Goal: Check status: Check status

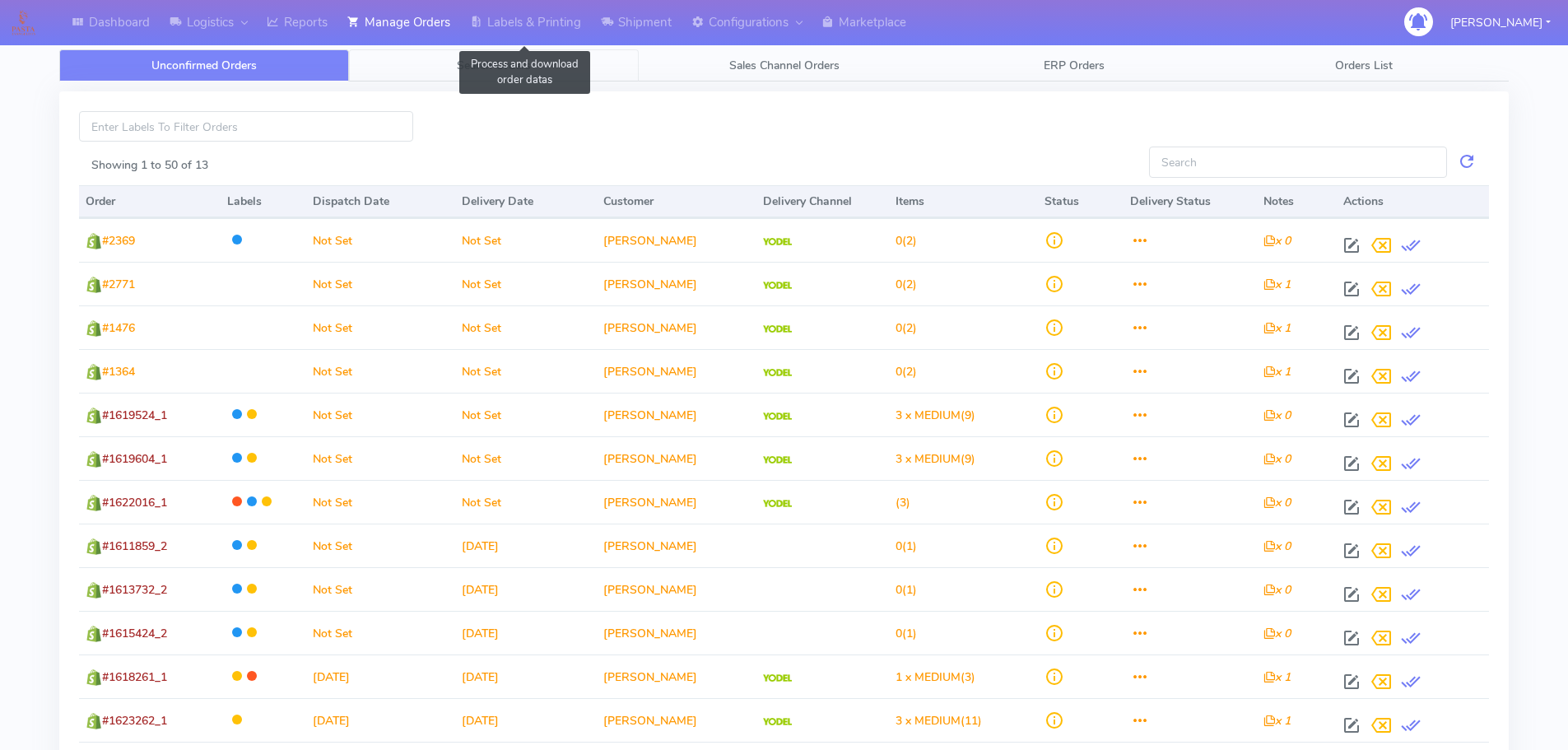
click at [497, 55] on link "Search Orders" at bounding box center [493, 66] width 290 height 32
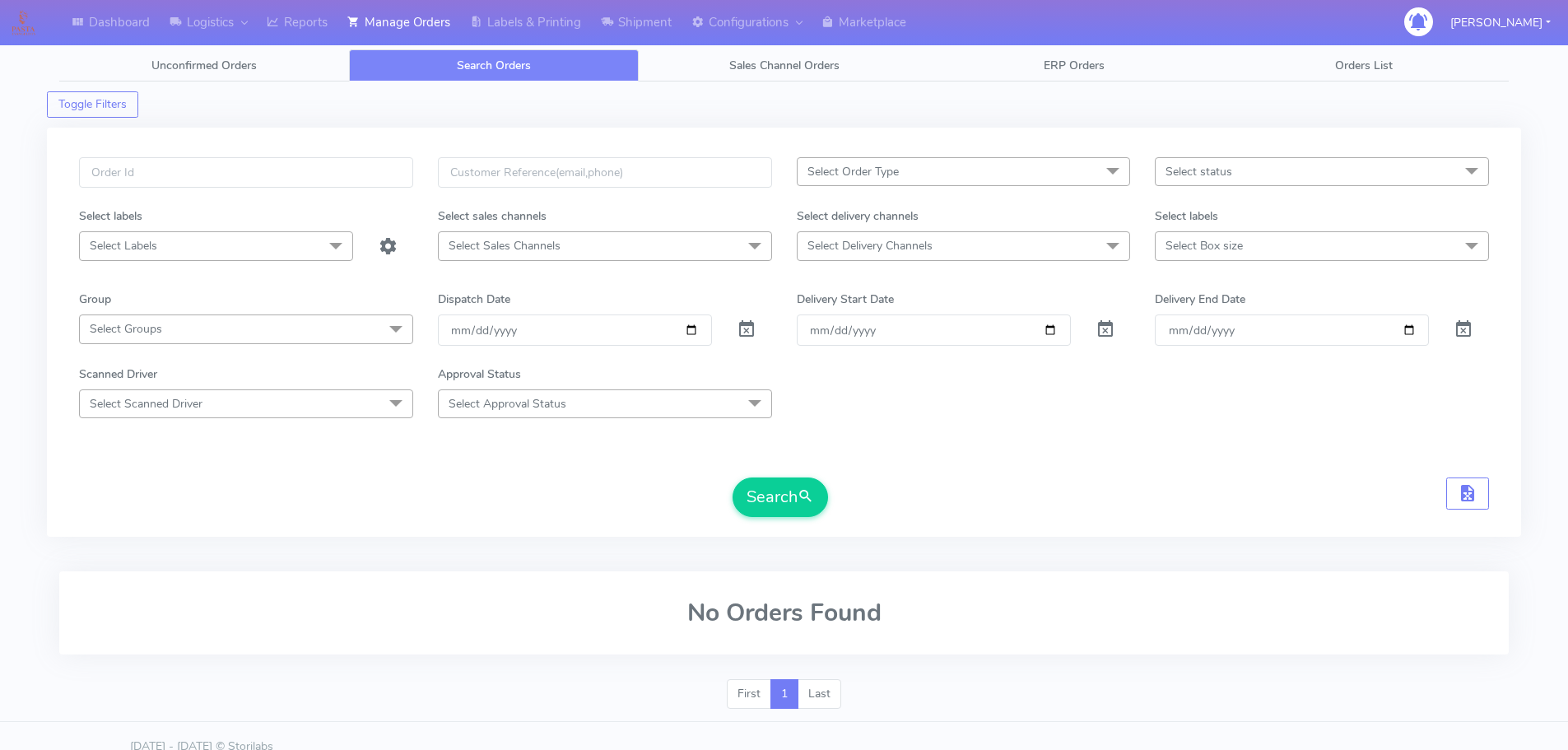
click at [752, 325] on span at bounding box center [746, 332] width 20 height 15
click at [319, 183] on input "text" at bounding box center [246, 172] width 334 height 31
paste input "1619458"
type input "1619458"
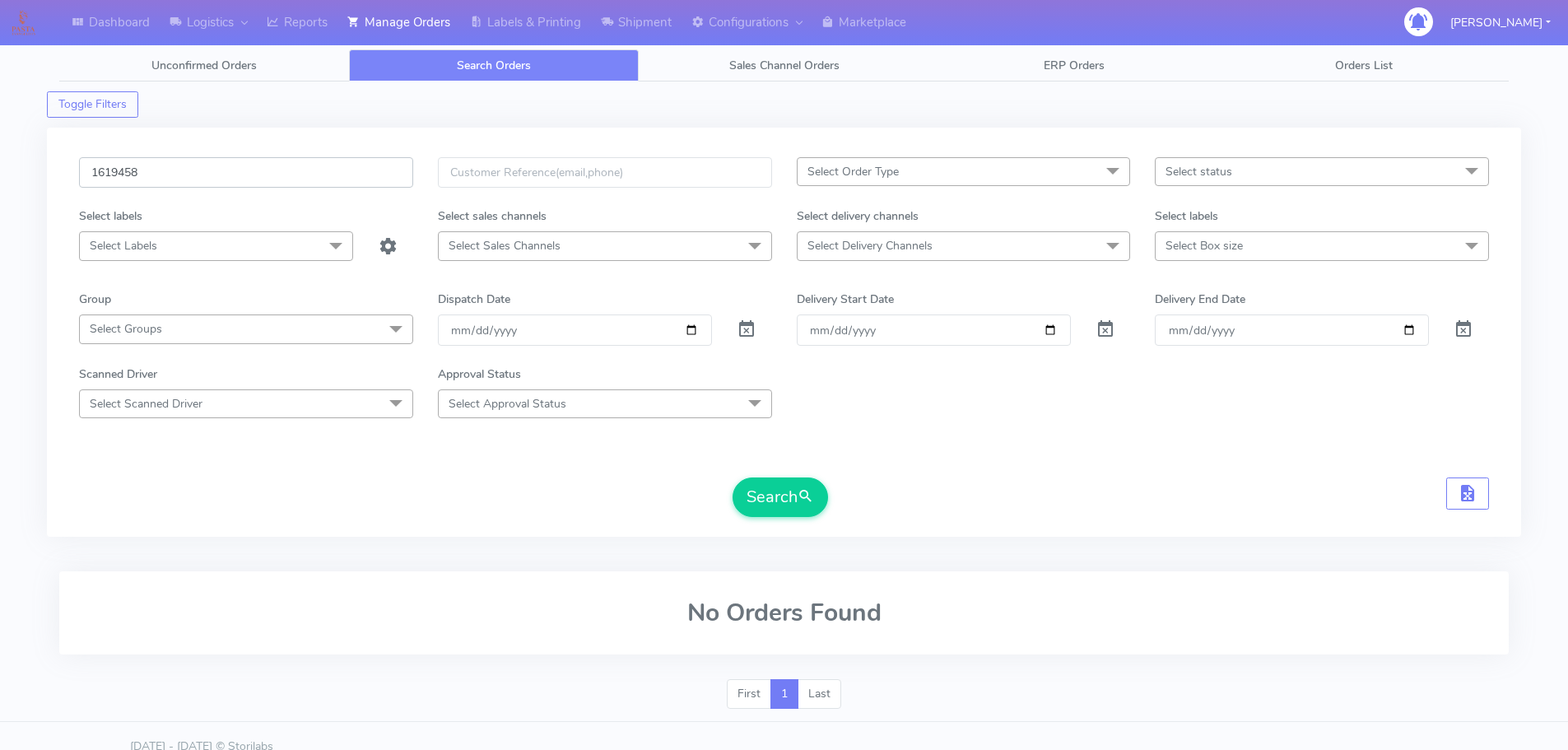
click at [733, 477] on button "Search" at bounding box center [781, 497] width 95 height 39
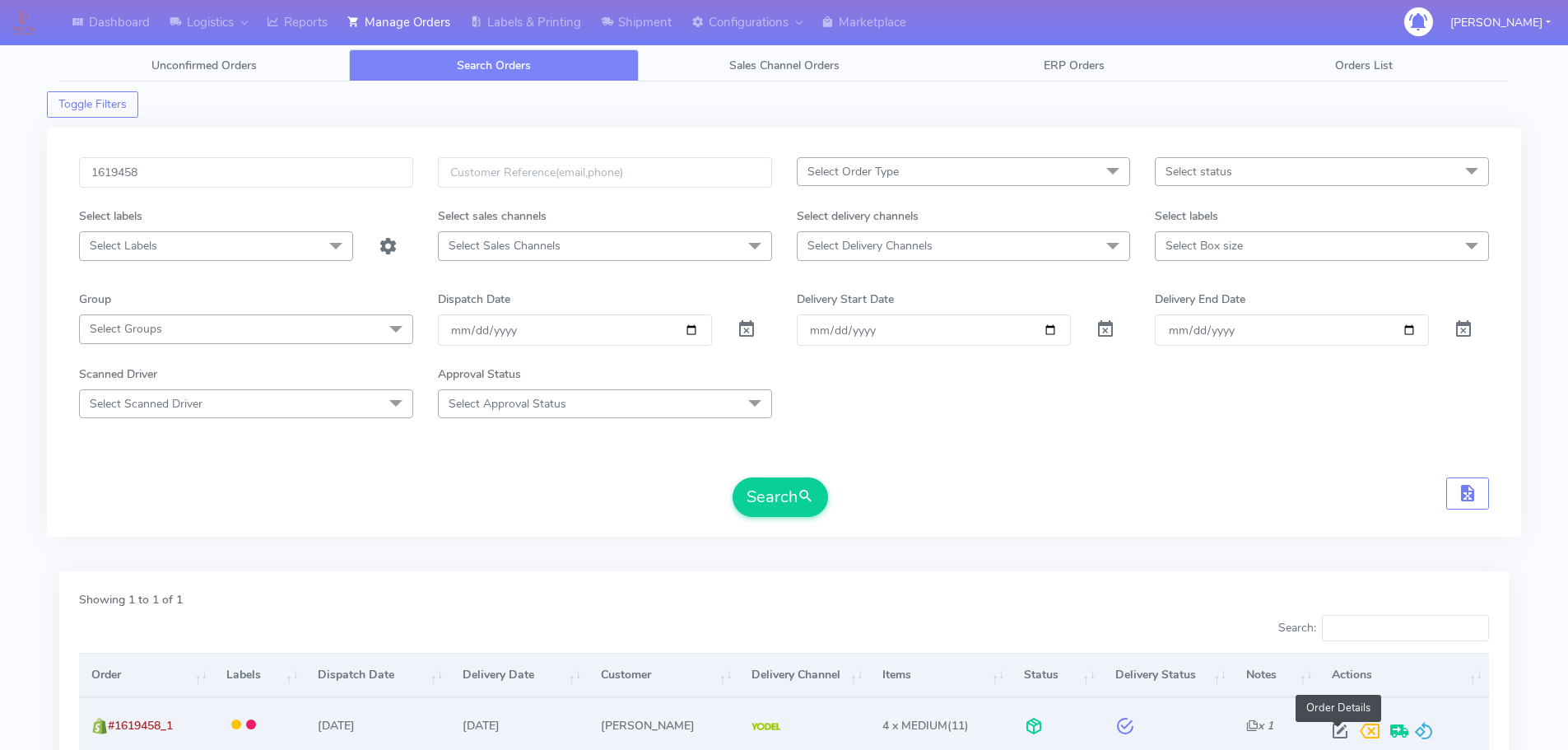
click at [1340, 728] on span at bounding box center [1340, 735] width 30 height 15
select select "5"
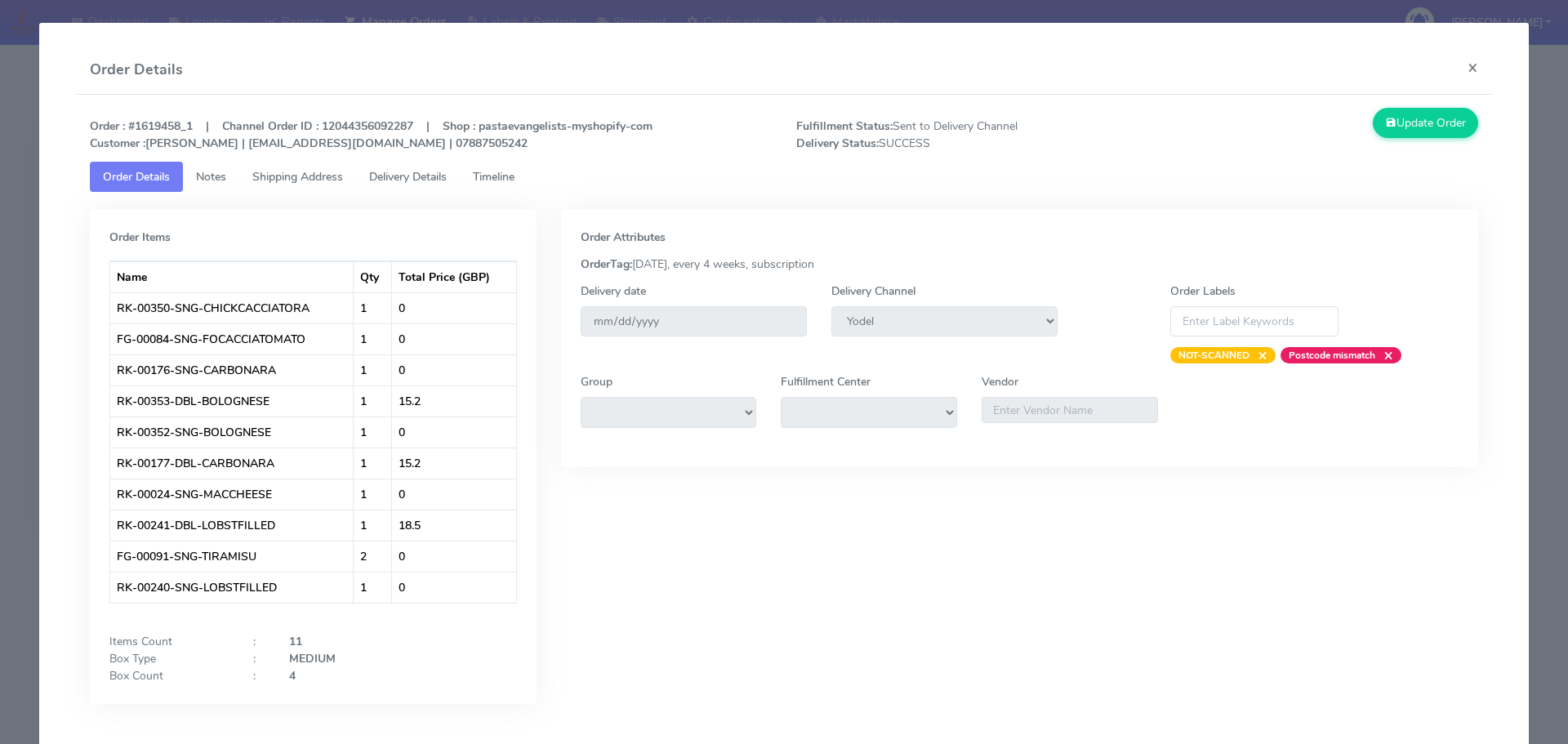
click at [428, 172] on span "Delivery Details" at bounding box center [408, 177] width 78 height 15
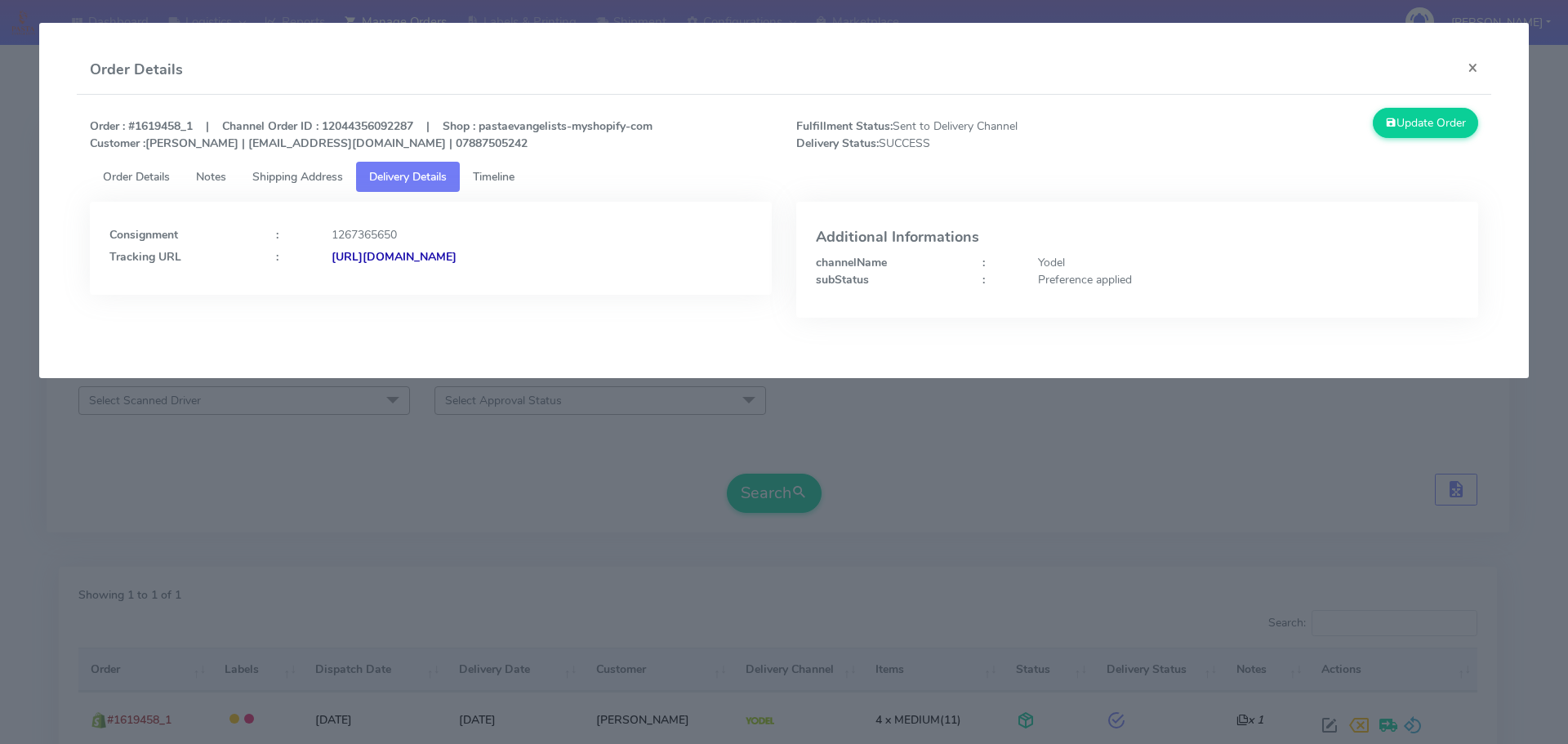
click at [428, 172] on span "Delivery Details" at bounding box center [408, 177] width 78 height 15
click at [162, 174] on span "Order Details" at bounding box center [136, 177] width 67 height 15
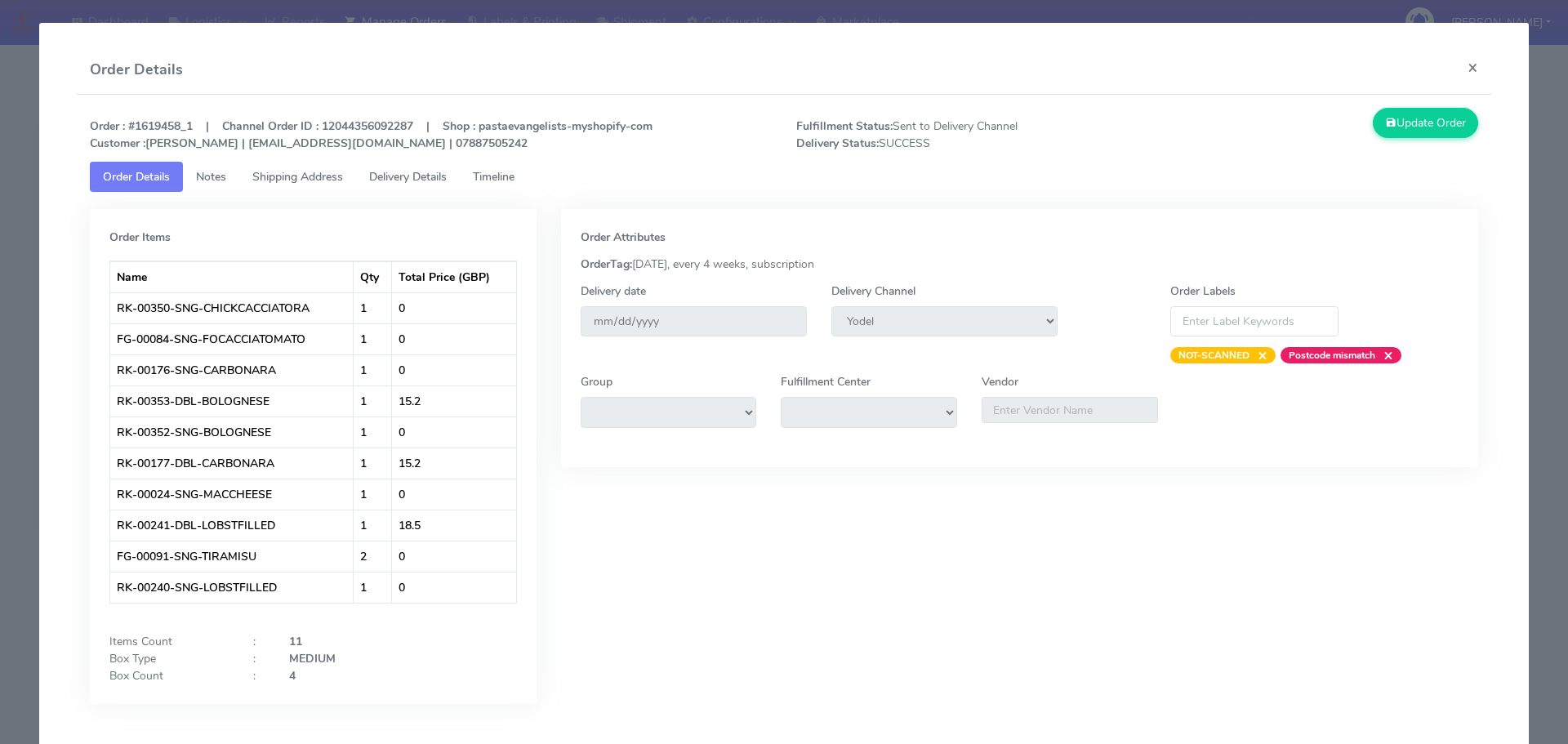
click at [0, 236] on modal-container "Order Details × Order : #1619458_1 | Channel Order ID : 12044356092287 | Shop :…" at bounding box center [784, 372] width 1568 height 744
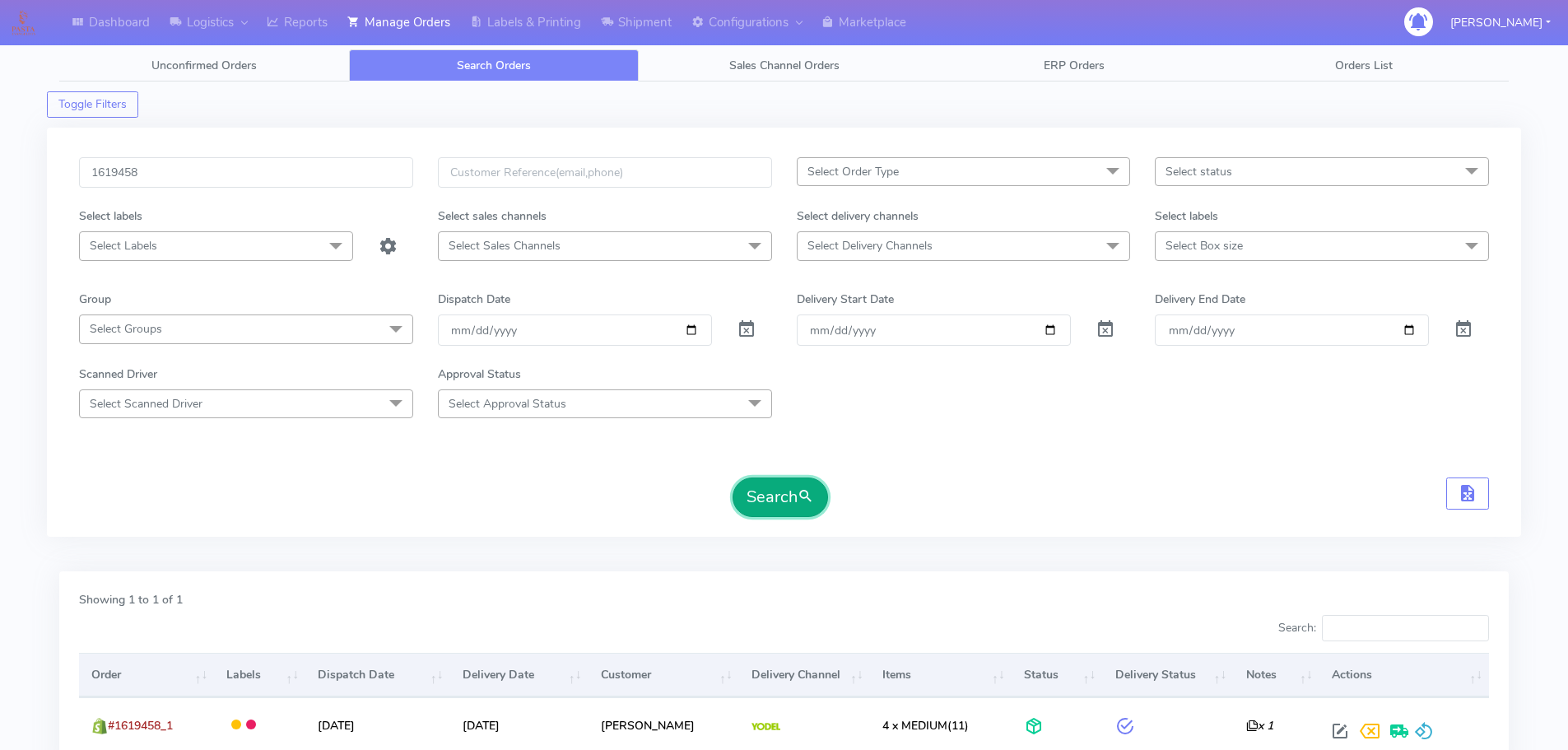
click at [764, 508] on button "Search" at bounding box center [781, 497] width 95 height 39
click at [343, 177] on input "1619458" at bounding box center [246, 172] width 334 height 31
paste input "8465"
type input "1618465"
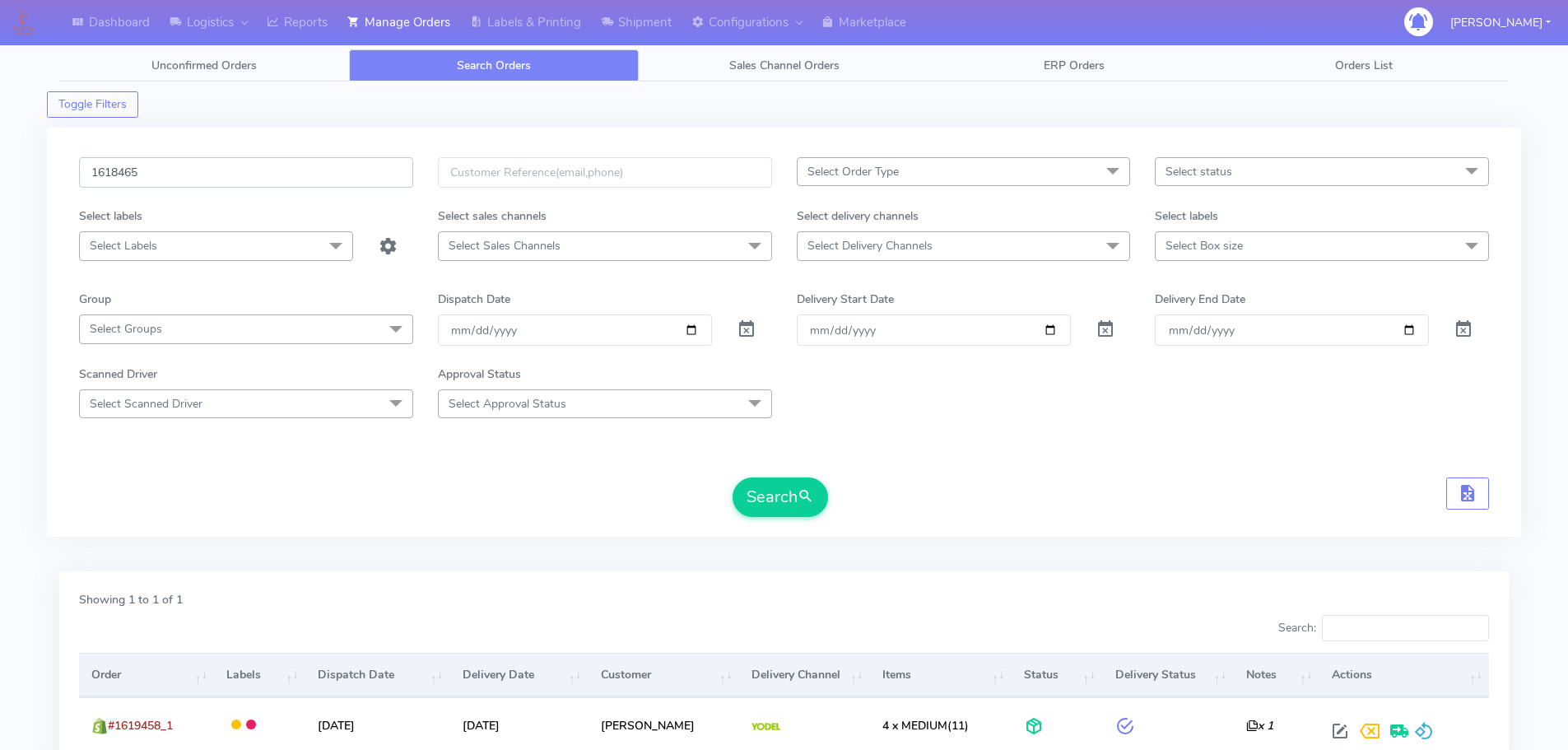
click at [733, 477] on button "Search" at bounding box center [781, 497] width 95 height 39
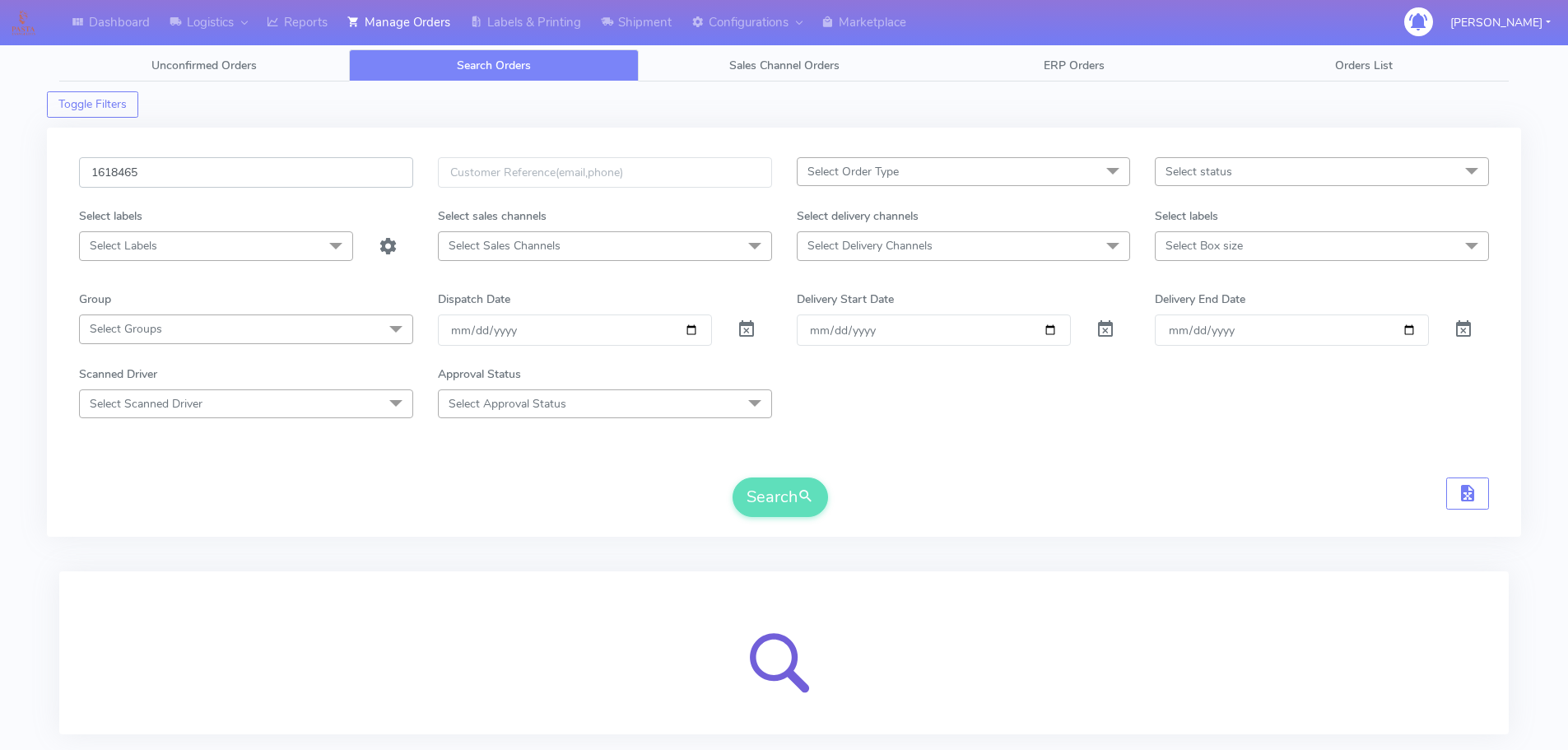
scroll to position [101, 0]
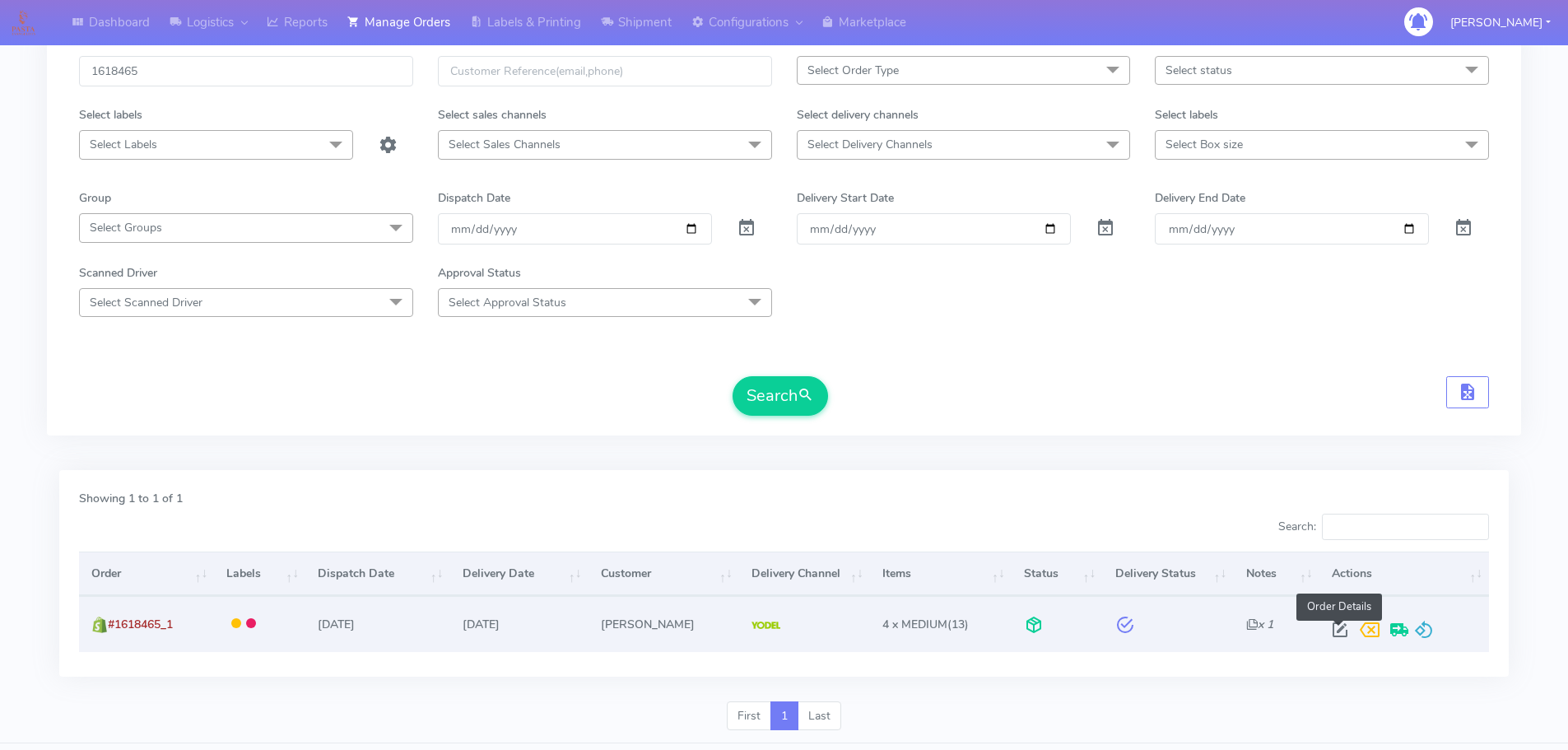
click at [1328, 641] on div "Order Details" at bounding box center [1401, 629] width 152 height 30
click at [1335, 634] on span at bounding box center [1340, 633] width 30 height 15
select select "5"
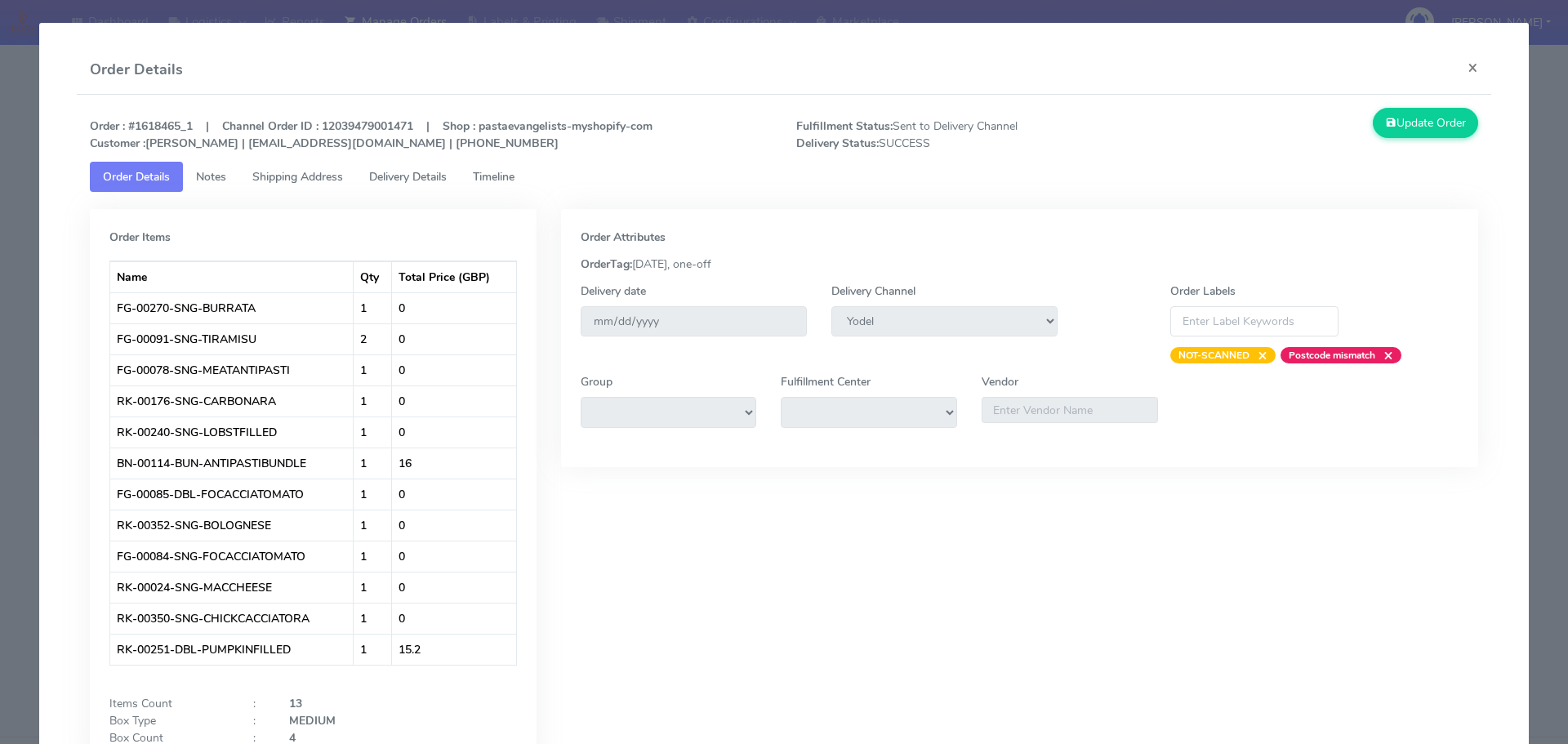
click at [425, 173] on span "Delivery Details" at bounding box center [408, 177] width 78 height 15
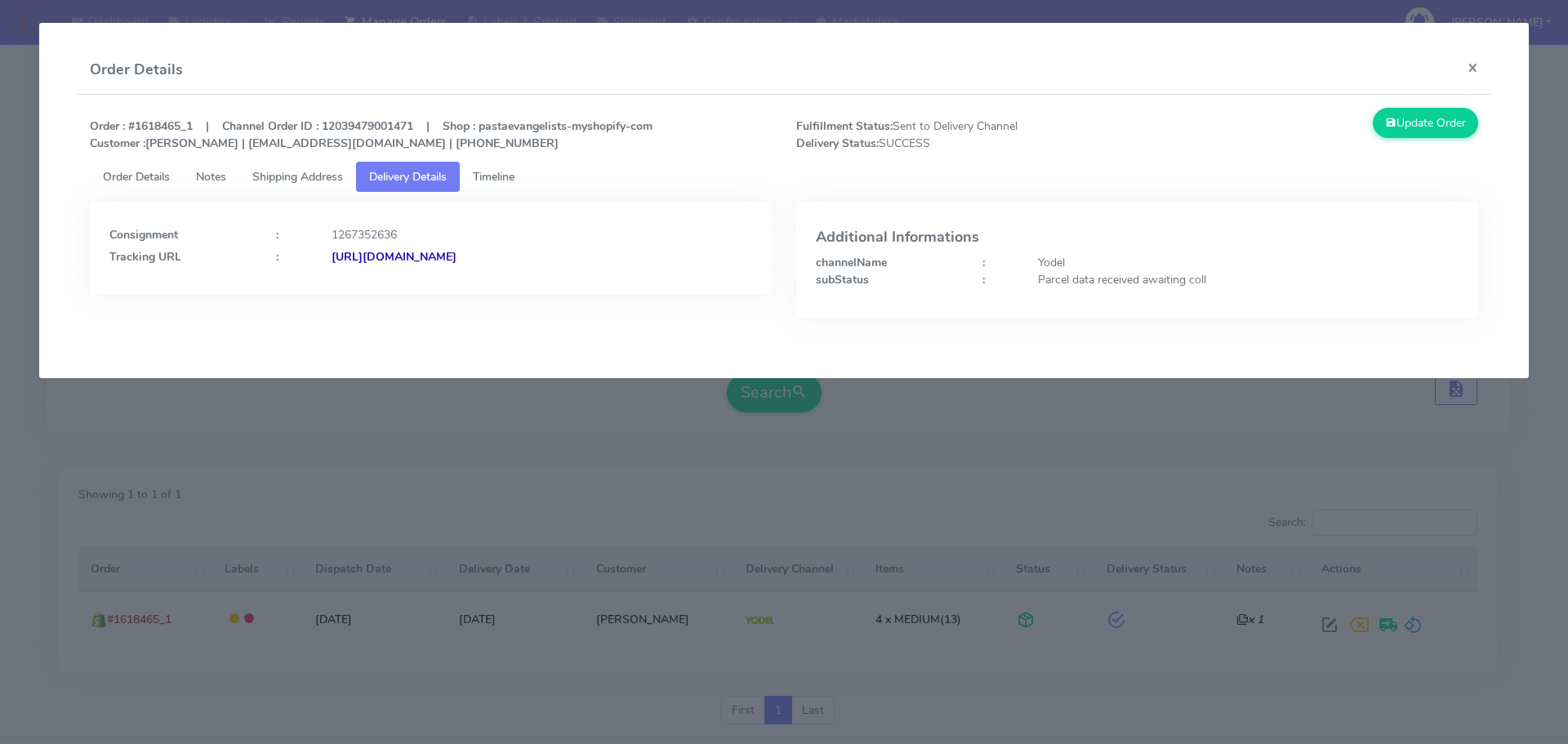
click at [474, 495] on modal-container "Order Details × Order : #1618465_1 | Channel Order ID : 12039479001471 | Shop :…" at bounding box center [784, 372] width 1568 height 744
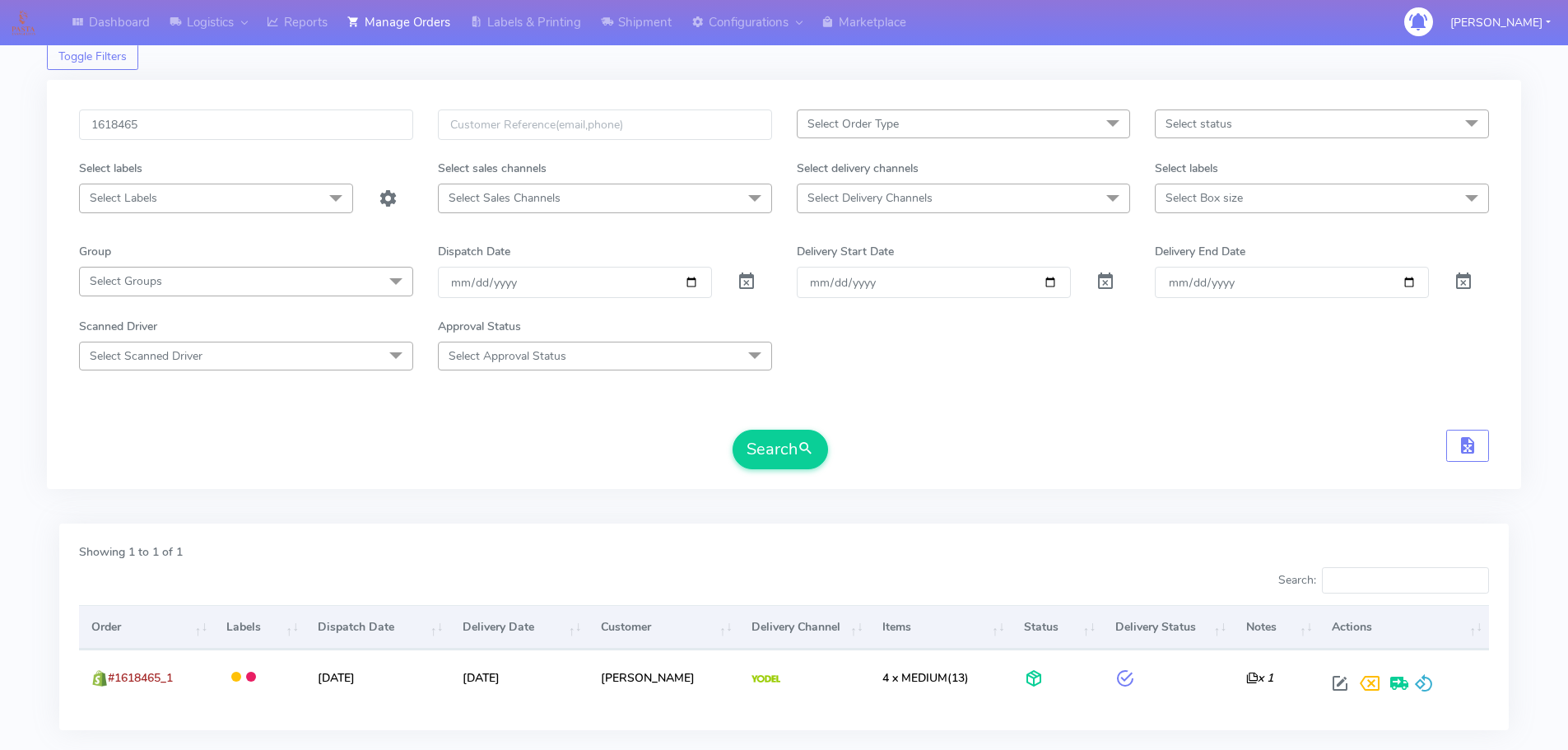
scroll to position [0, 0]
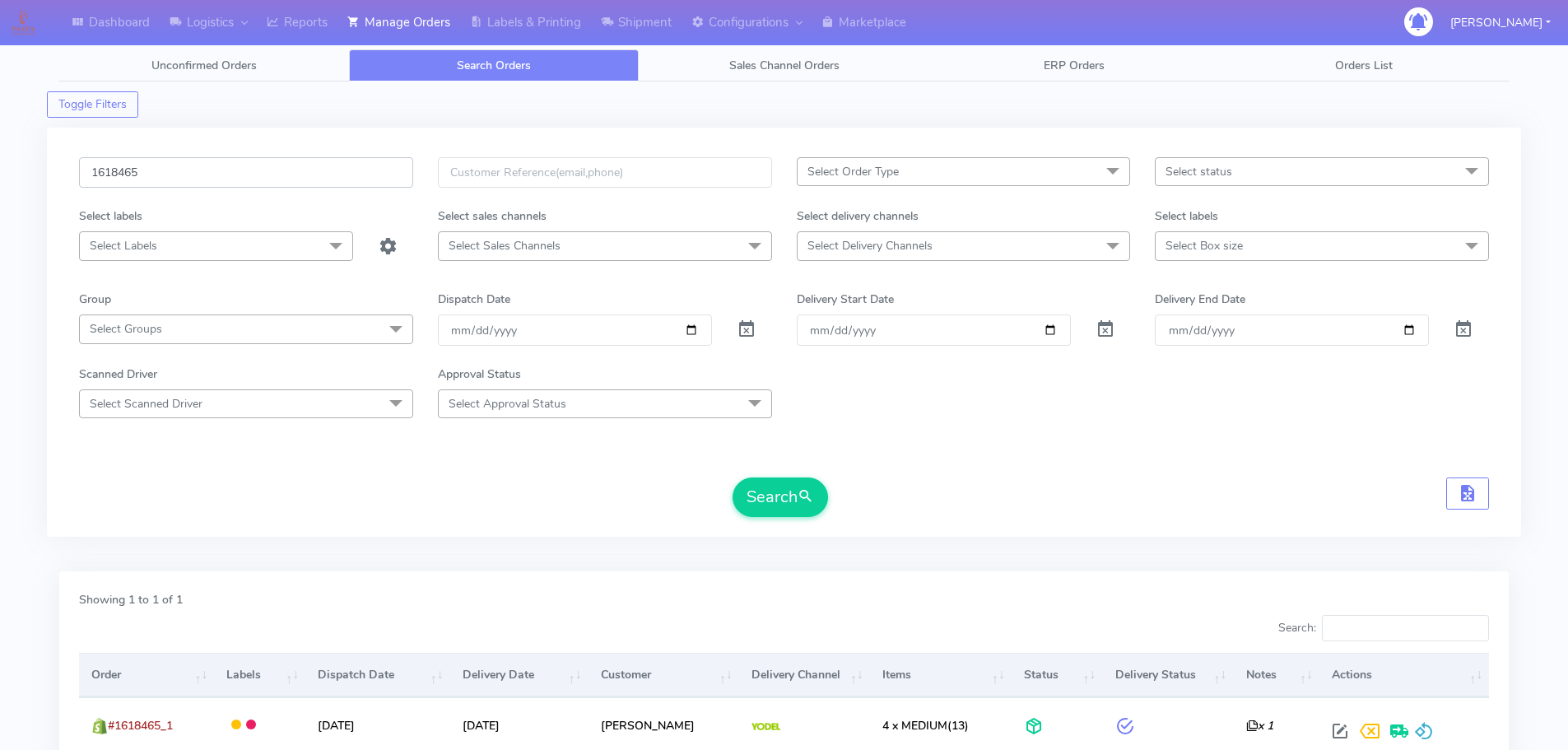
click at [352, 157] on input "1618465" at bounding box center [246, 172] width 334 height 31
paste input "20356"
click at [733, 477] on button "Search" at bounding box center [781, 497] width 95 height 39
click at [343, 175] on input "1620356" at bounding box center [246, 172] width 334 height 31
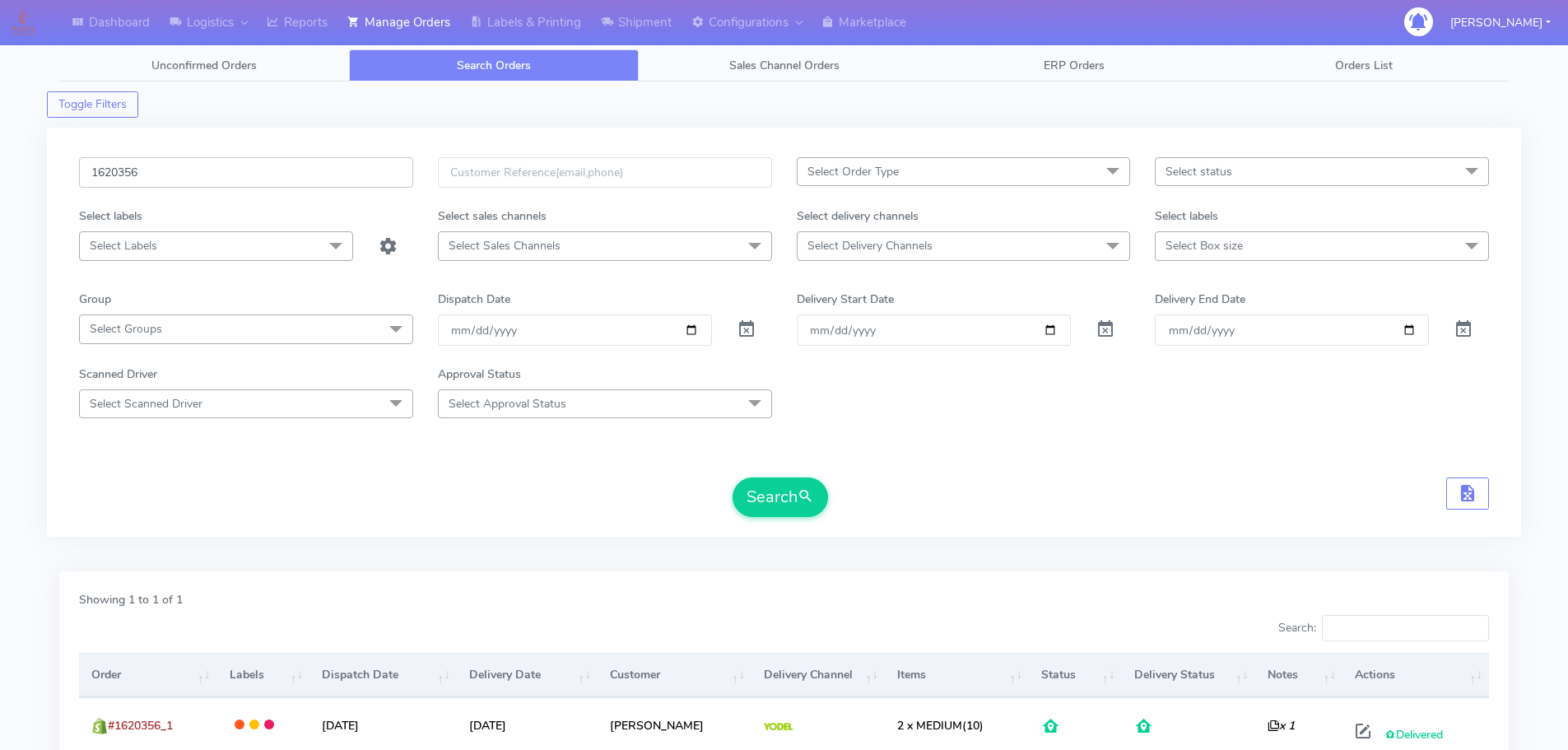
click at [343, 175] on input "1620356" at bounding box center [246, 172] width 334 height 31
paste input "18499"
type input "1618499"
click at [733, 477] on button "Search" at bounding box center [781, 497] width 95 height 39
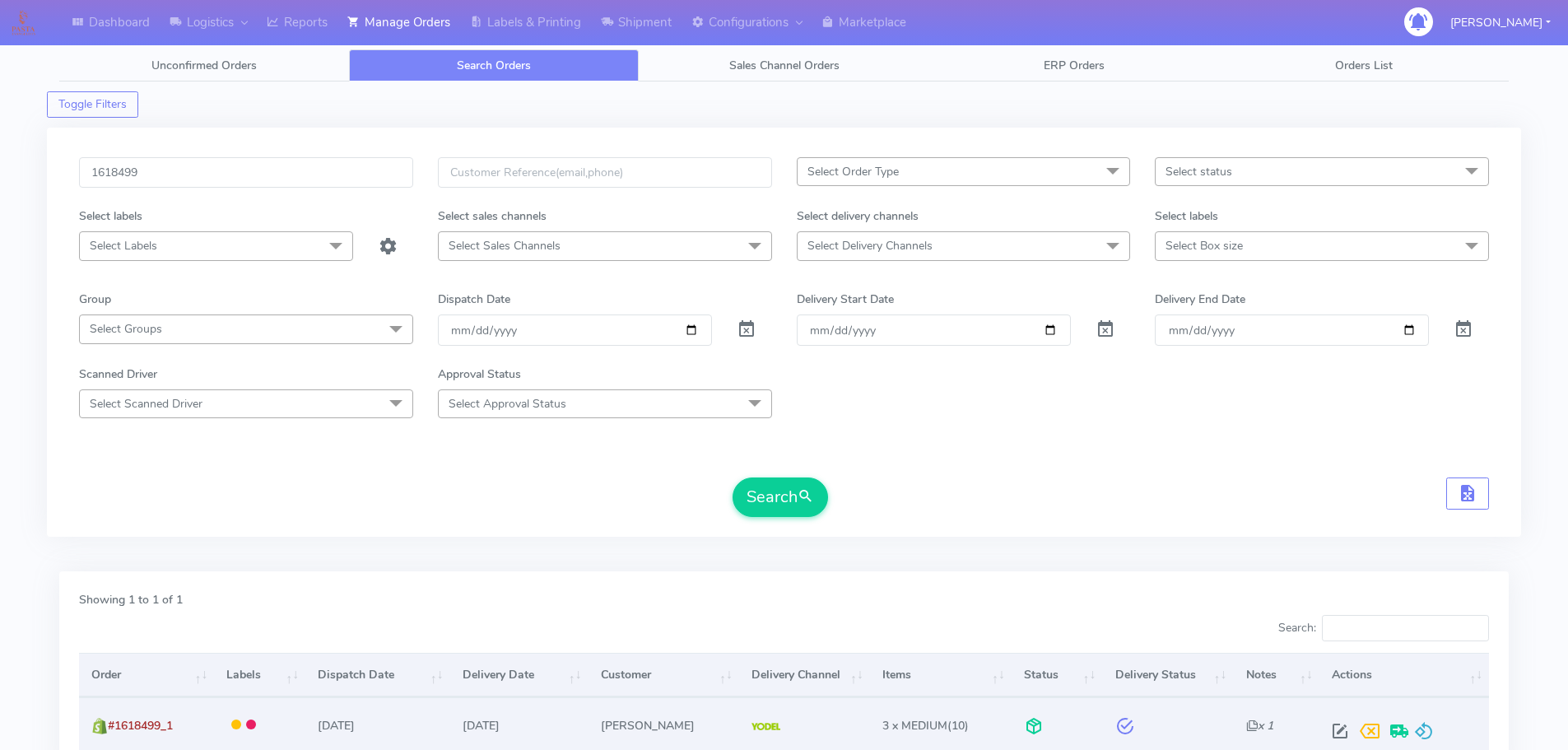
click at [1345, 727] on span at bounding box center [1340, 735] width 30 height 15
select select "5"
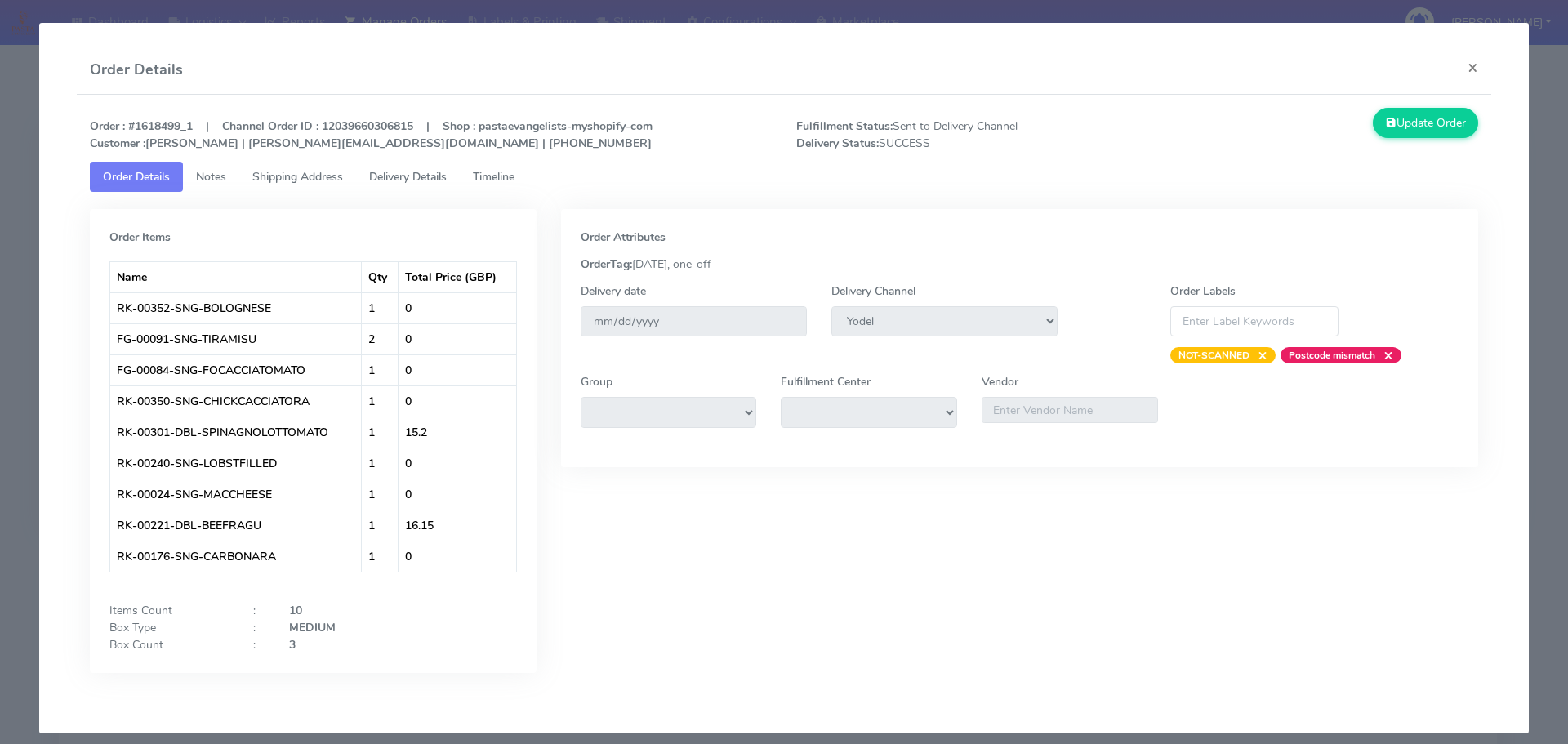
click at [429, 176] on span "Delivery Details" at bounding box center [408, 177] width 78 height 15
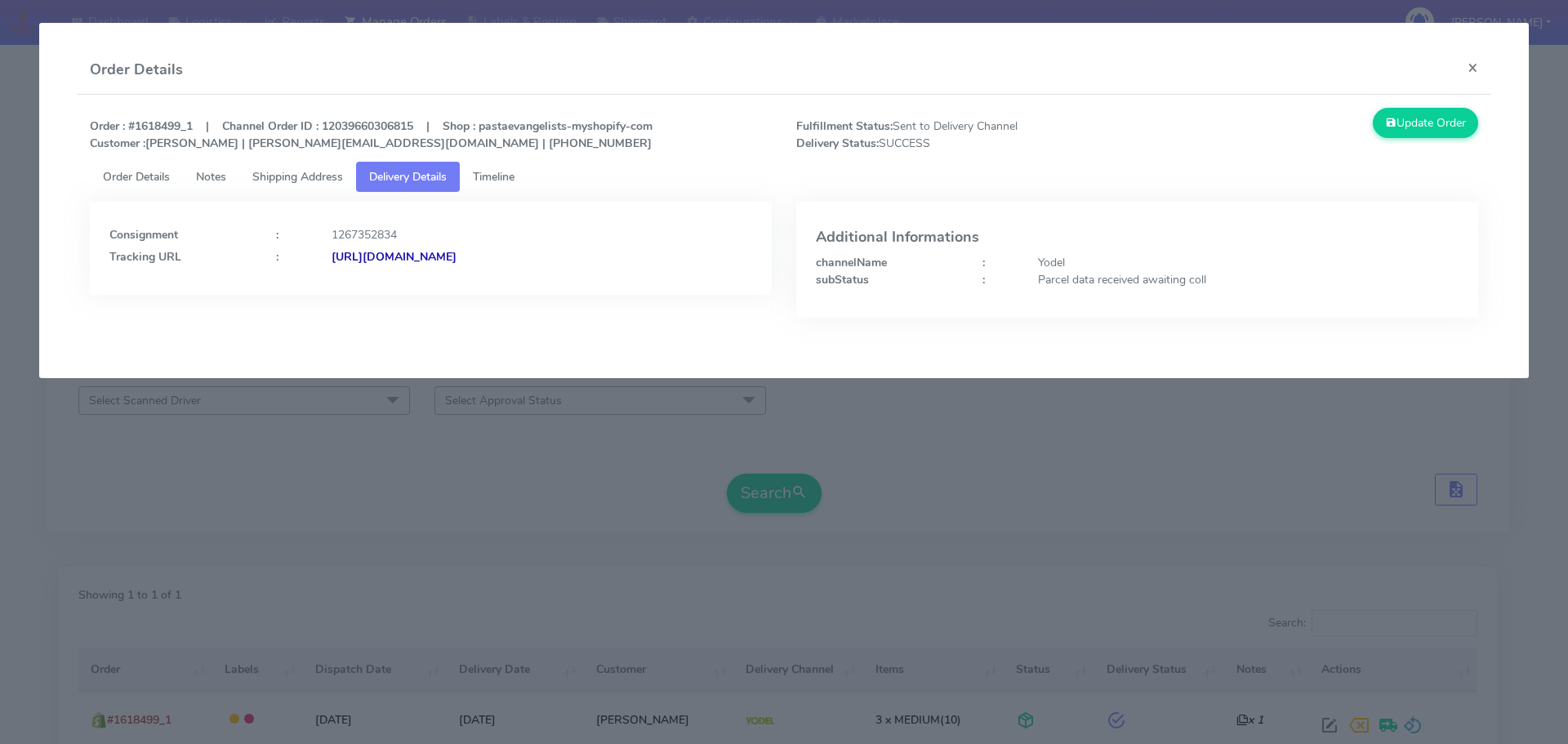
click at [430, 176] on span "Delivery Details" at bounding box center [408, 177] width 78 height 15
click at [126, 173] on span "Order Details" at bounding box center [136, 177] width 67 height 15
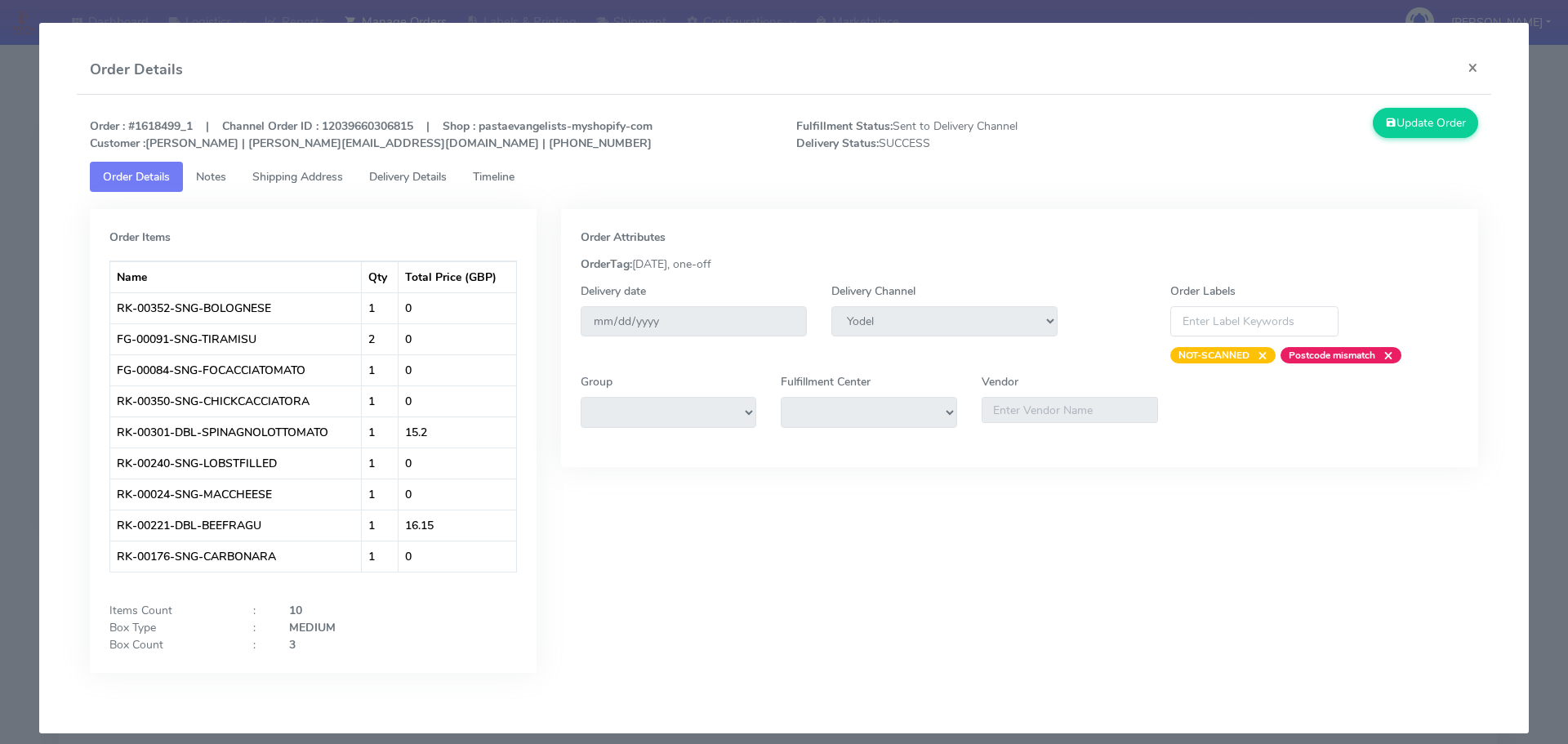
click at [0, 203] on modal-container "Order Details × Order : #1618499_1 | Channel Order ID : 12039660306815 | Shop :…" at bounding box center [784, 372] width 1568 height 744
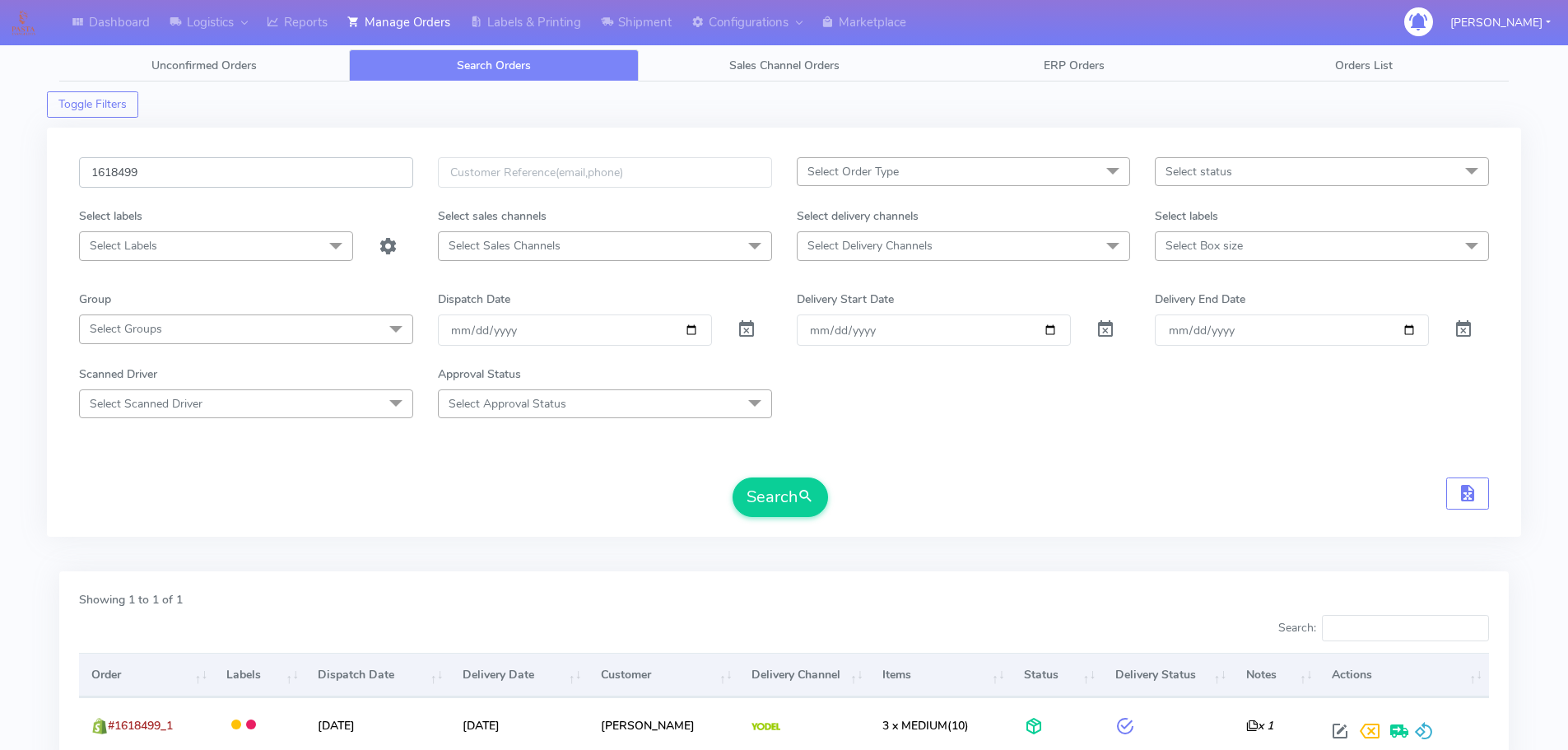
click at [295, 159] on input "1618499" at bounding box center [246, 172] width 334 height 31
paste input "766"
type input "1618766"
click at [733, 477] on button "Search" at bounding box center [781, 497] width 95 height 39
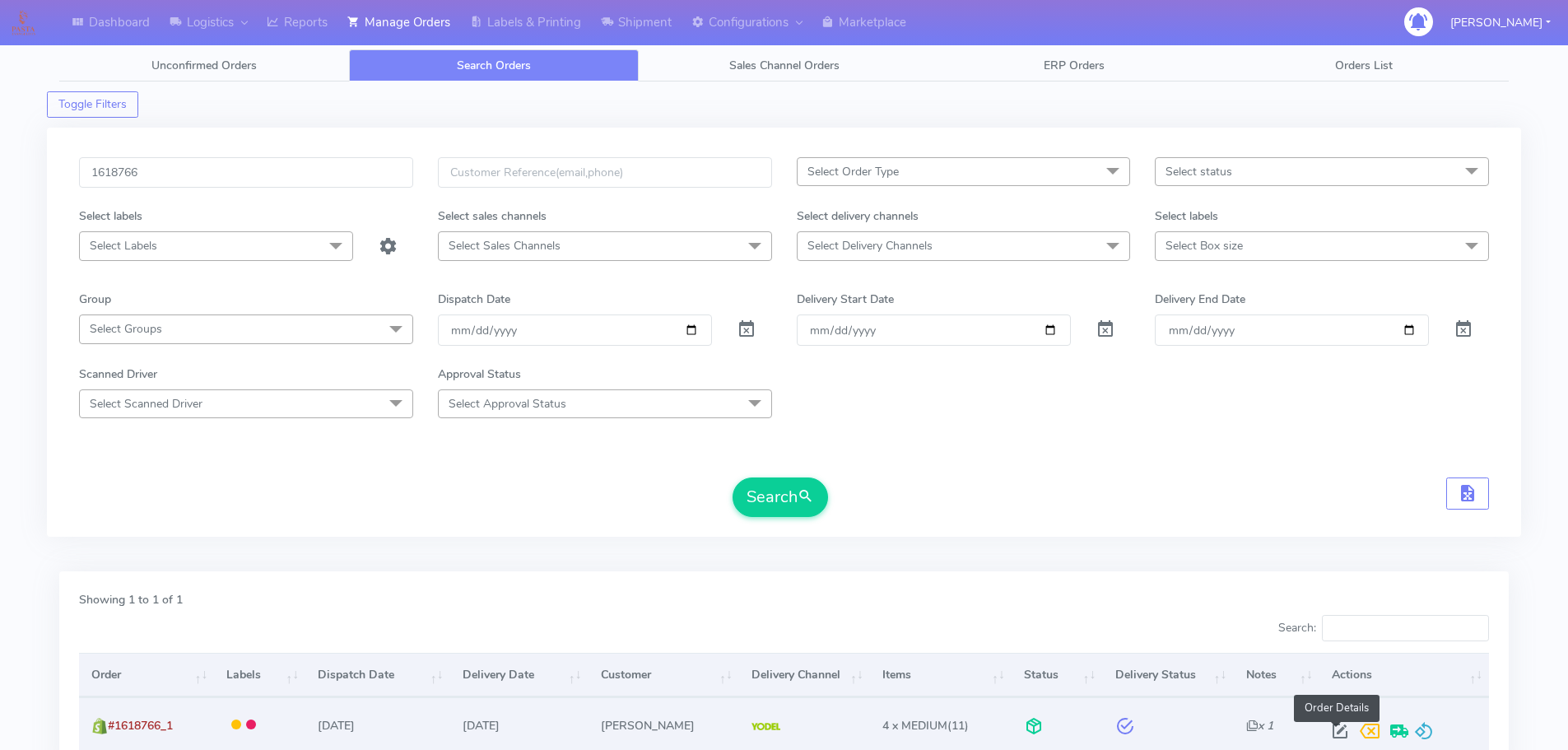
click at [1335, 727] on span at bounding box center [1340, 735] width 30 height 15
select select "5"
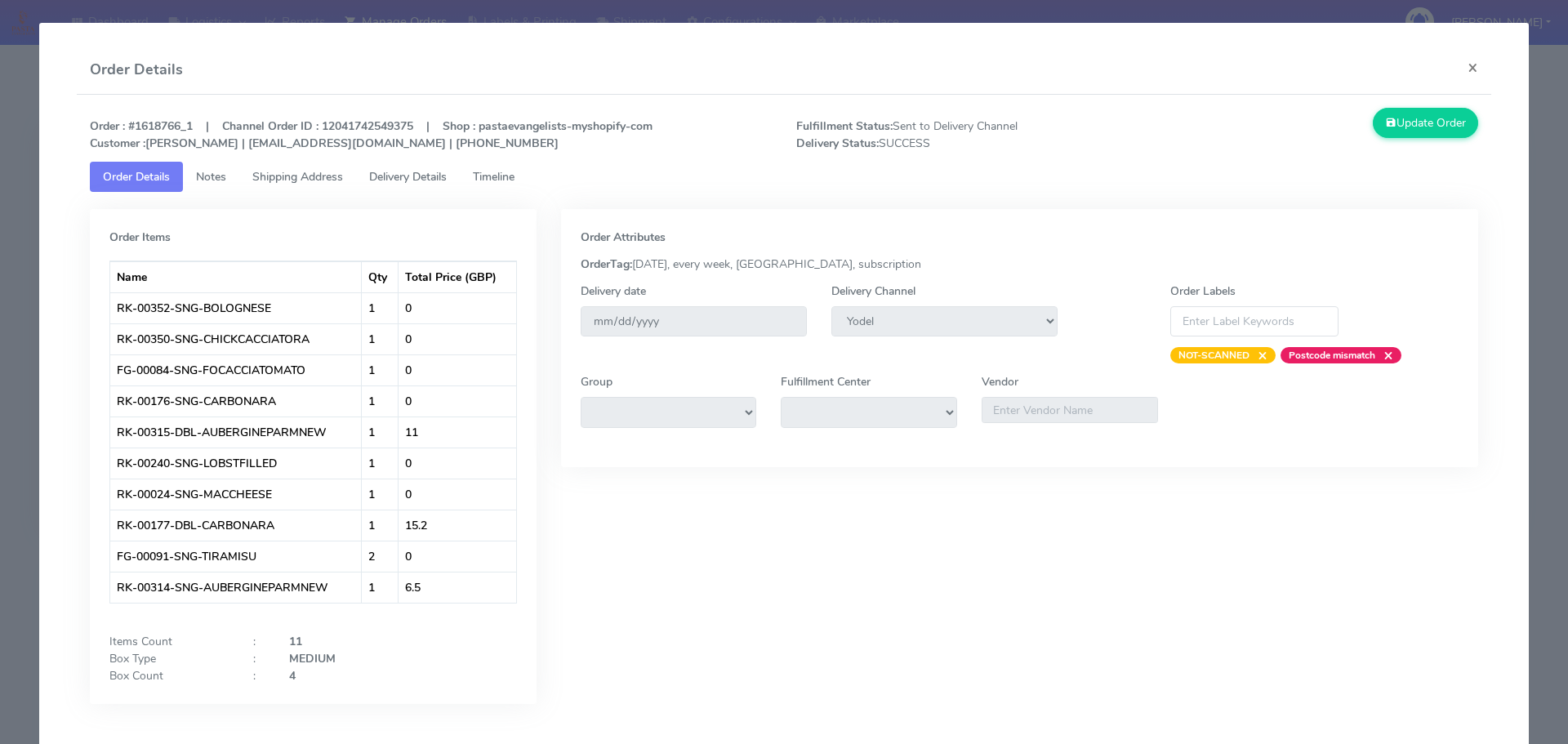
click at [422, 178] on span "Delivery Details" at bounding box center [408, 177] width 78 height 15
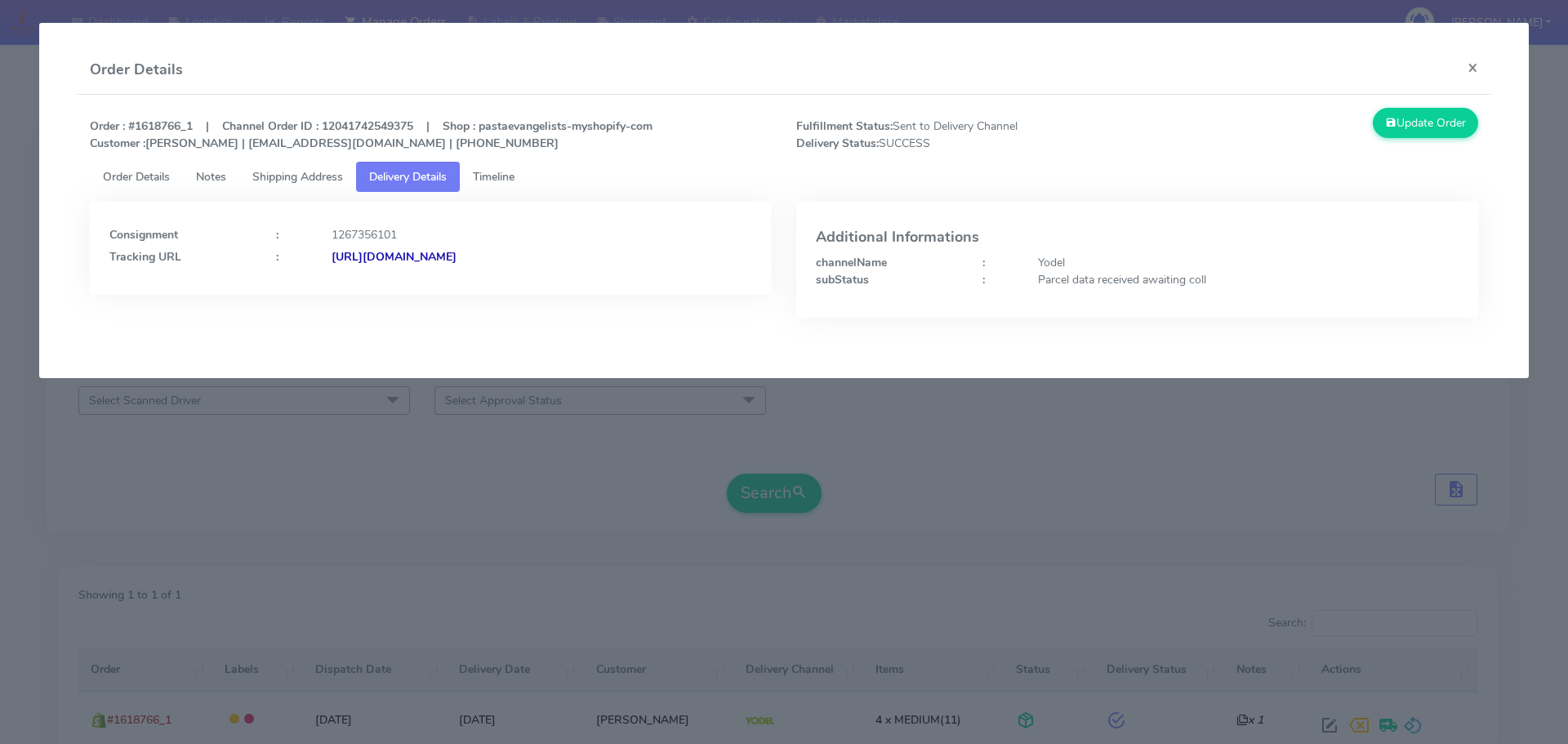
click at [18, 162] on modal-container "Order Details × Order : #1618766_1 | Channel Order ID : 12041742549375 | Shop :…" at bounding box center [784, 372] width 1568 height 744
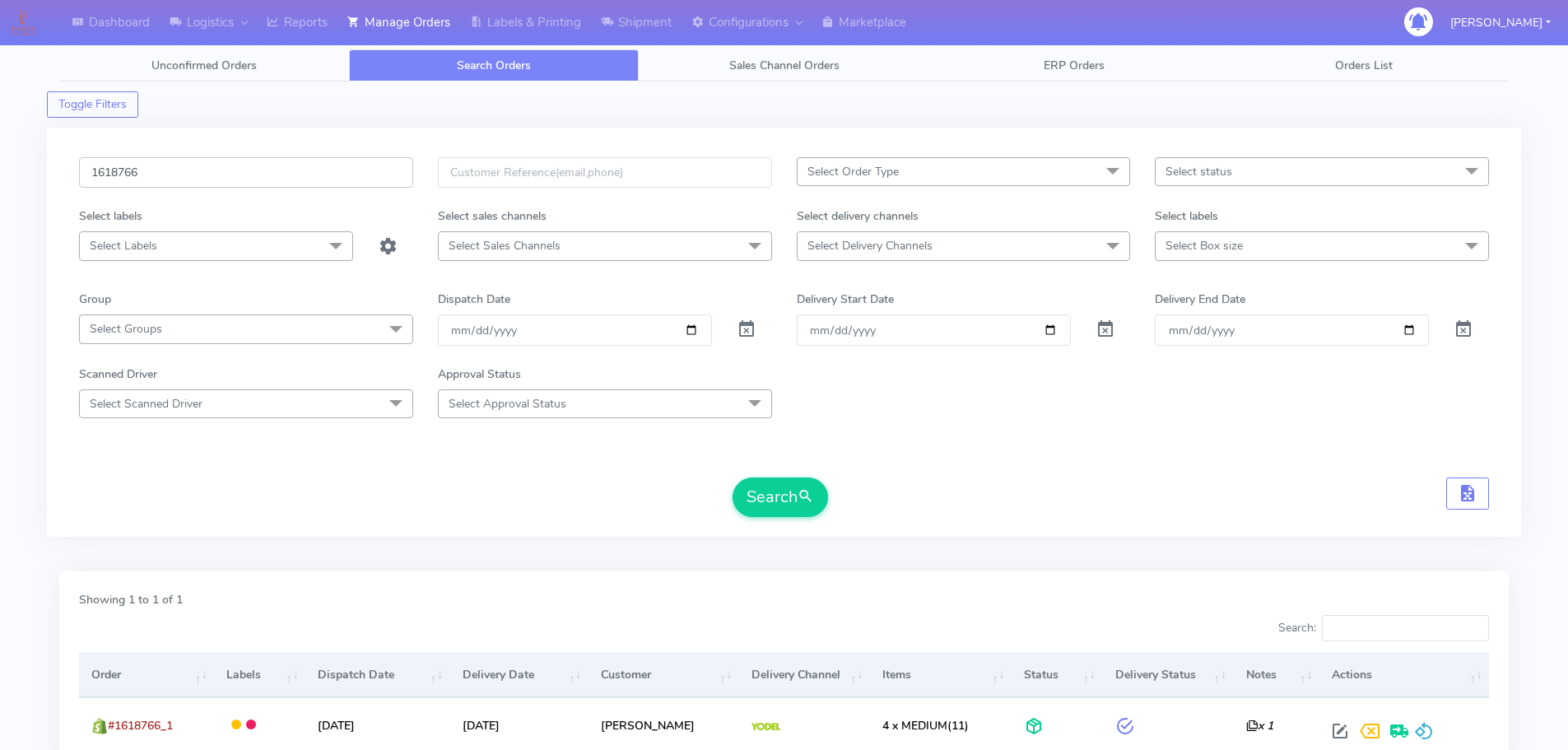
click at [338, 170] on input "1618766" at bounding box center [246, 172] width 334 height 31
paste input "867"
type input "1618867"
click at [733, 477] on button "Search" at bounding box center [781, 497] width 95 height 39
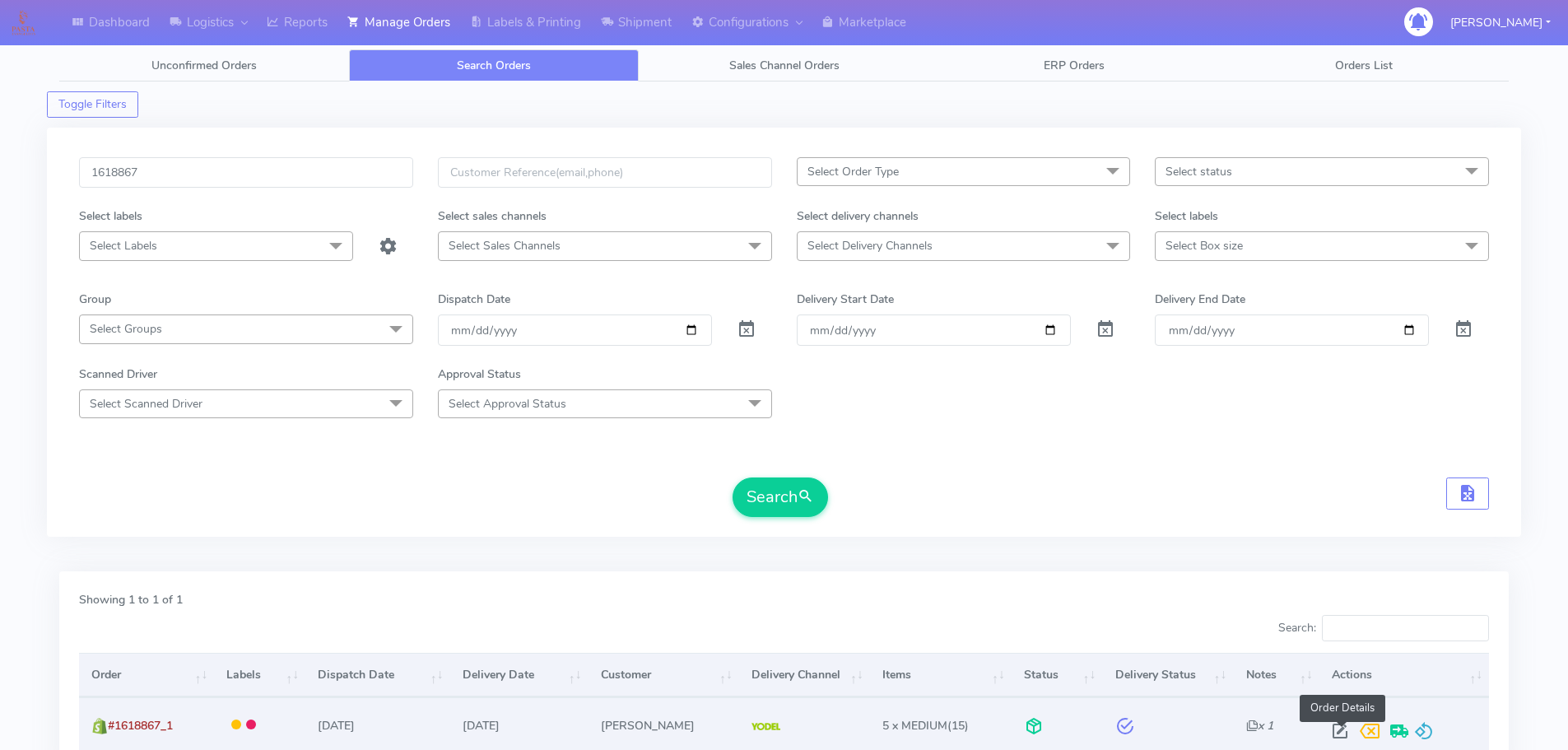
click at [1340, 727] on span at bounding box center [1340, 735] width 30 height 15
select select "5"
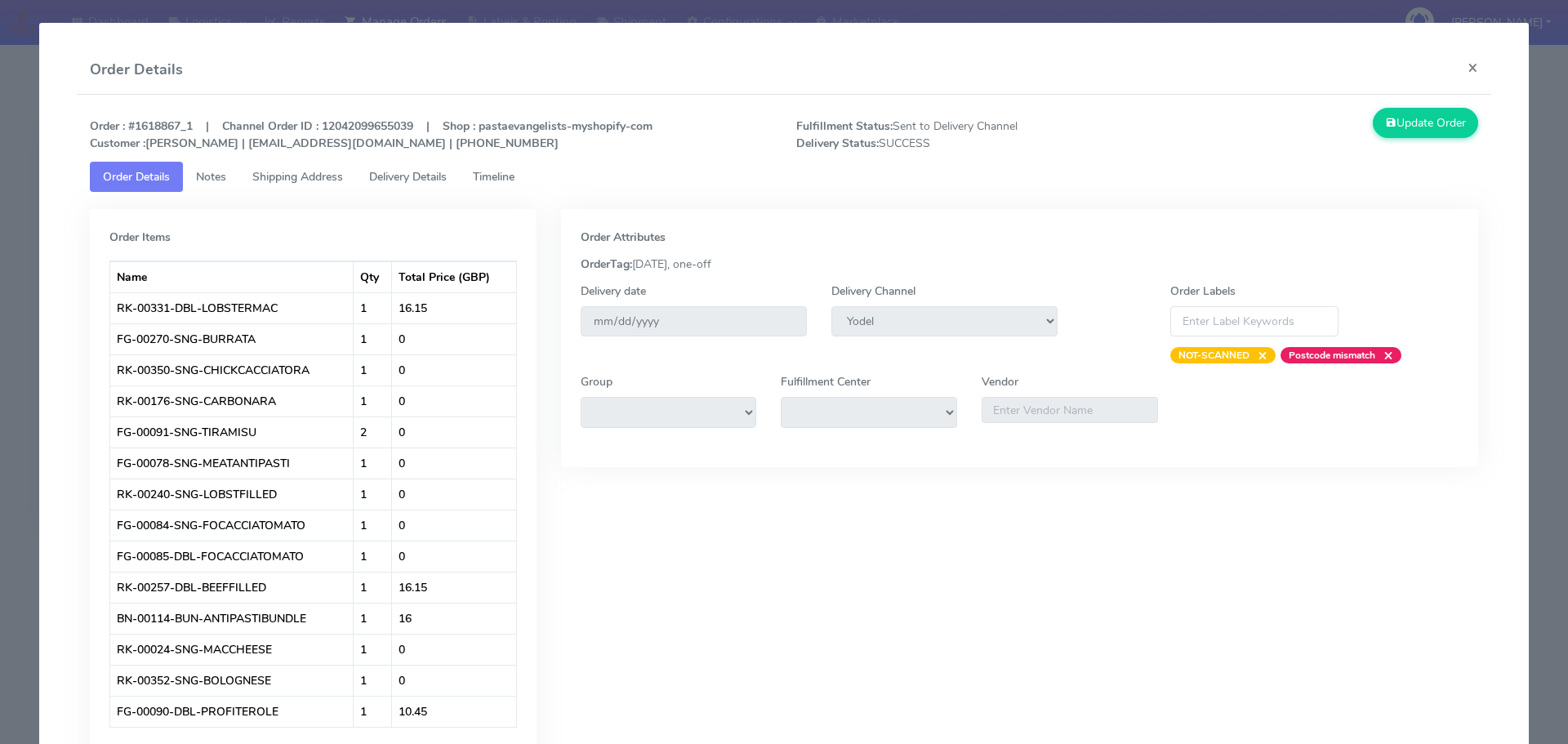
click at [1, 258] on modal-container "Order Details × Order : #1618867_1 | Channel Order ID : 12042099655039 | Shop :…" at bounding box center [784, 372] width 1568 height 744
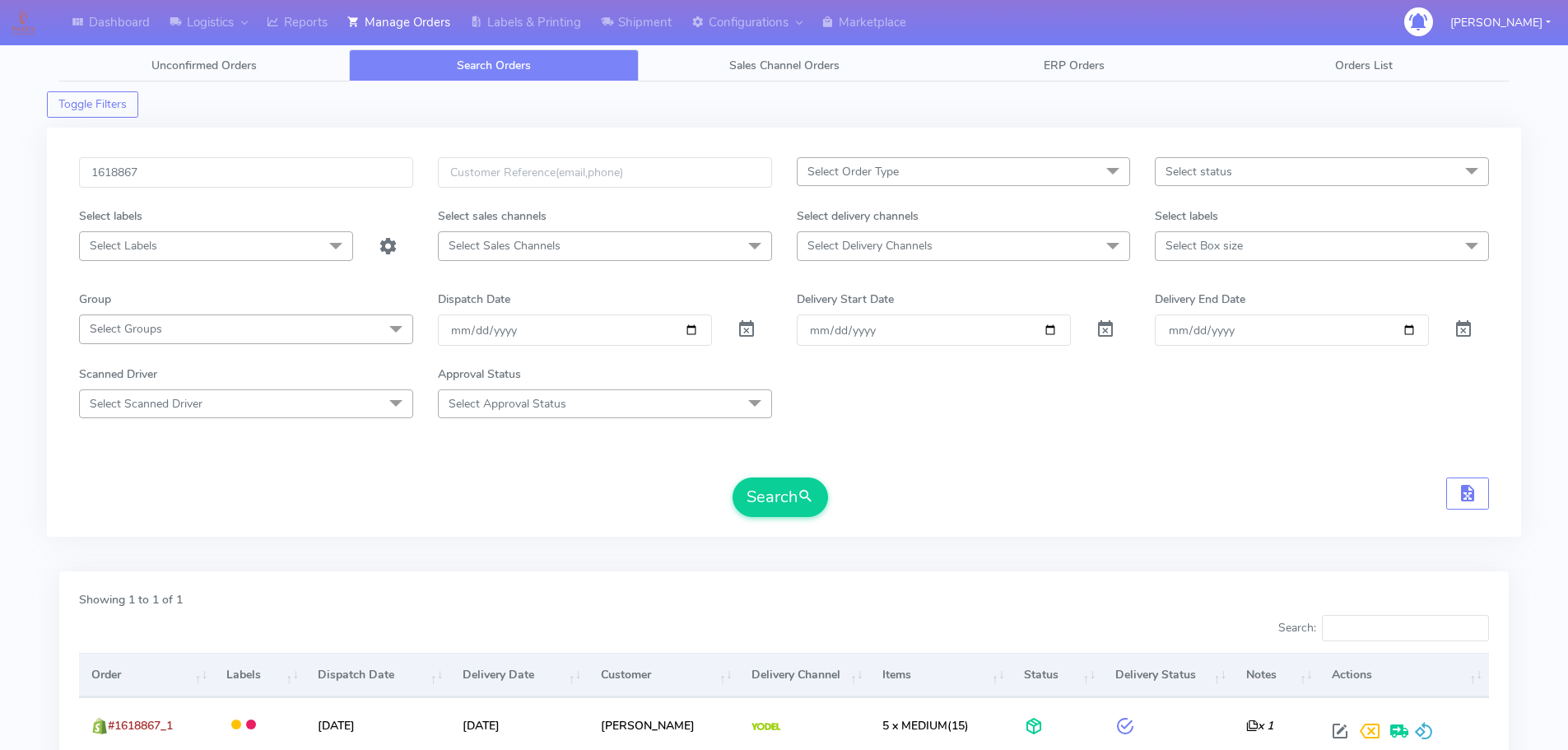
click at [414, 176] on div "1618867" at bounding box center [245, 182] width 359 height 50
click at [399, 174] on input "1618867" at bounding box center [246, 172] width 334 height 31
paste input "1621765"
paste input "text"
click at [733, 477] on button "Search" at bounding box center [781, 497] width 95 height 39
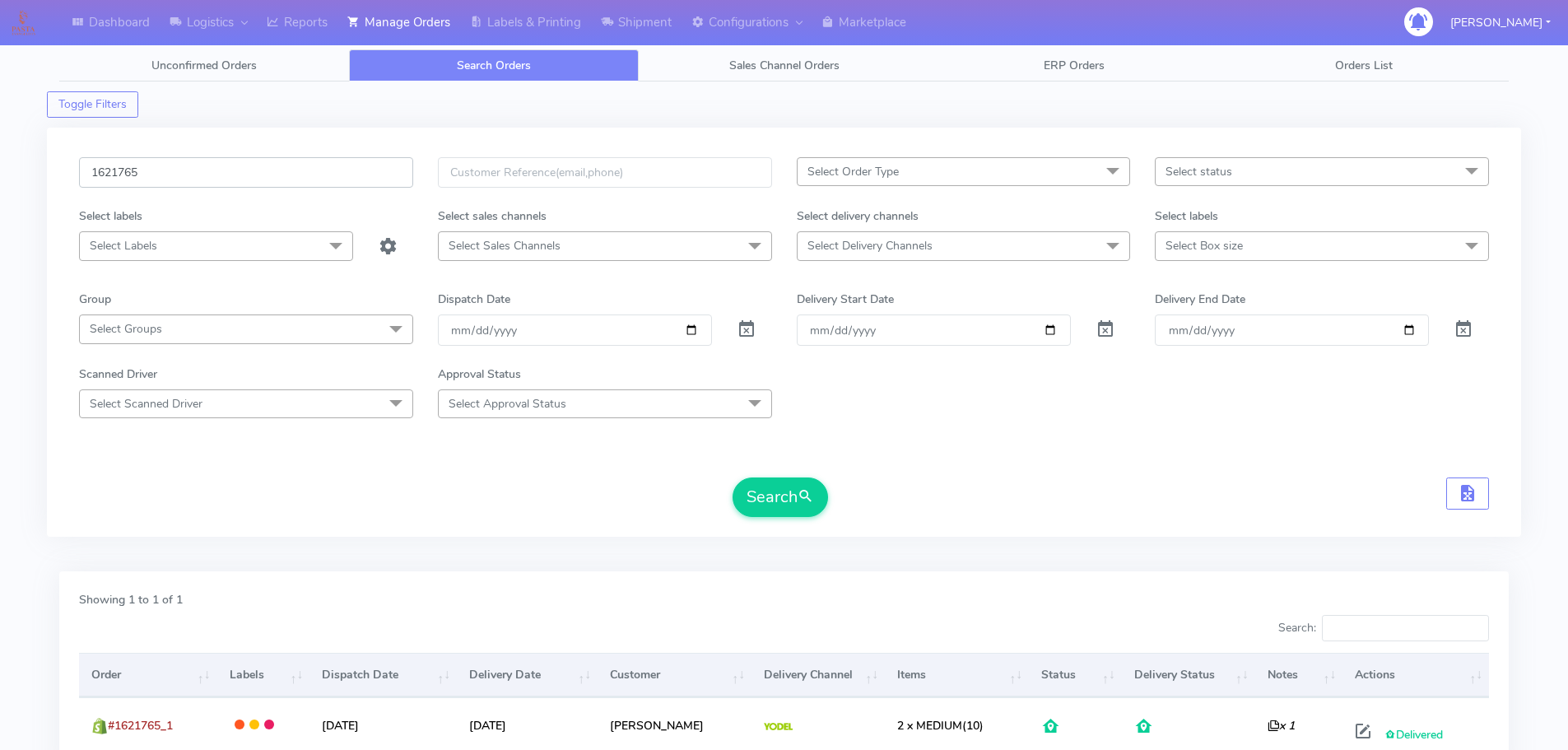
click at [328, 167] on input "1621765" at bounding box center [246, 172] width 334 height 31
paste input "19332"
type input "1619332"
click at [733, 477] on button "Search" at bounding box center [781, 497] width 95 height 39
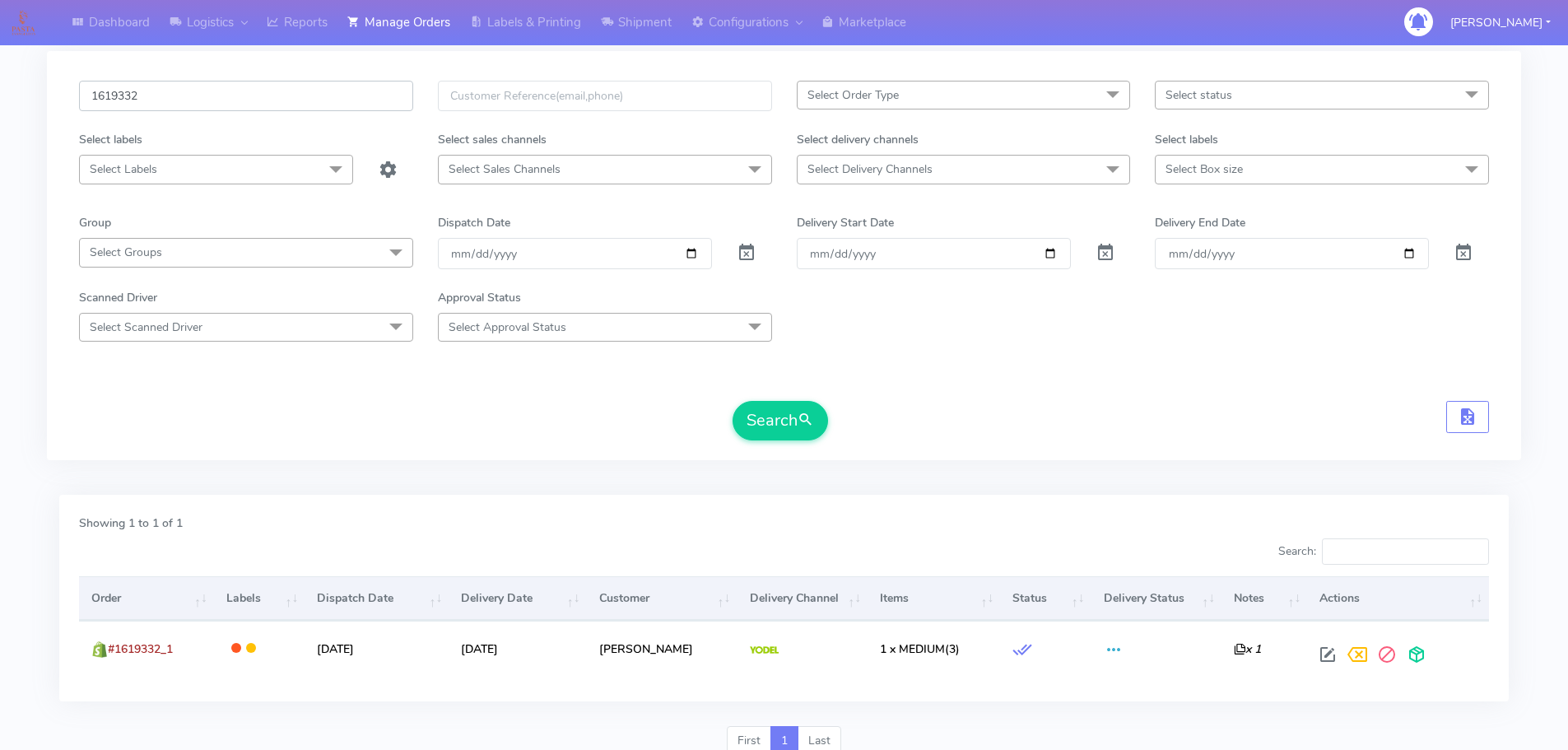
scroll to position [144, 0]
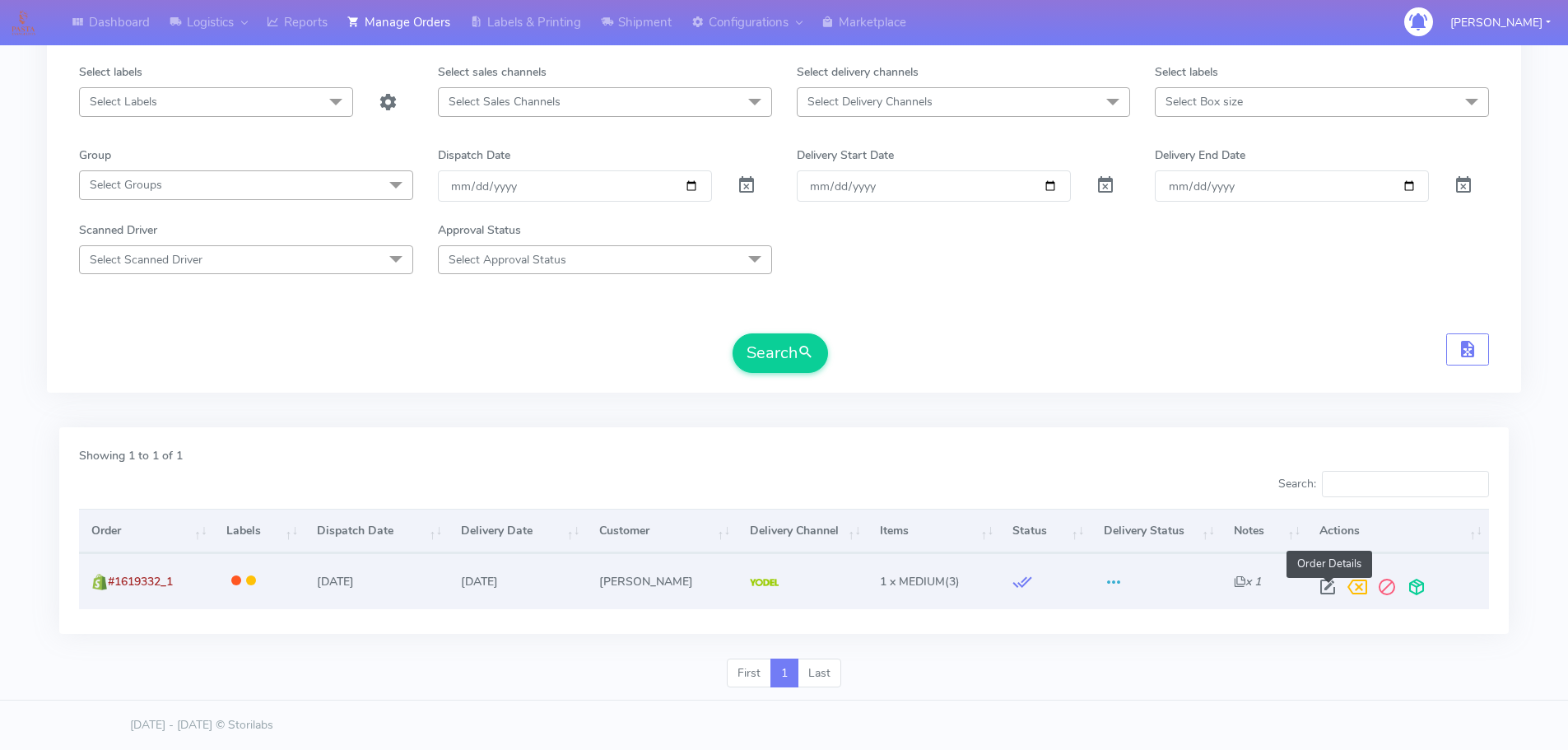
click at [1325, 583] on span at bounding box center [1327, 591] width 30 height 15
select select "5"
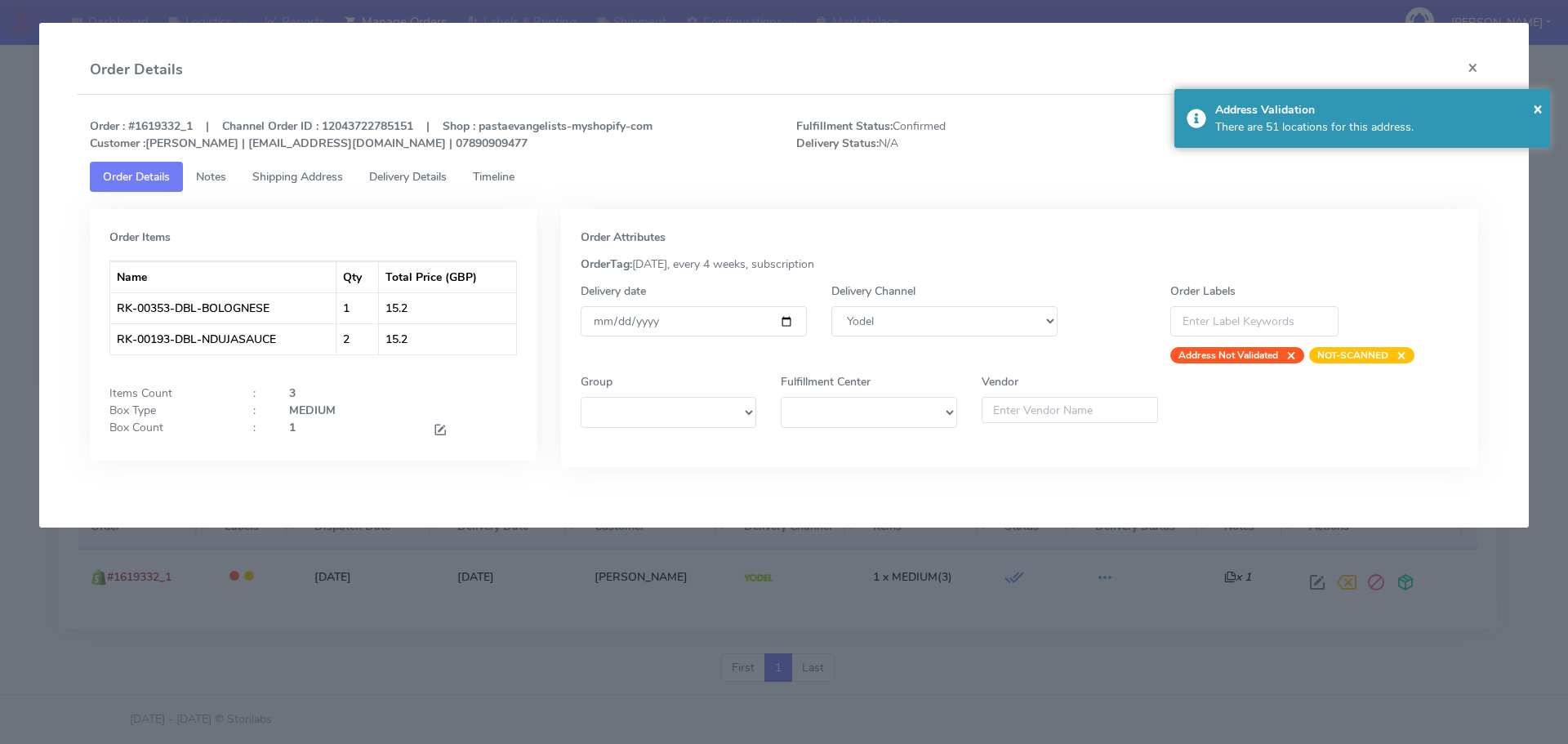
click at [496, 626] on modal-container "Order Details × Order : #1619332_1 | Channel Order ID : 12043722785151 | Shop :…" at bounding box center [784, 372] width 1568 height 744
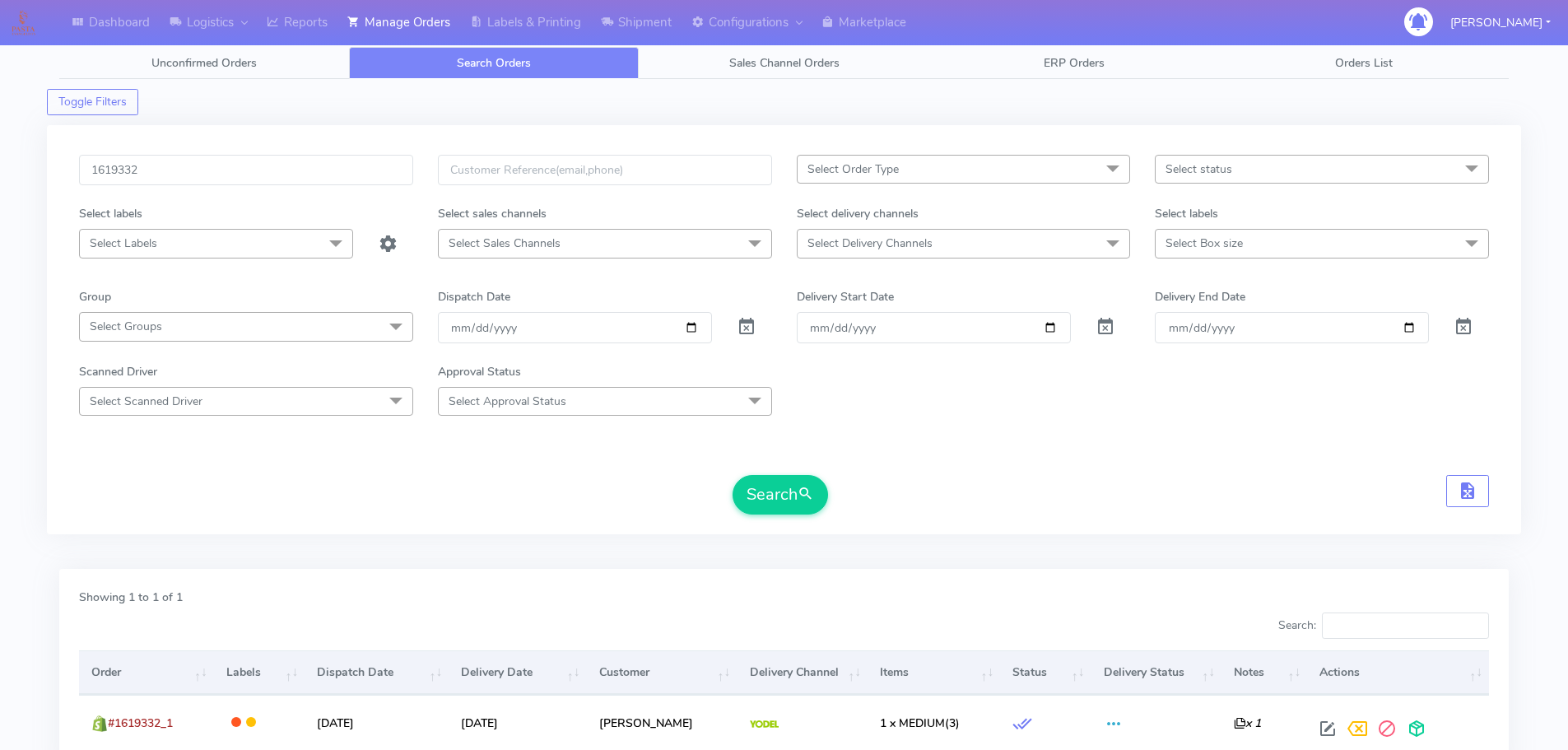
scroll to position [0, 0]
click at [366, 153] on div "1619332 Select Order Type Select All MEALS ATAVI One Off Pasta Club Gift Kit Ev…" at bounding box center [784, 332] width 1474 height 409
click at [363, 164] on input "1619332" at bounding box center [246, 172] width 334 height 31
paste input "110A"
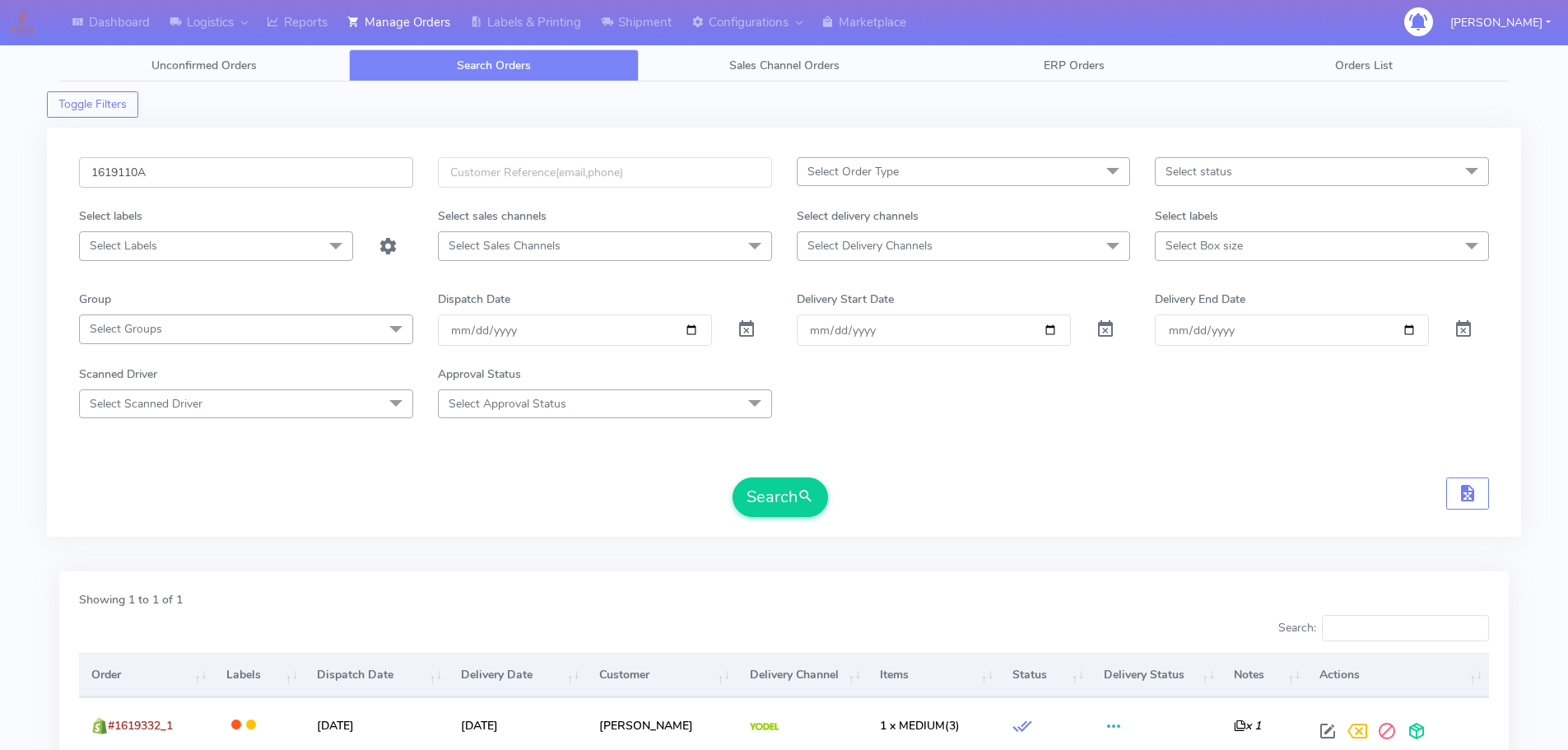
type input "1619110A"
click at [733, 477] on button "Search" at bounding box center [781, 497] width 95 height 39
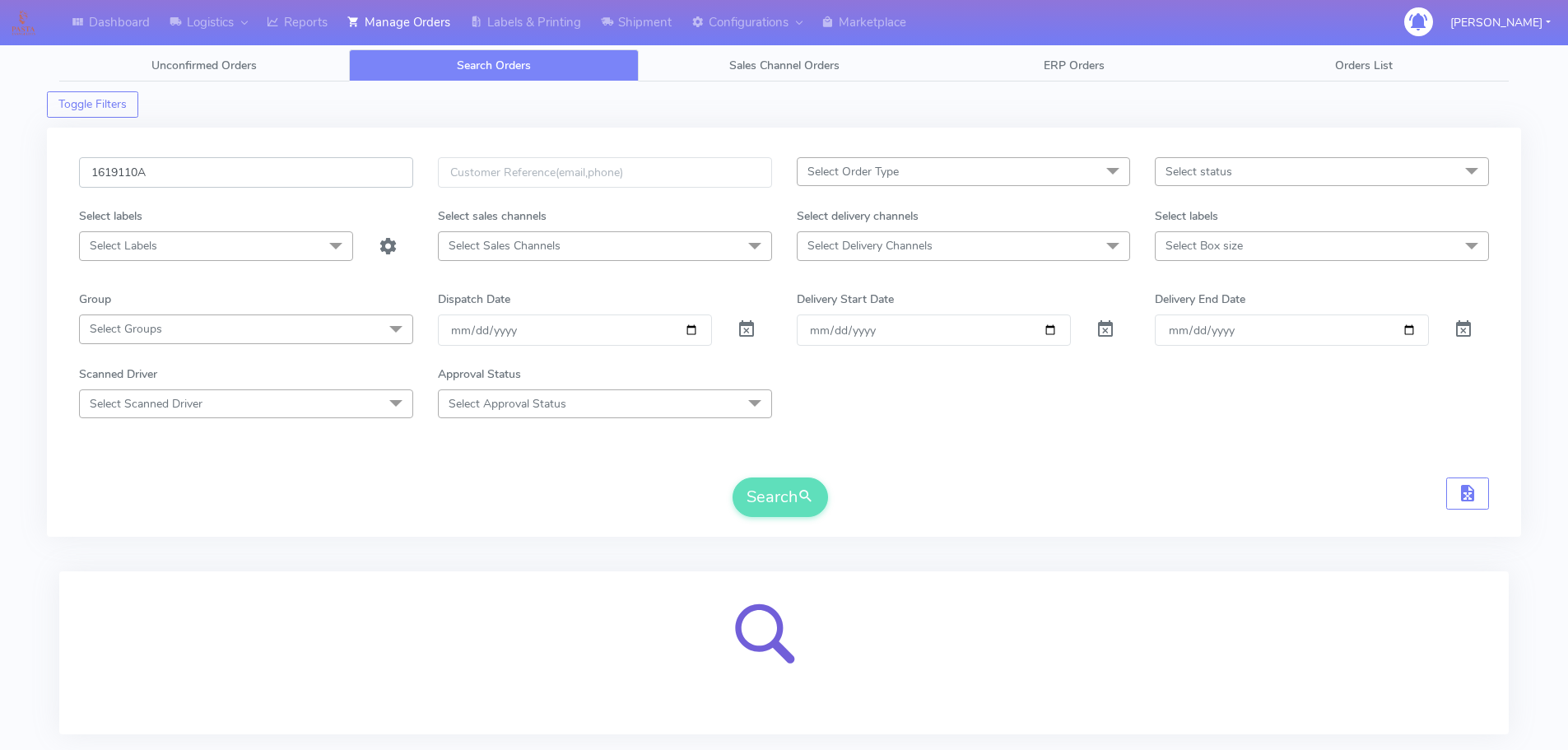
scroll to position [101, 0]
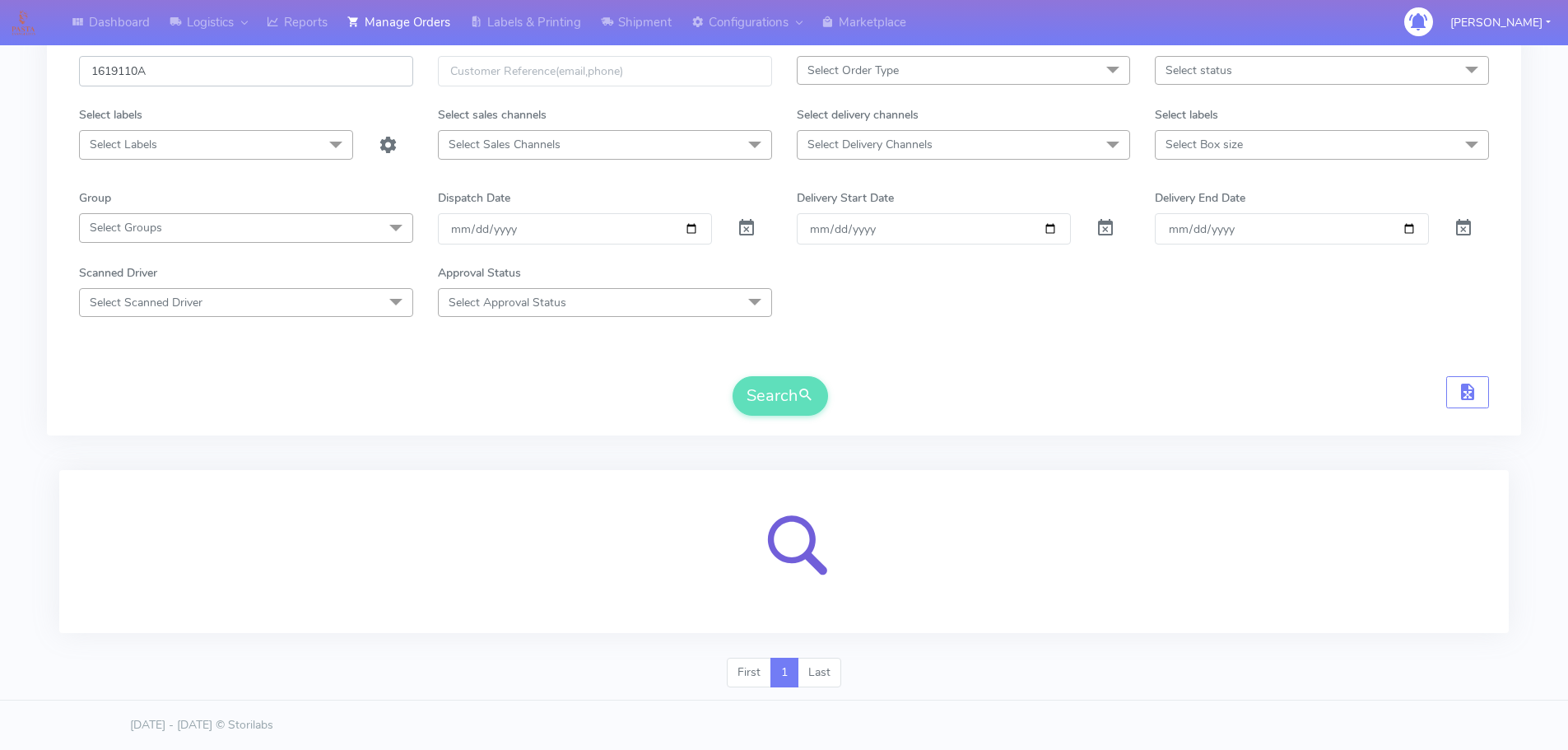
click at [325, 77] on input "1619110A" at bounding box center [246, 72] width 334 height 31
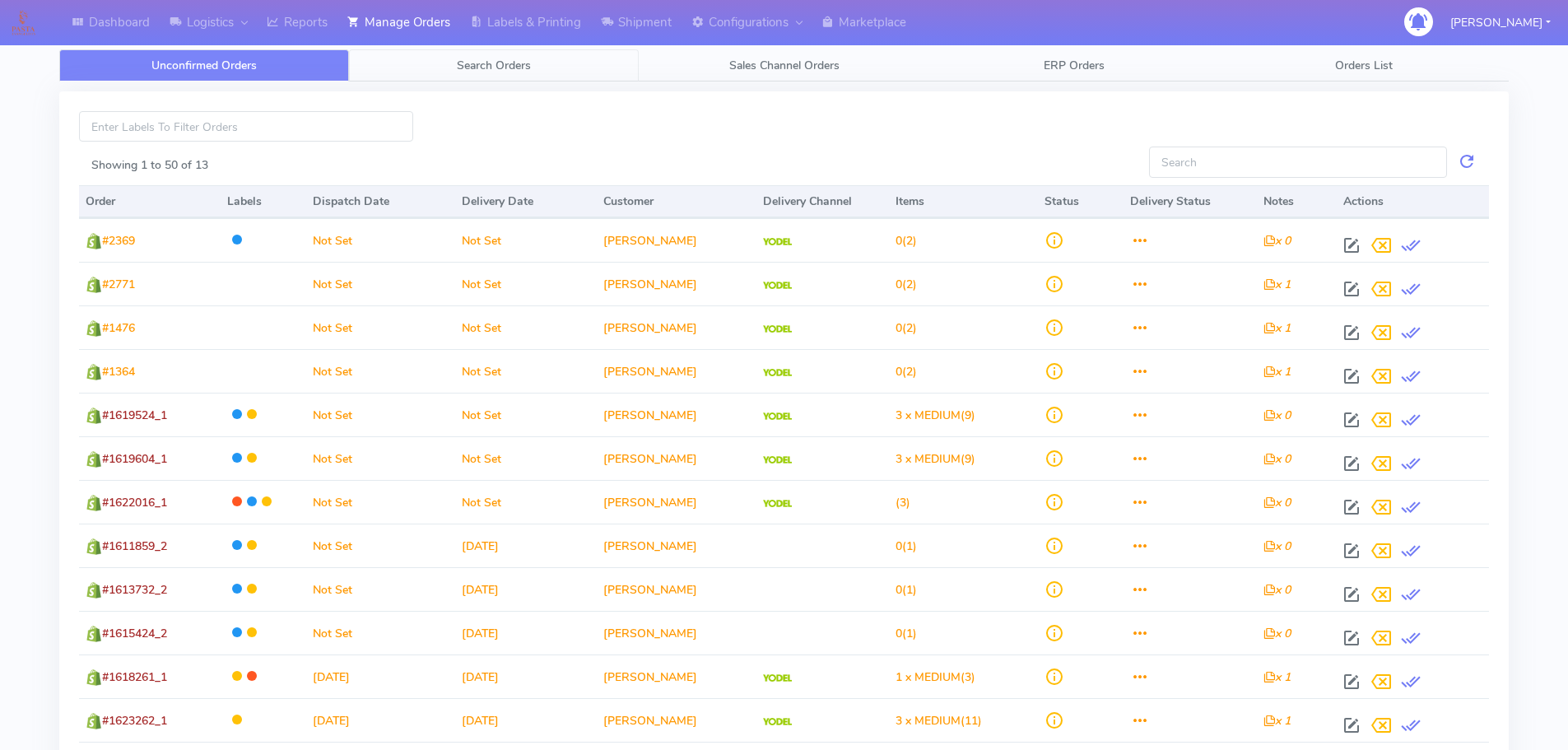
drag, startPoint x: 528, startPoint y: 72, endPoint x: 566, endPoint y: 121, distance: 62.0
click at [528, 72] on span "Search Orders" at bounding box center [493, 66] width 74 height 15
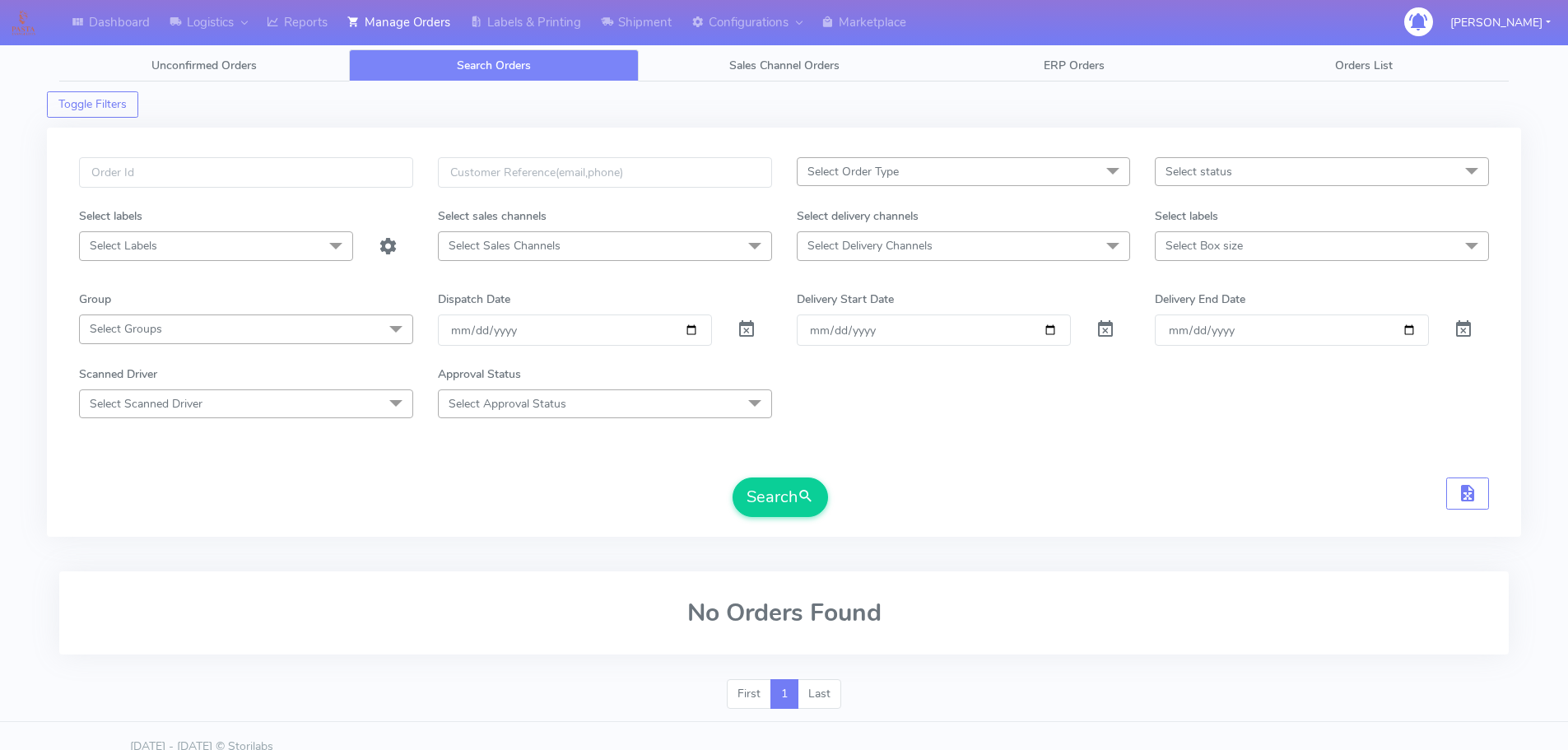
drag, startPoint x: 765, startPoint y: 312, endPoint x: 757, endPoint y: 326, distance: 16.1
click at [761, 318] on div "Dispatch Date 2025-09-10" at bounding box center [604, 318] width 359 height 55
click at [757, 326] on div at bounding box center [754, 330] width 61 height 31
click at [362, 174] on input "text" at bounding box center [246, 172] width 334 height 31
click at [742, 325] on span at bounding box center [746, 332] width 20 height 15
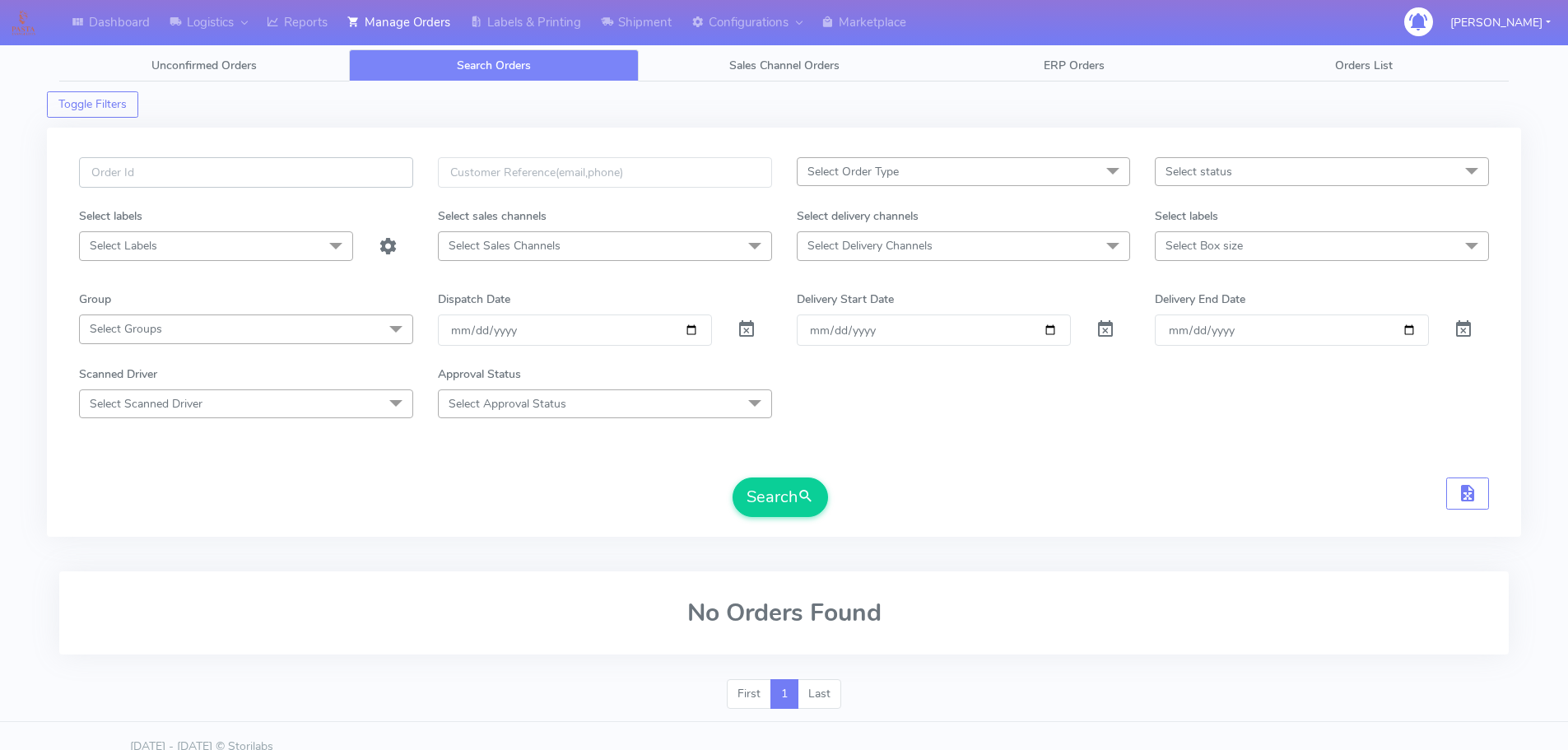
click at [352, 157] on input "text" at bounding box center [246, 172] width 334 height 31
paste input "1619110A"
click at [733, 477] on button "Search" at bounding box center [781, 497] width 95 height 39
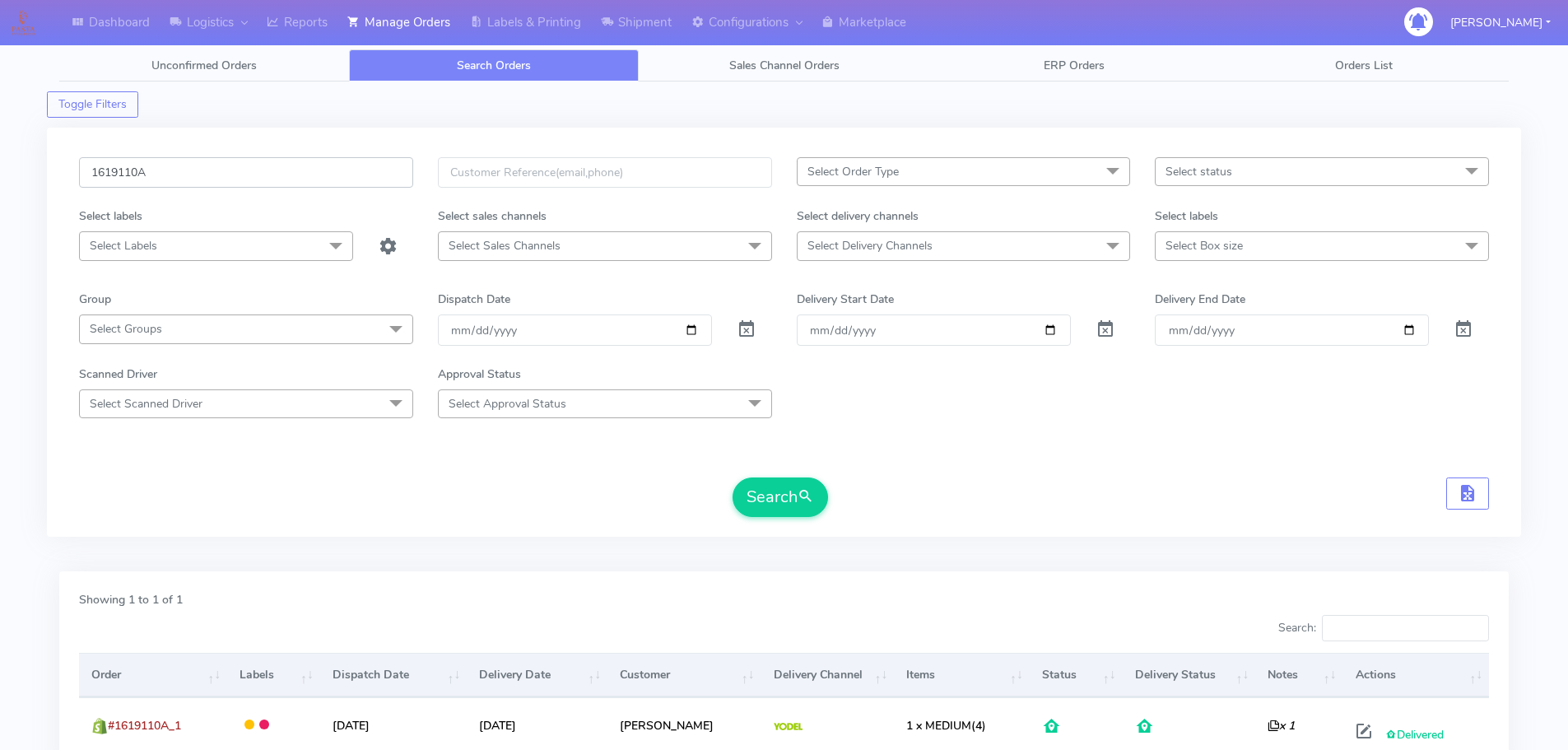
click at [326, 160] on input "1619110A" at bounding box center [246, 172] width 334 height 31
click at [326, 159] on input "1619110A" at bounding box center [246, 172] width 334 height 31
paste input "23078"
type input "1623078"
click at [733, 477] on button "Search" at bounding box center [781, 497] width 95 height 39
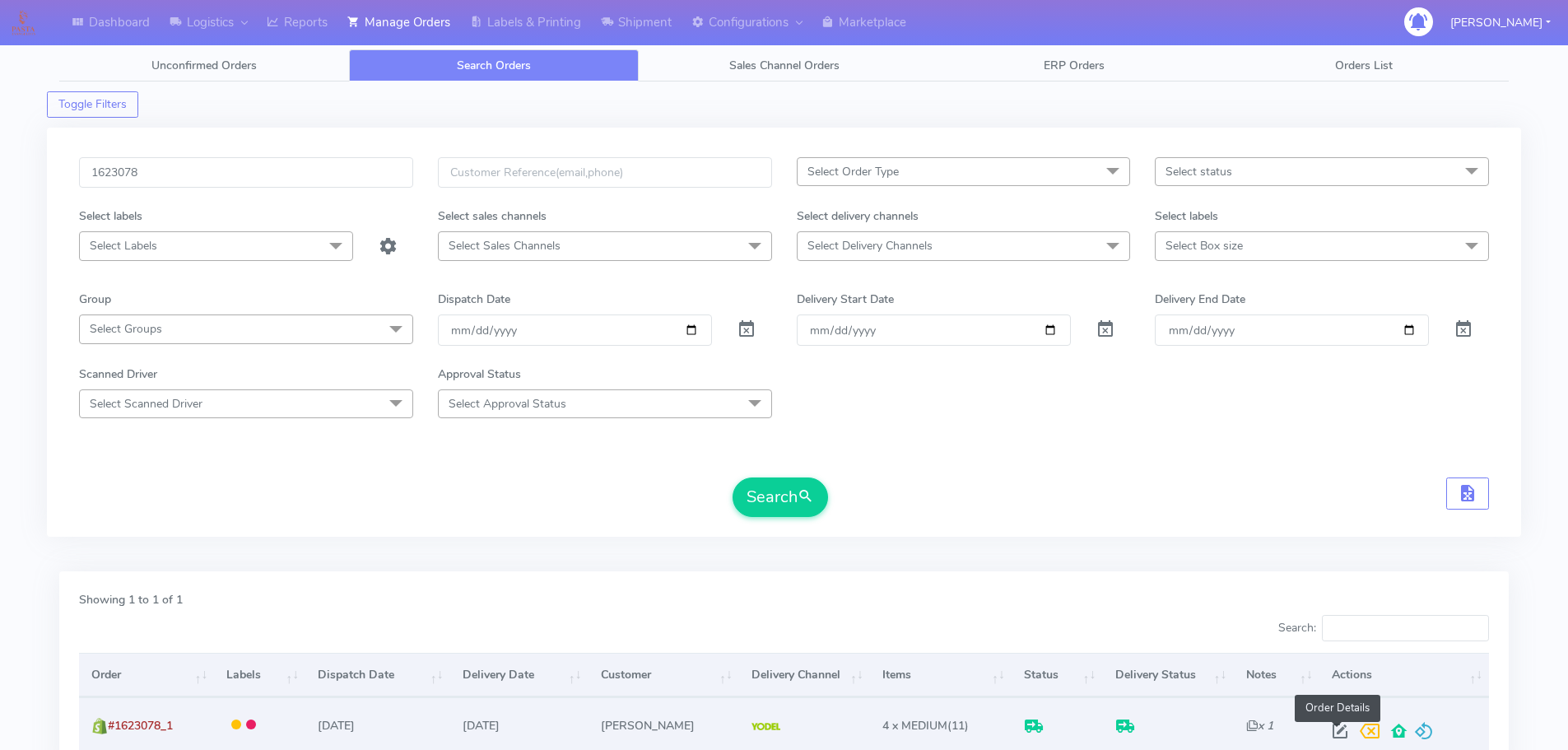
click at [1335, 738] on span at bounding box center [1340, 735] width 30 height 15
select select "5"
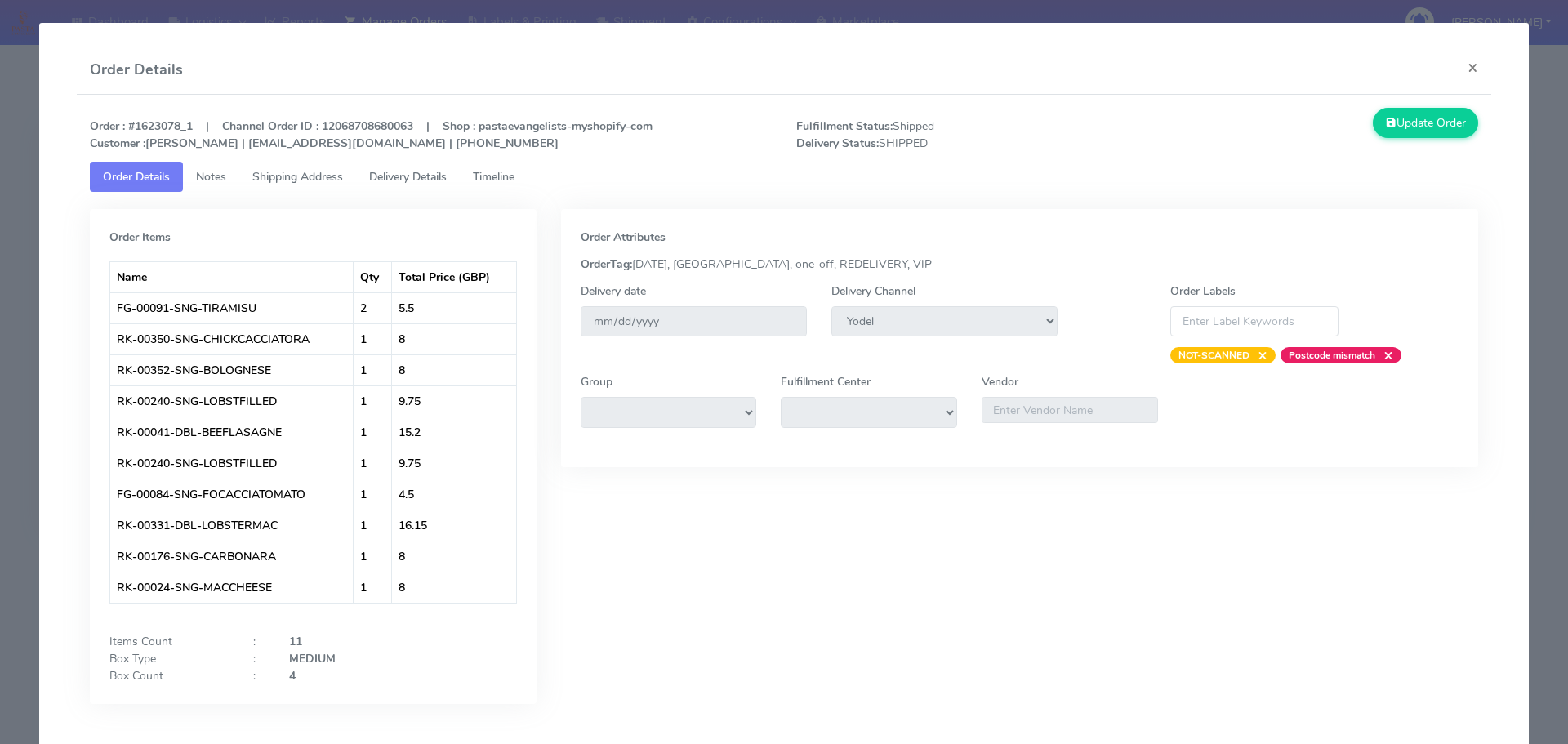
click at [419, 172] on span "Delivery Details" at bounding box center [408, 177] width 78 height 15
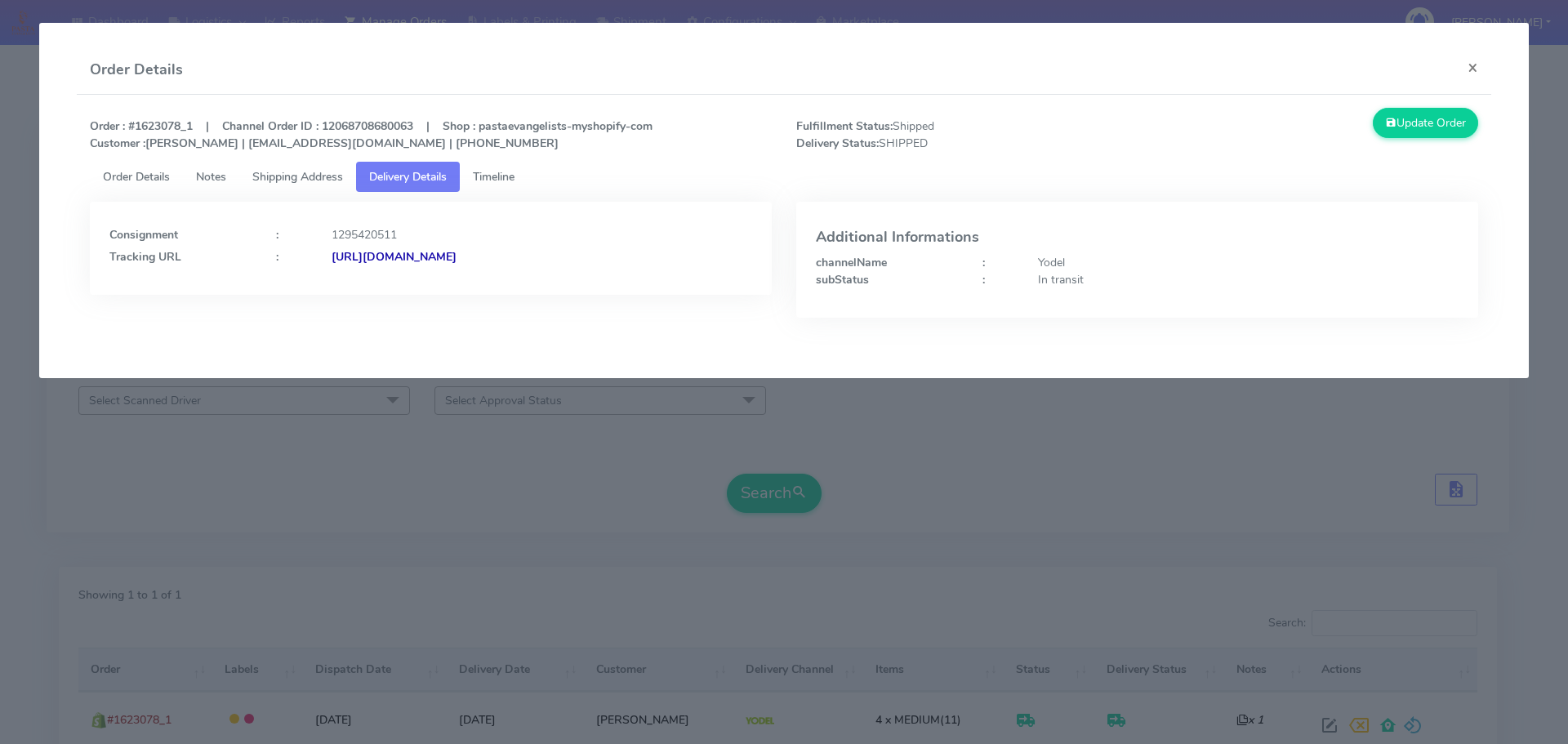
click at [585, 434] on modal-container "Order Details × Order : #1623078_1 | Channel Order ID : 12068708680063 | Shop :…" at bounding box center [784, 372] width 1568 height 744
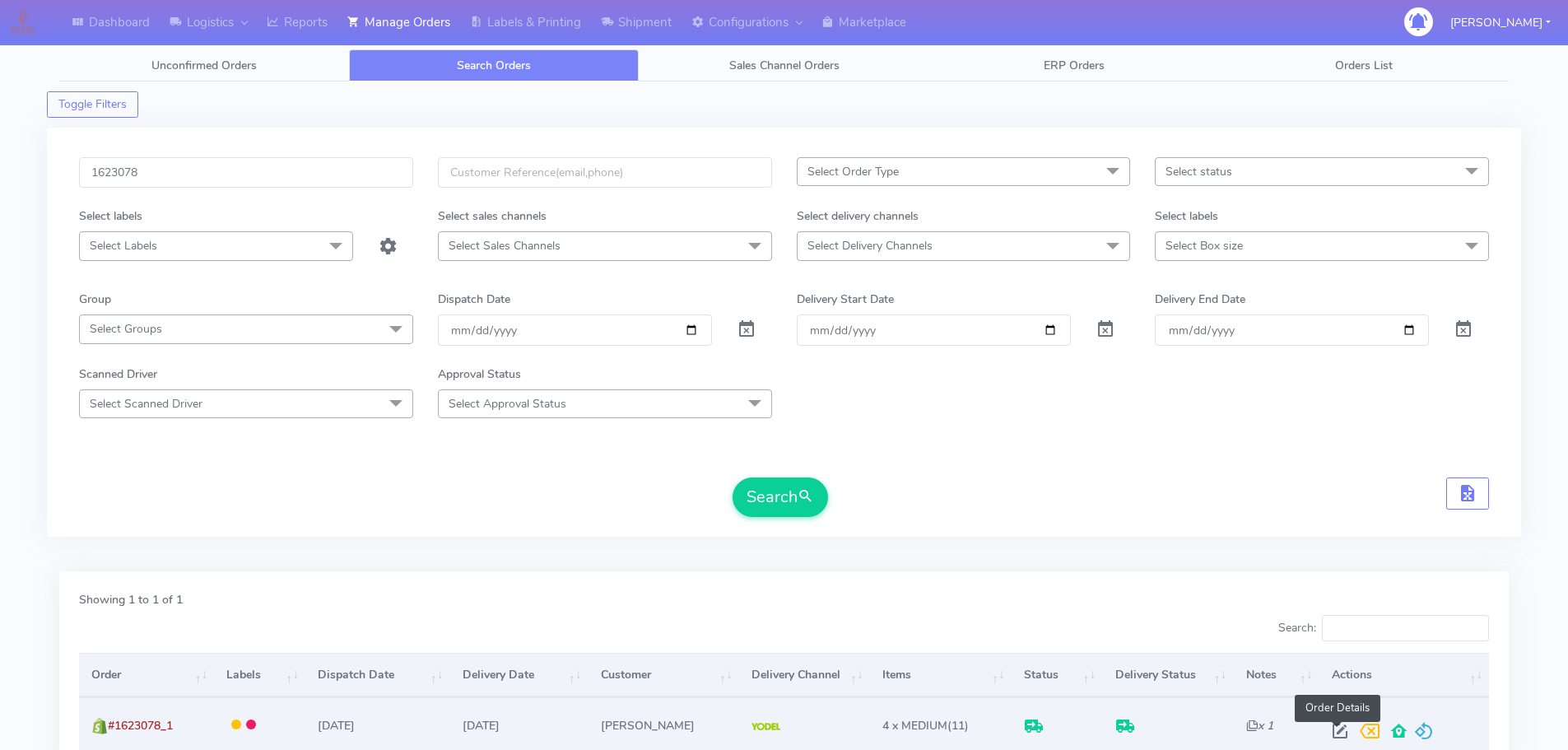
click at [1337, 727] on span at bounding box center [1340, 735] width 30 height 15
select select "5"
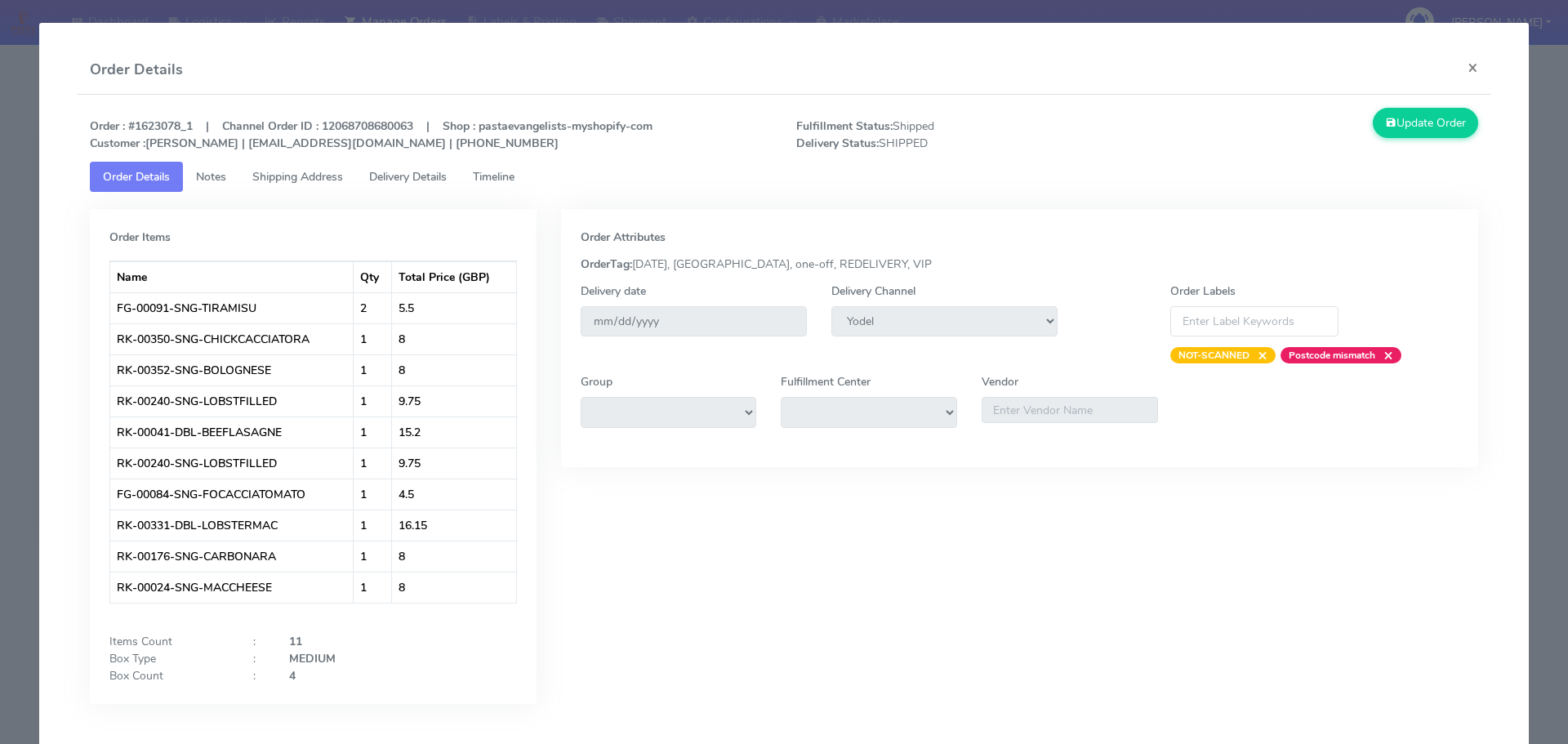
click at [429, 163] on link "Delivery Details" at bounding box center [408, 177] width 104 height 30
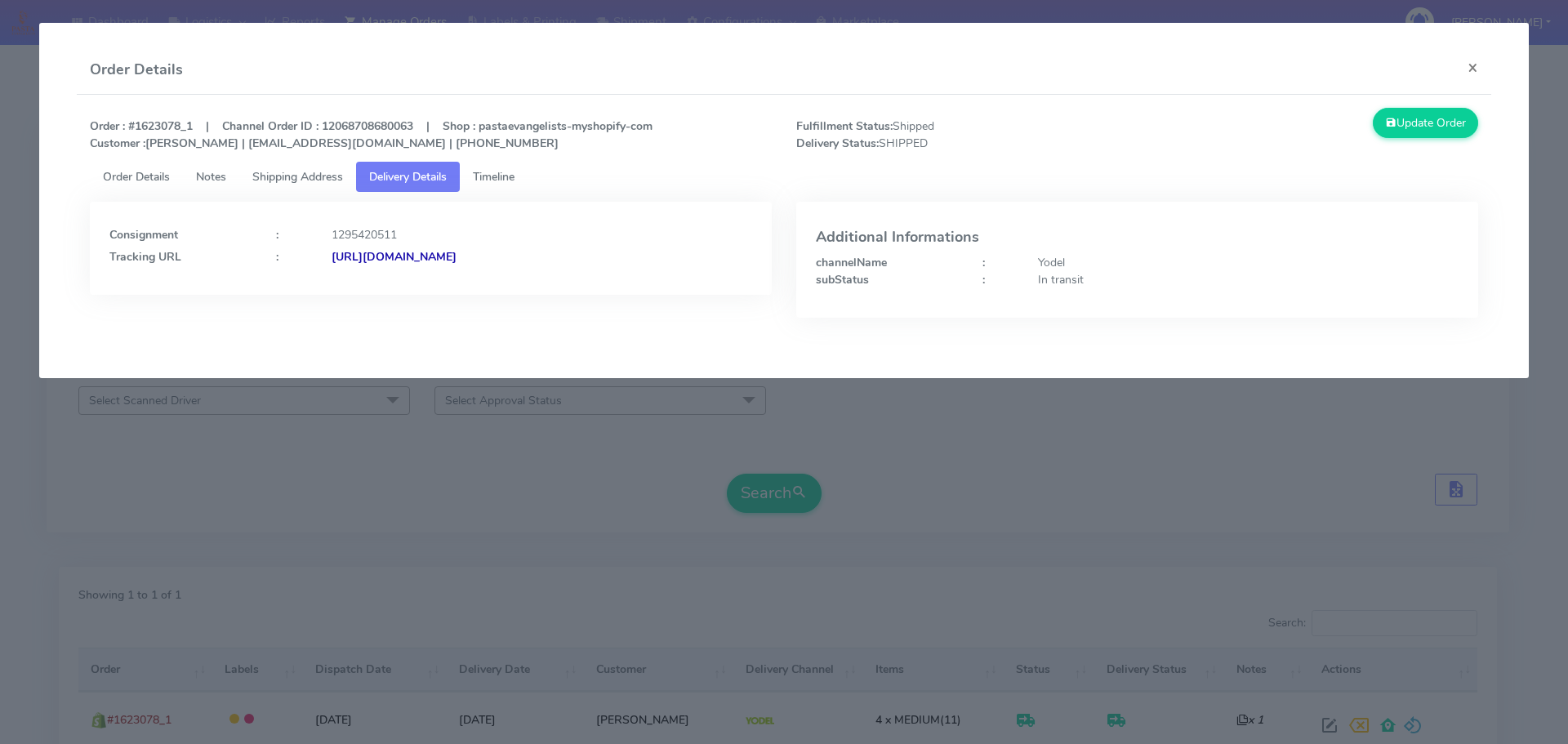
drag, startPoint x: 687, startPoint y: 256, endPoint x: 508, endPoint y: 275, distance: 180.0
click at [508, 275] on div "Consignment : 1295420511 Tracking URL : https://www.yodel.co.uk/tracking/JJD000…" at bounding box center [430, 249] width 682 height 93
copy strong "JJD0002249960897028"
click at [302, 178] on span "Shipping Address" at bounding box center [297, 177] width 90 height 15
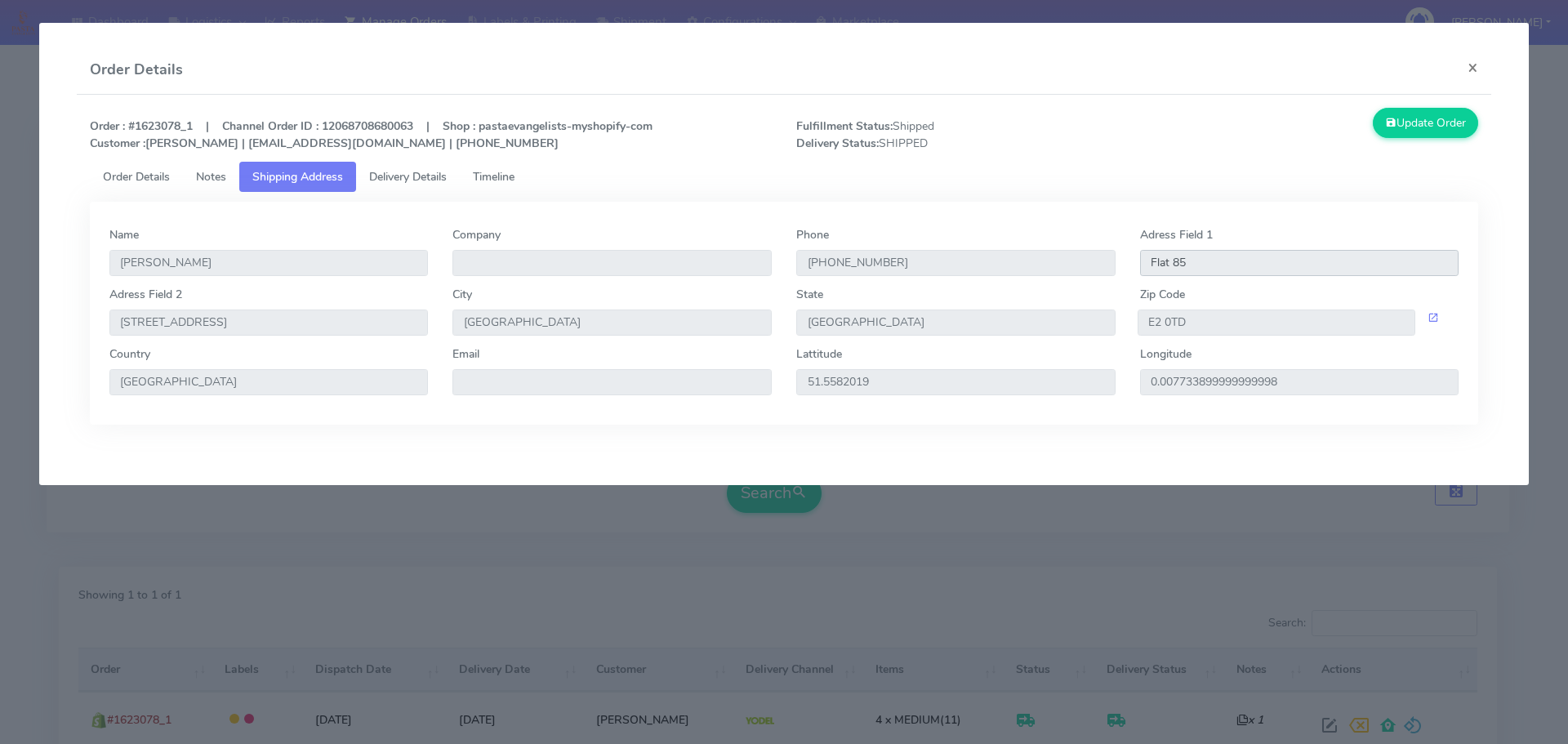
click at [1171, 262] on input "Flat 85" at bounding box center [1300, 263] width 320 height 26
click at [1170, 320] on input "E2 0TD" at bounding box center [1276, 322] width 278 height 26
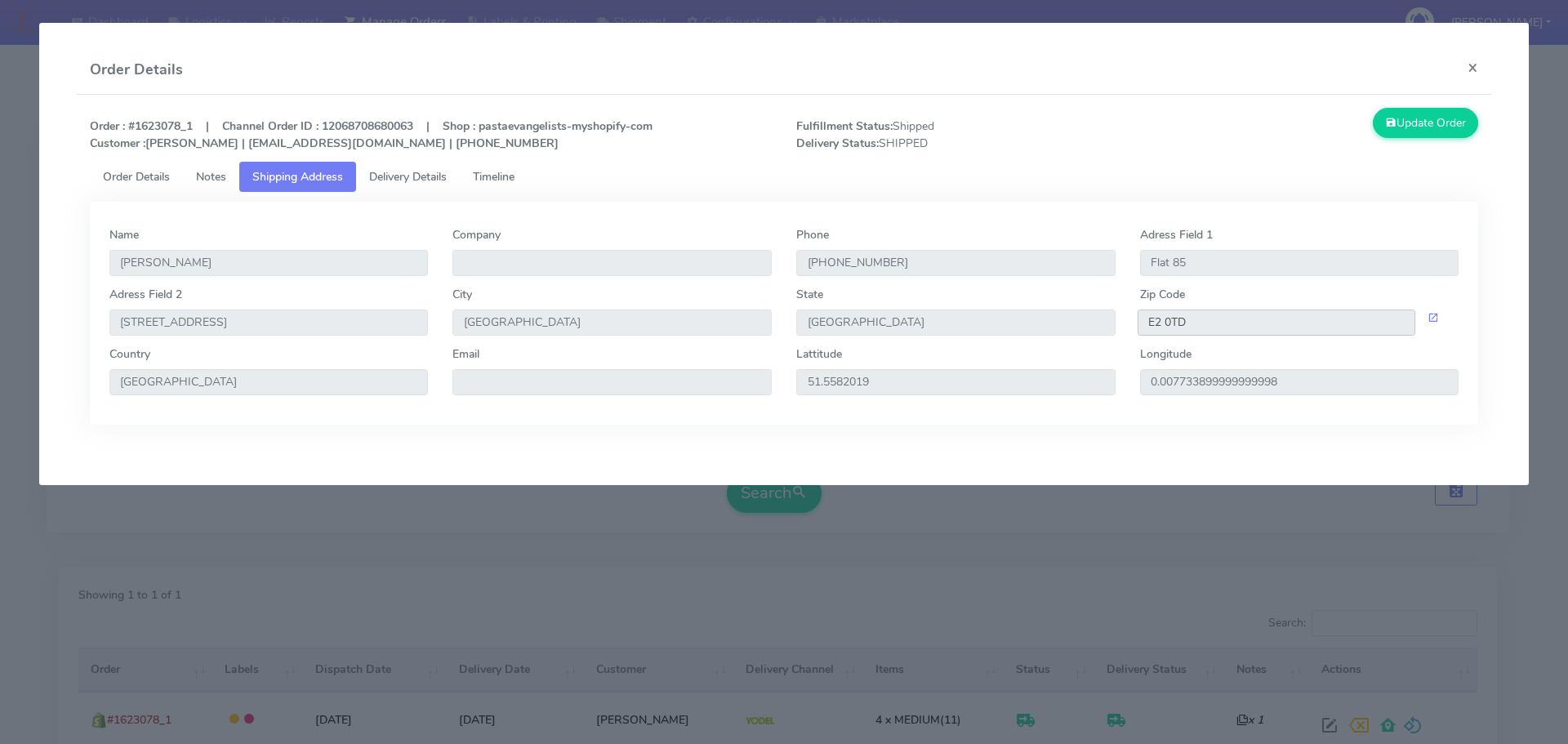
click at [1170, 320] on input "E2 0TD" at bounding box center [1276, 322] width 278 height 26
click at [423, 173] on span "Delivery Details" at bounding box center [408, 177] width 78 height 15
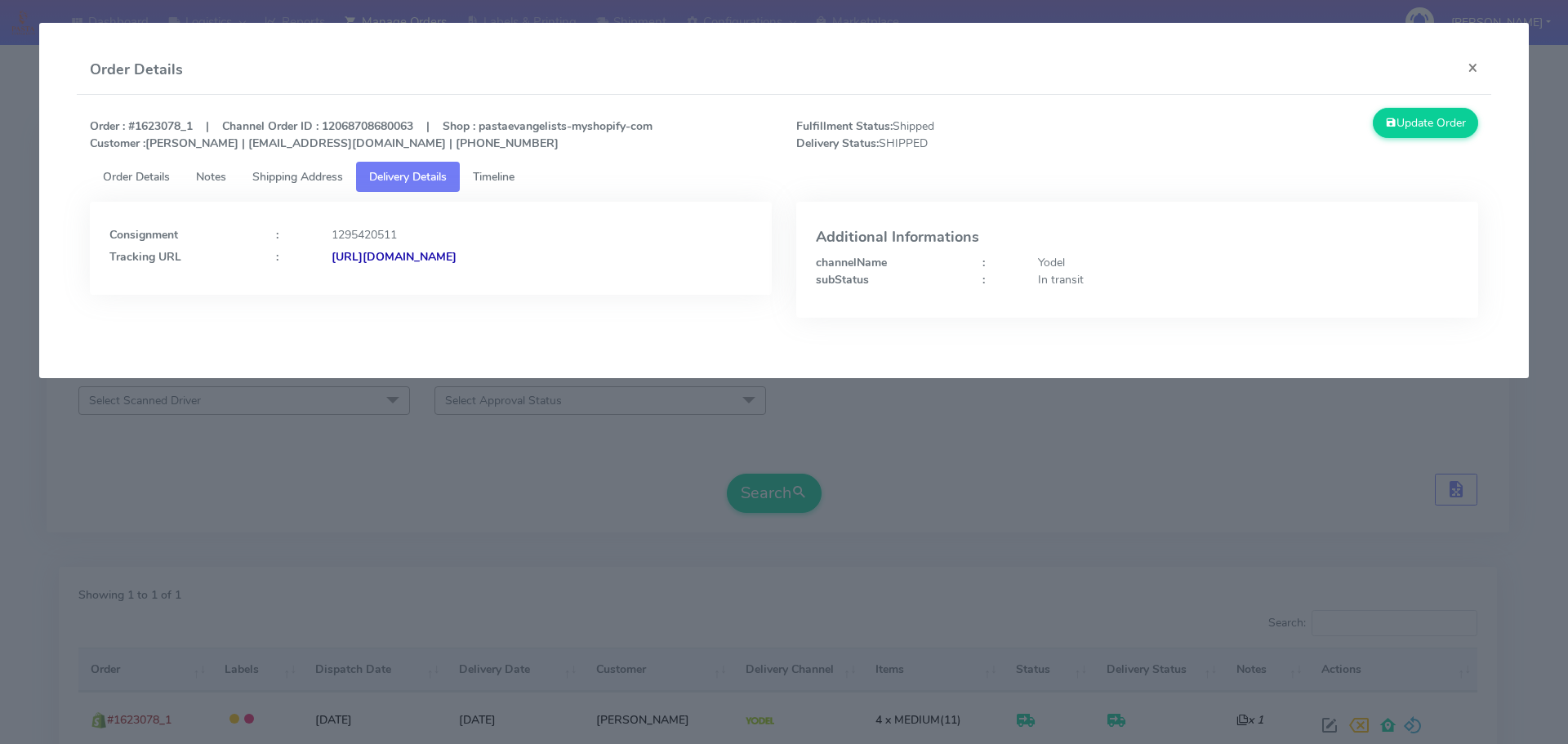
click at [457, 251] on strong "https://www.yodel.co.uk/tracking/JJD0002249960897028" at bounding box center [394, 257] width 125 height 15
drag, startPoint x: 695, startPoint y: 275, endPoint x: 325, endPoint y: 283, distance: 370.1
click at [325, 283] on div "Consignment : 1295420511 Tracking URL : https://www.yodel.co.uk/tracking/JJD000…" at bounding box center [430, 249] width 682 height 93
copy strong "https://www.yodel.co.uk/tracking/JJD0002249960897028"
click at [662, 468] on modal-container "Order Details × Order : #1623078_1 | Channel Order ID : 12068708680063 | Shop :…" at bounding box center [784, 372] width 1568 height 744
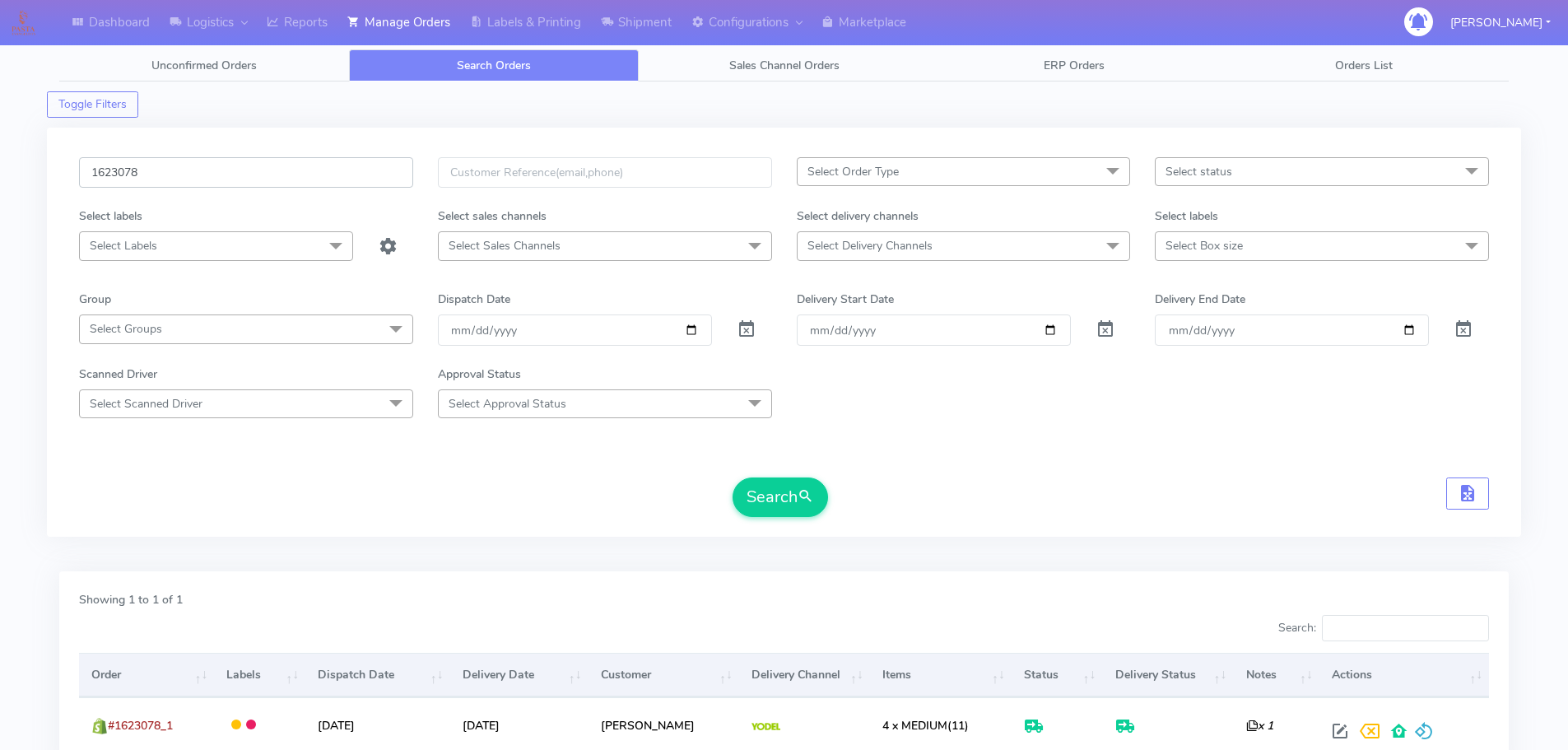
click at [367, 181] on input "1623078" at bounding box center [246, 172] width 334 height 31
paste input "19303"
type input "1619303"
click at [733, 477] on button "Search" at bounding box center [781, 497] width 95 height 39
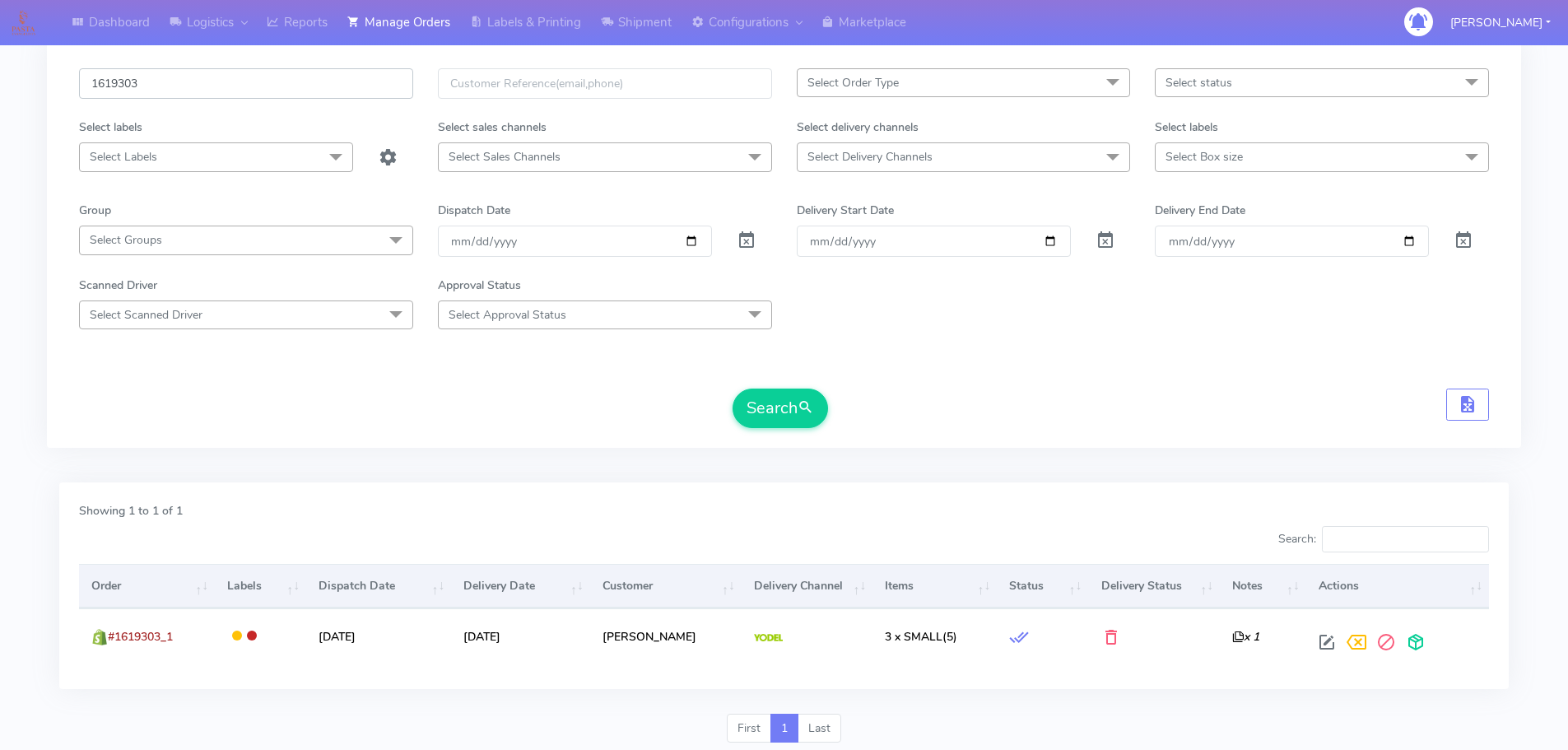
scroll to position [144, 0]
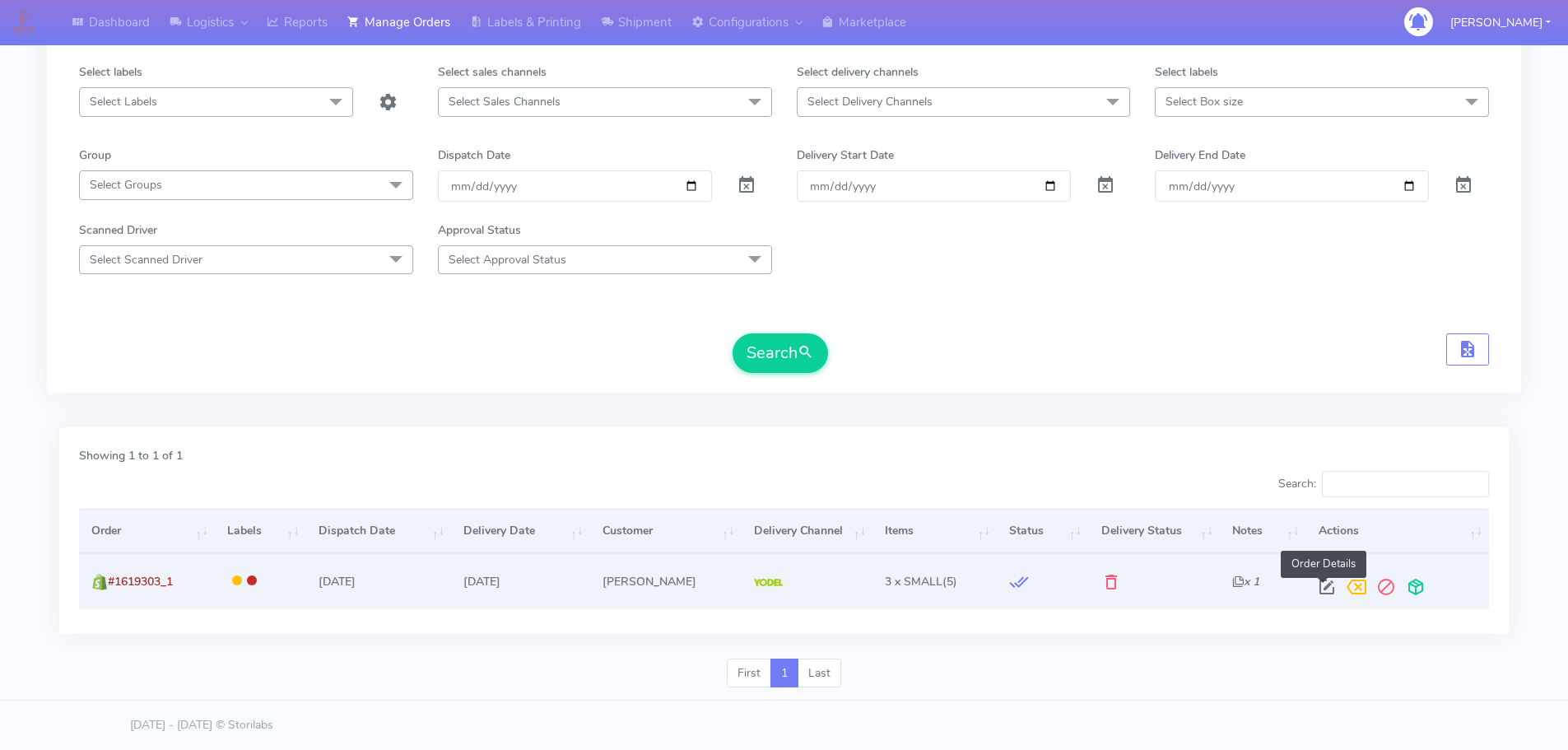
click at [1312, 588] on span at bounding box center [1326, 591] width 30 height 15
select select "5"
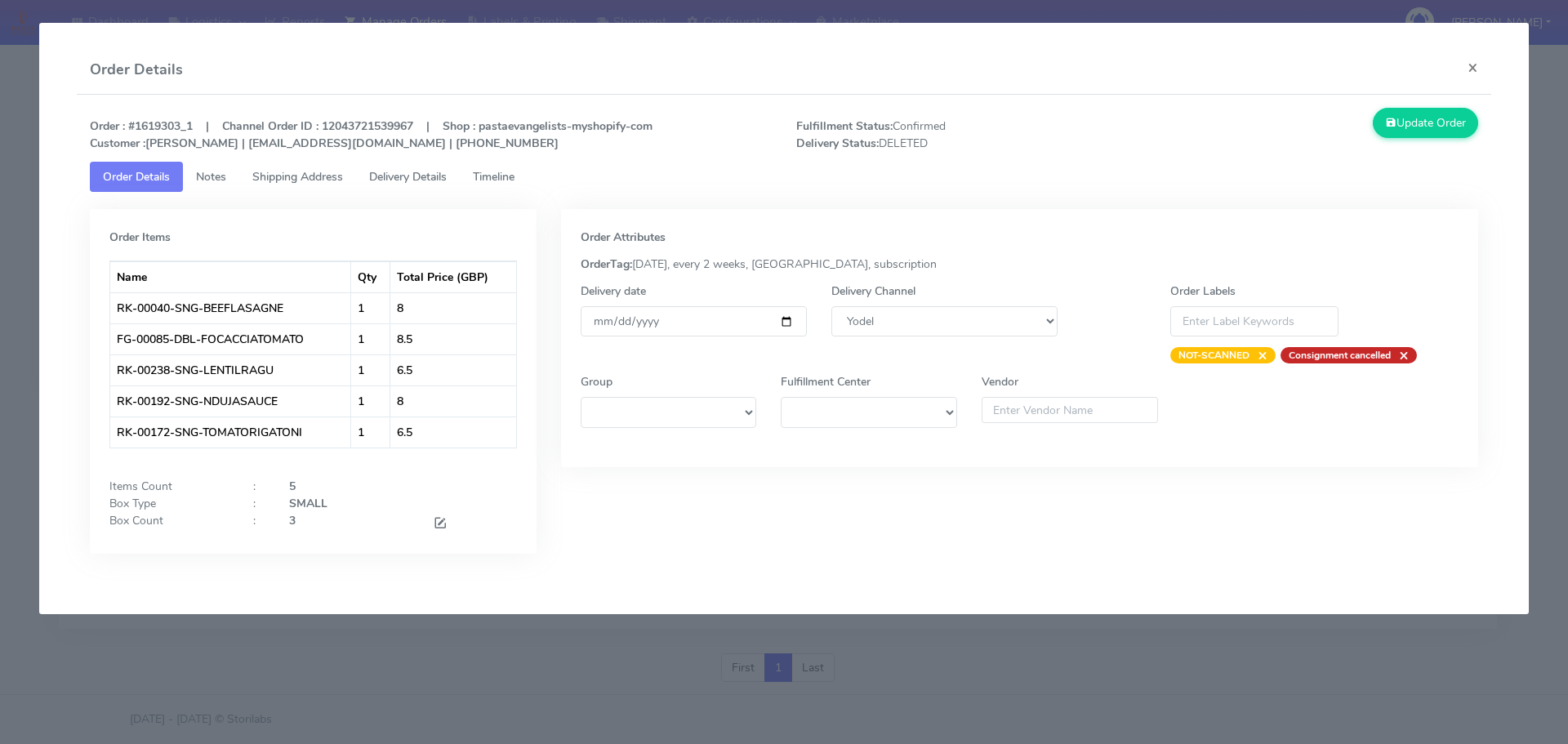
click at [532, 192] on tab "Order Items Name Qty Total Price (GBP) RK-00040-SNG-BEEFLASAGNE 1 8 FG-00085-DB…" at bounding box center [784, 385] width 1390 height 386
click at [514, 183] on span "Timeline" at bounding box center [493, 177] width 41 height 15
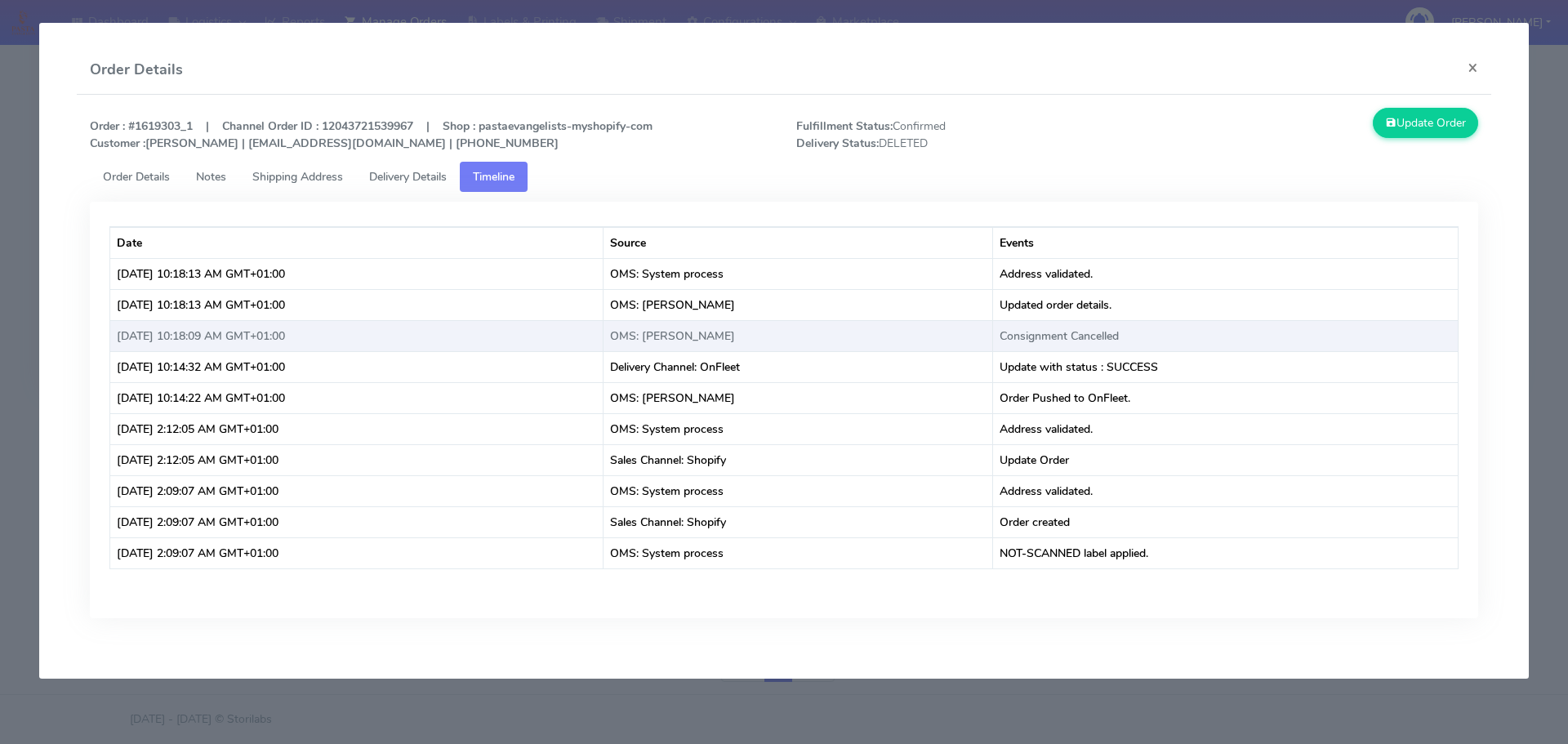
click at [1106, 332] on td "Consignment Cancelled" at bounding box center [1225, 336] width 465 height 31
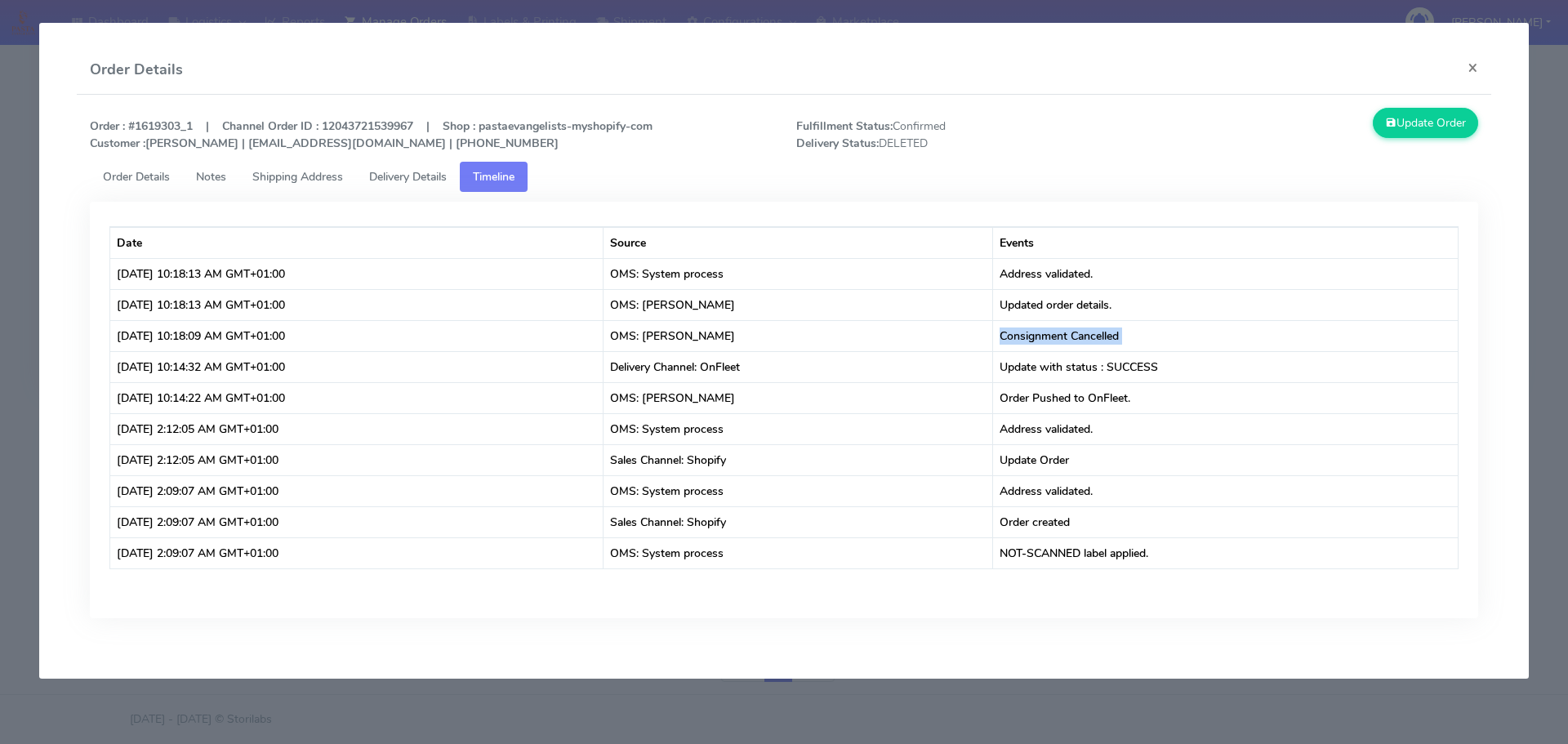
copy td "Consignment Cancelled"
drag, startPoint x: 0, startPoint y: 216, endPoint x: 129, endPoint y: 160, distance: 140.6
click at [0, 215] on modal-container "Order Details × Order : #1619303_1 | Channel Order ID : 12043721539967 | Shop :…" at bounding box center [784, 372] width 1568 height 744
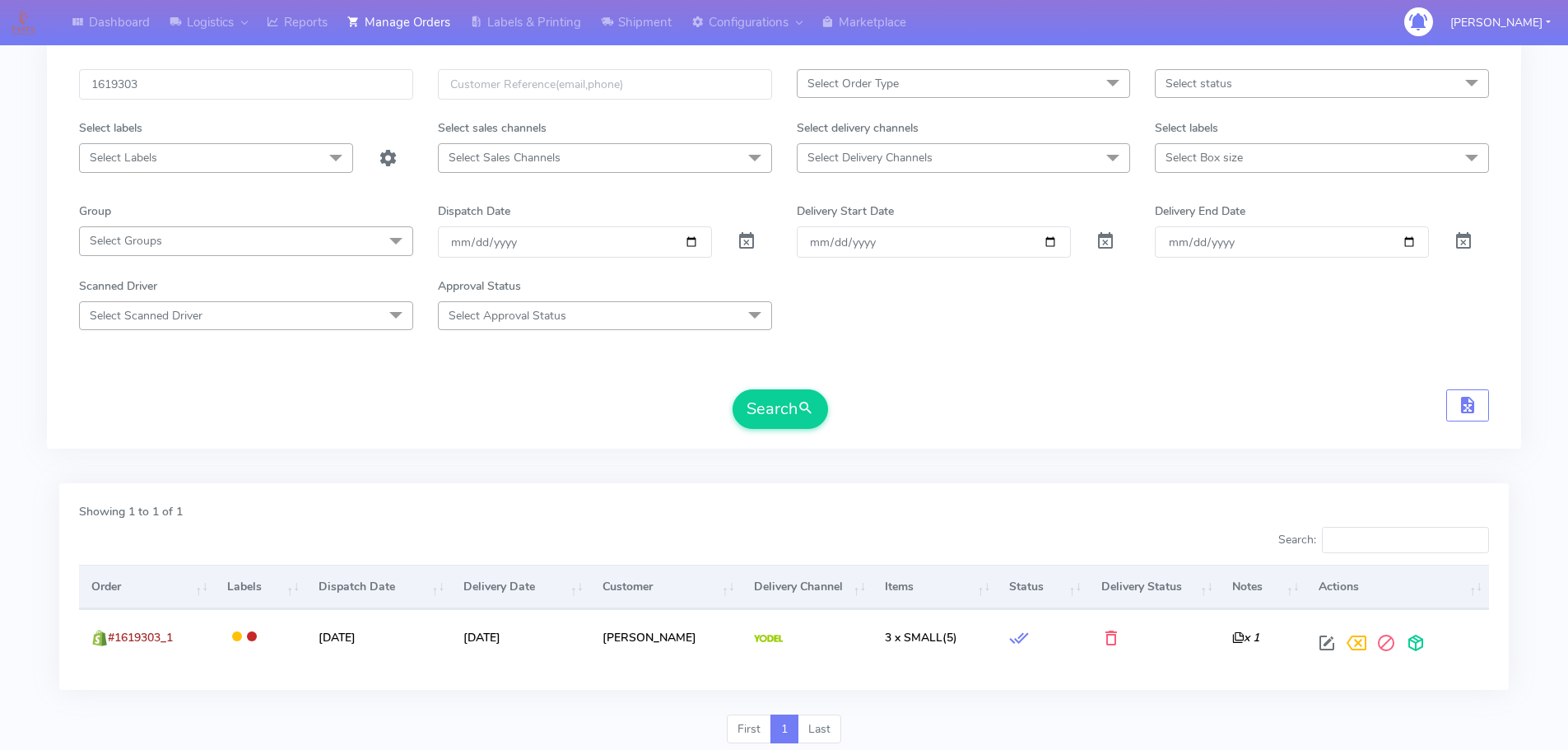
scroll to position [0, 0]
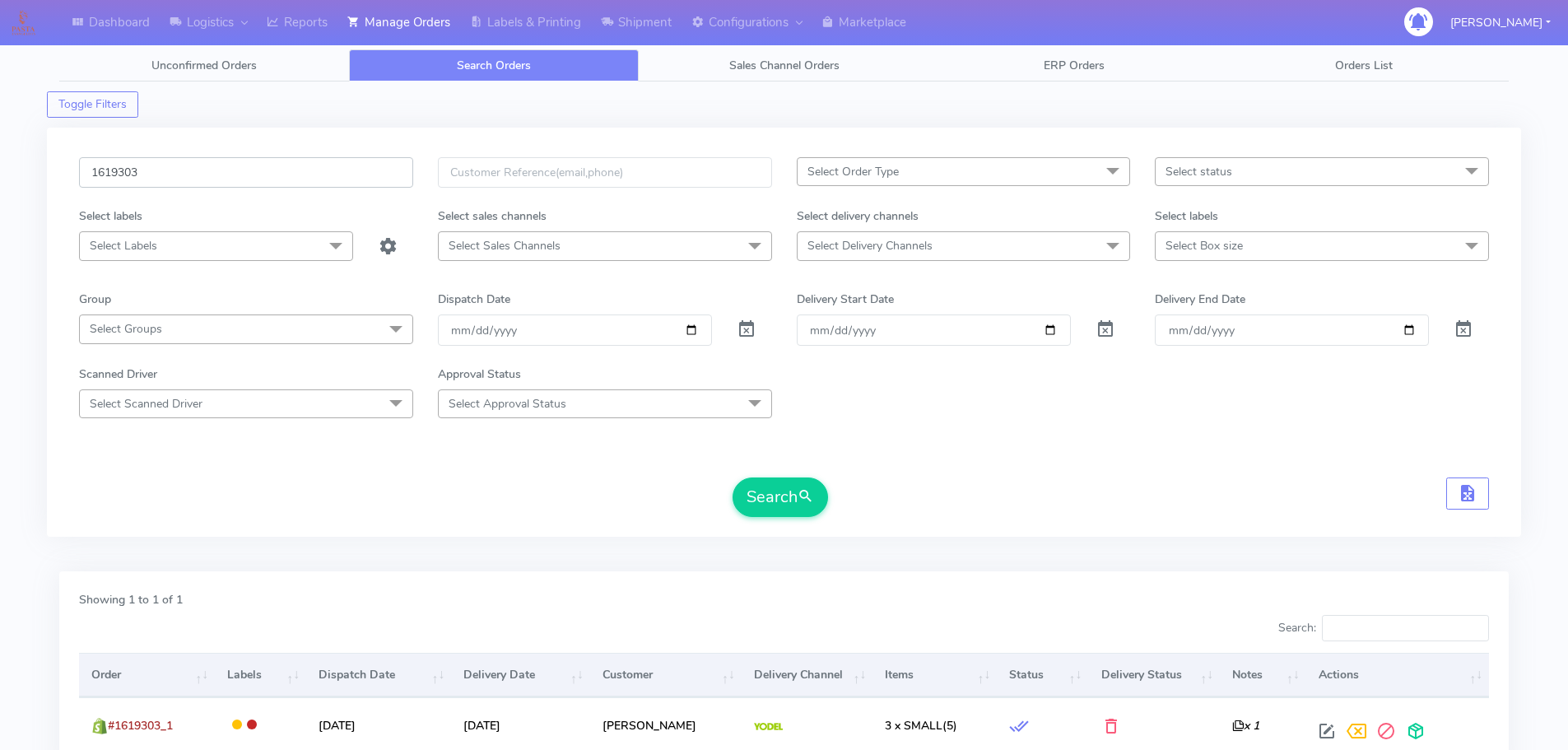
click at [365, 172] on input "1619303" at bounding box center [246, 172] width 334 height 31
paste input "58"
type input "1619358"
click at [733, 477] on button "Search" at bounding box center [781, 497] width 95 height 39
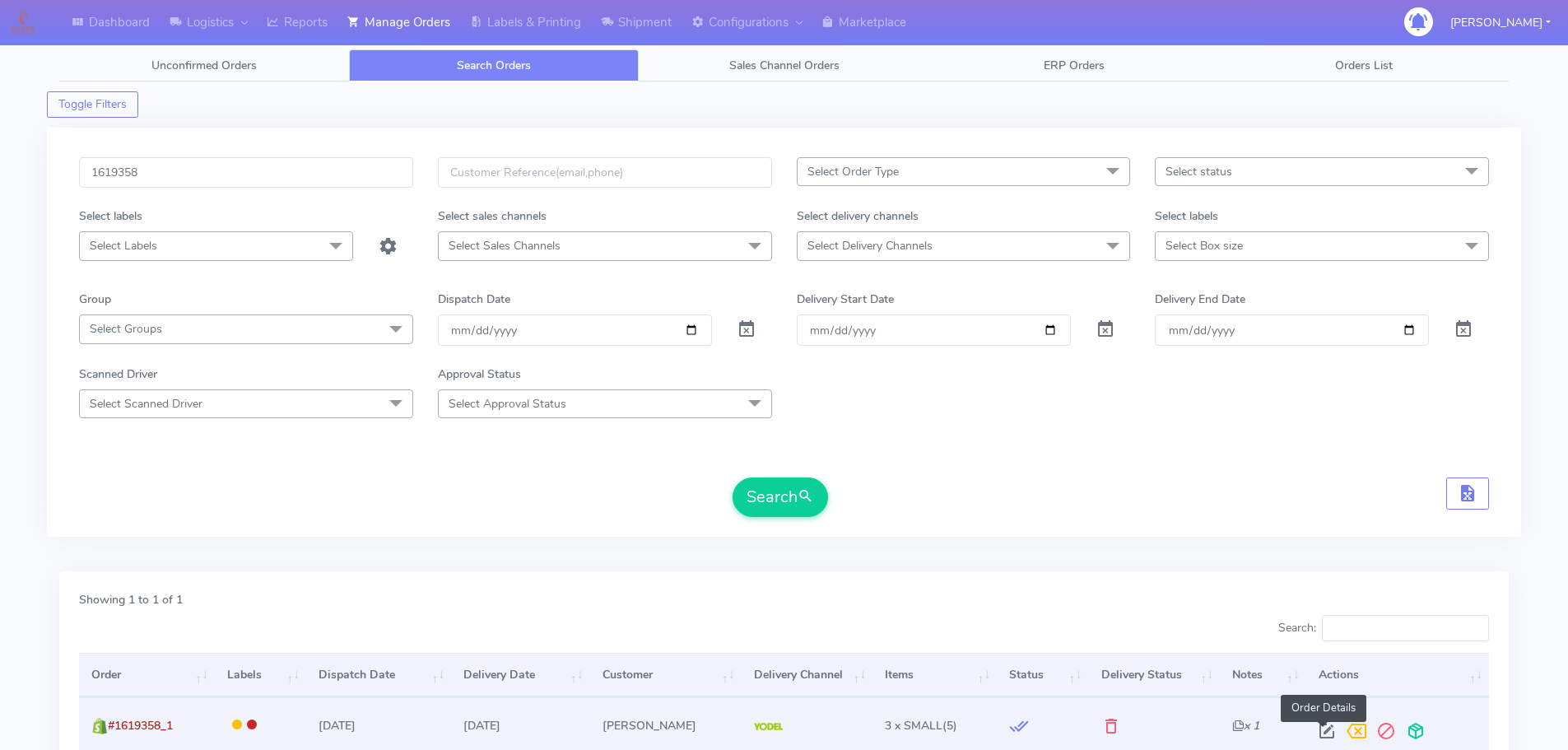
click at [1312, 730] on span at bounding box center [1326, 735] width 30 height 15
select select "5"
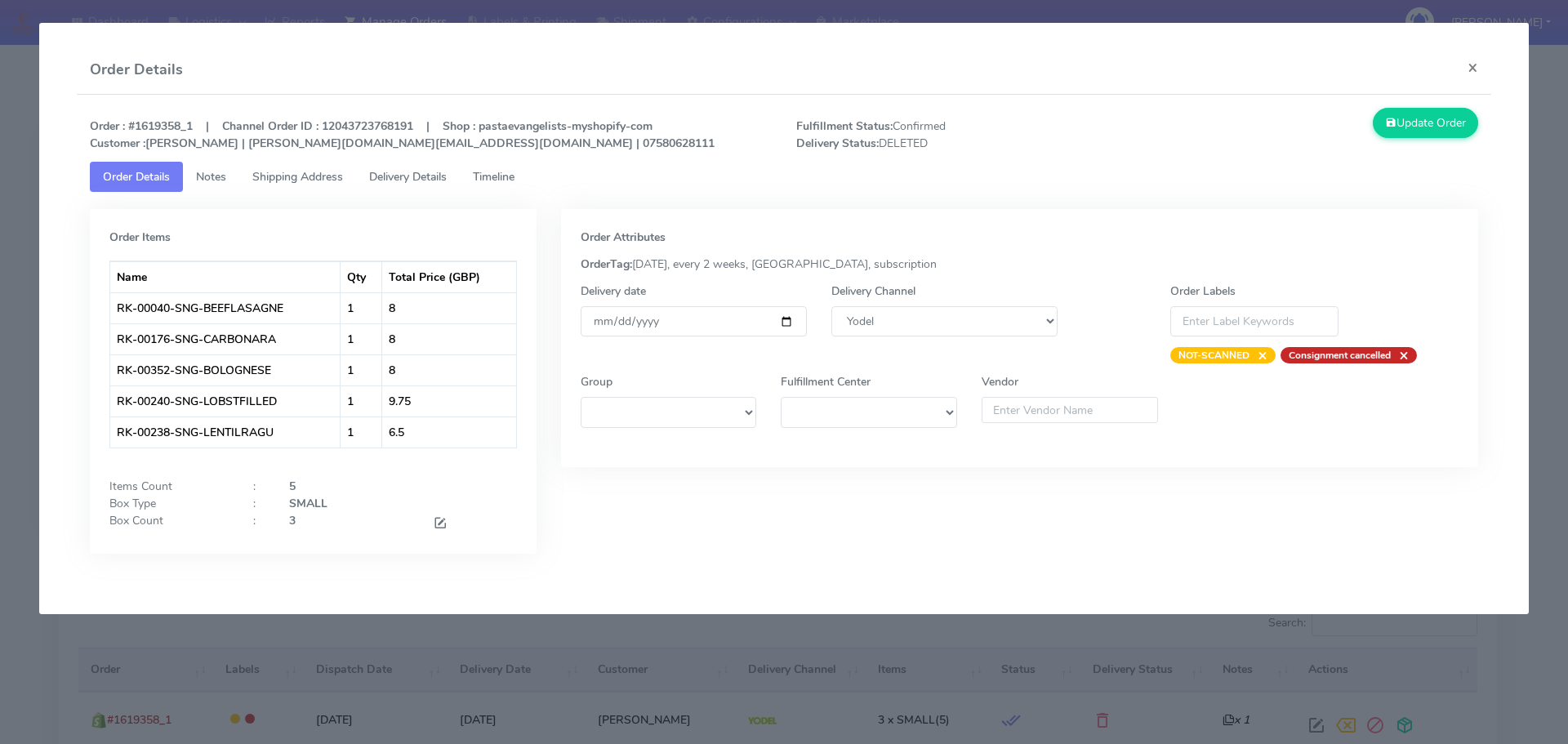
click at [505, 174] on span "Timeline" at bounding box center [493, 177] width 41 height 15
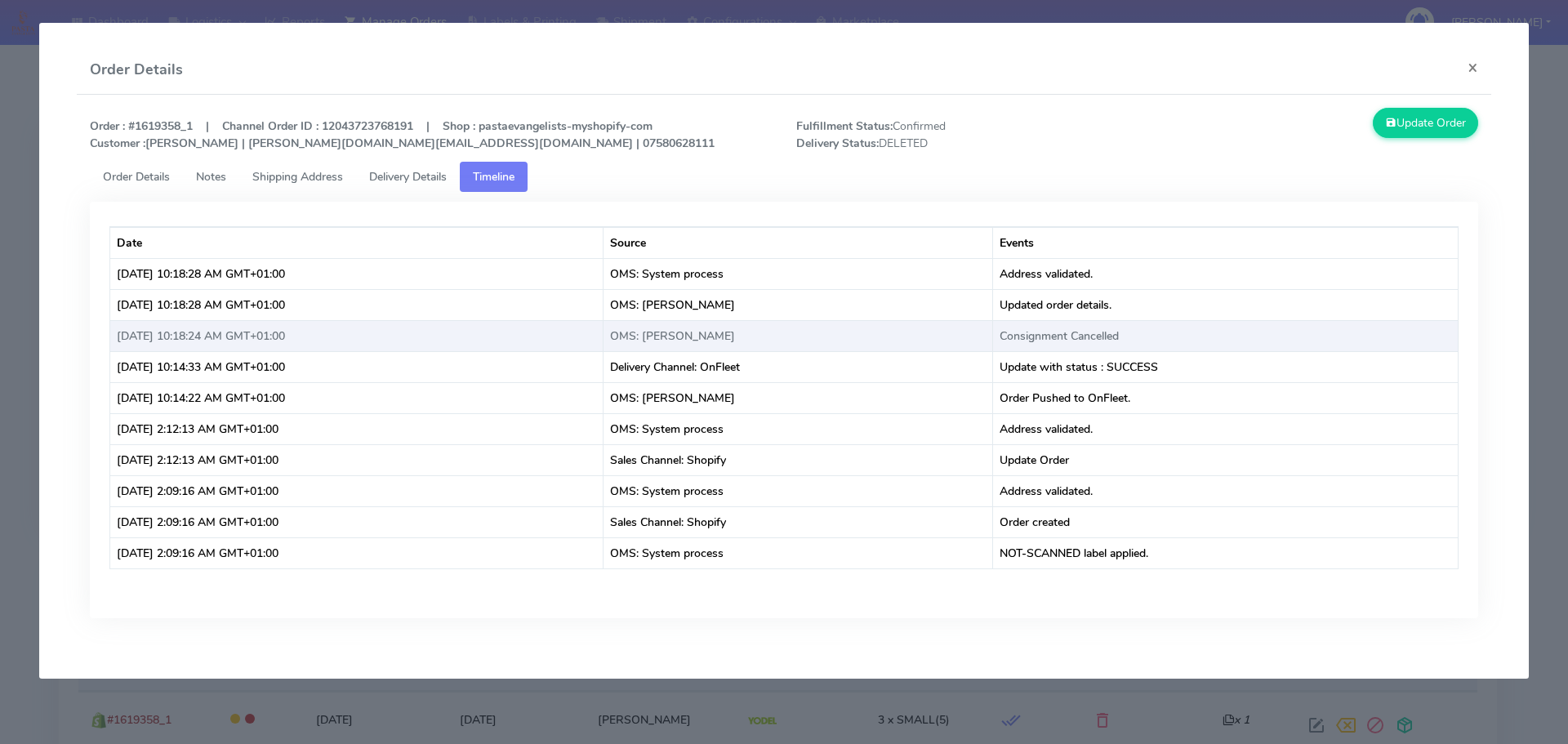
click at [1111, 331] on td "Consignment Cancelled" at bounding box center [1225, 336] width 465 height 31
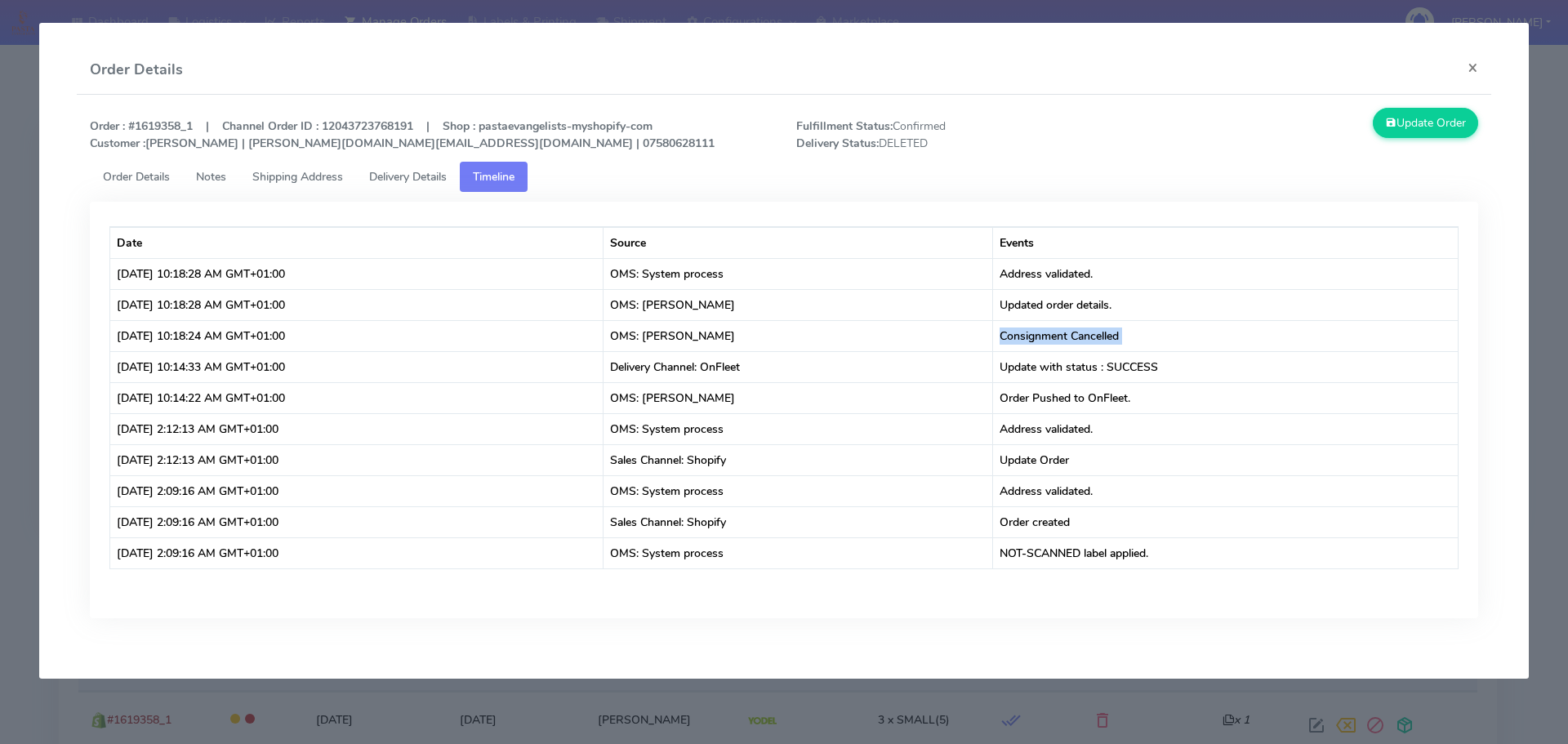
copy td "Consignment Cancelled"
drag, startPoint x: 0, startPoint y: 225, endPoint x: 15, endPoint y: 225, distance: 15.0
click at [2, 224] on modal-container "Order Details × Order : #1619358_1 | Channel Order ID : 12043723768191 | Shop :…" at bounding box center [784, 372] width 1568 height 744
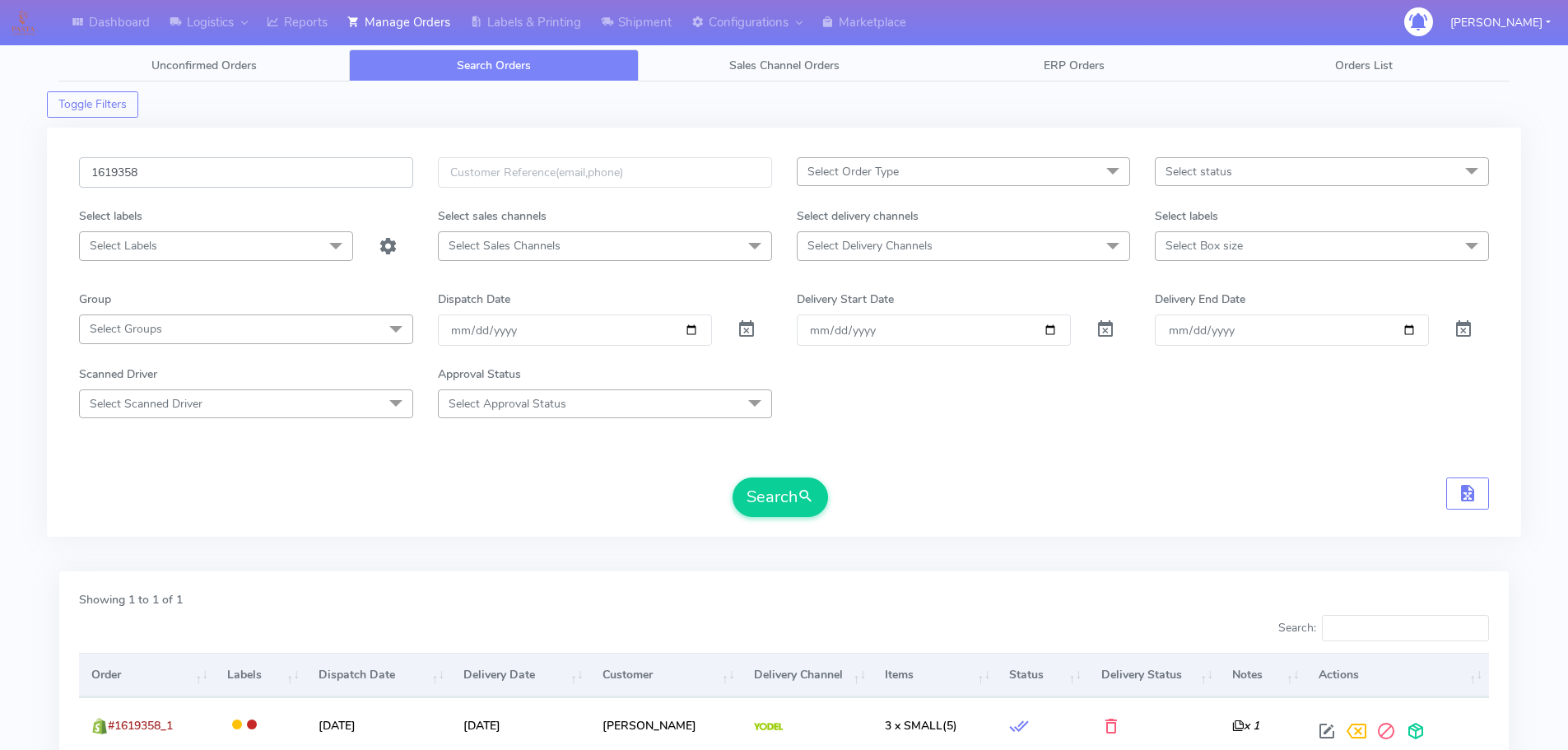
click at [353, 174] on input "1619358" at bounding box center [246, 172] width 334 height 31
click at [352, 174] on input "1619358" at bounding box center [246, 172] width 334 height 31
paste input "439"
type input "1619439"
click at [733, 477] on button "Search" at bounding box center [781, 497] width 95 height 39
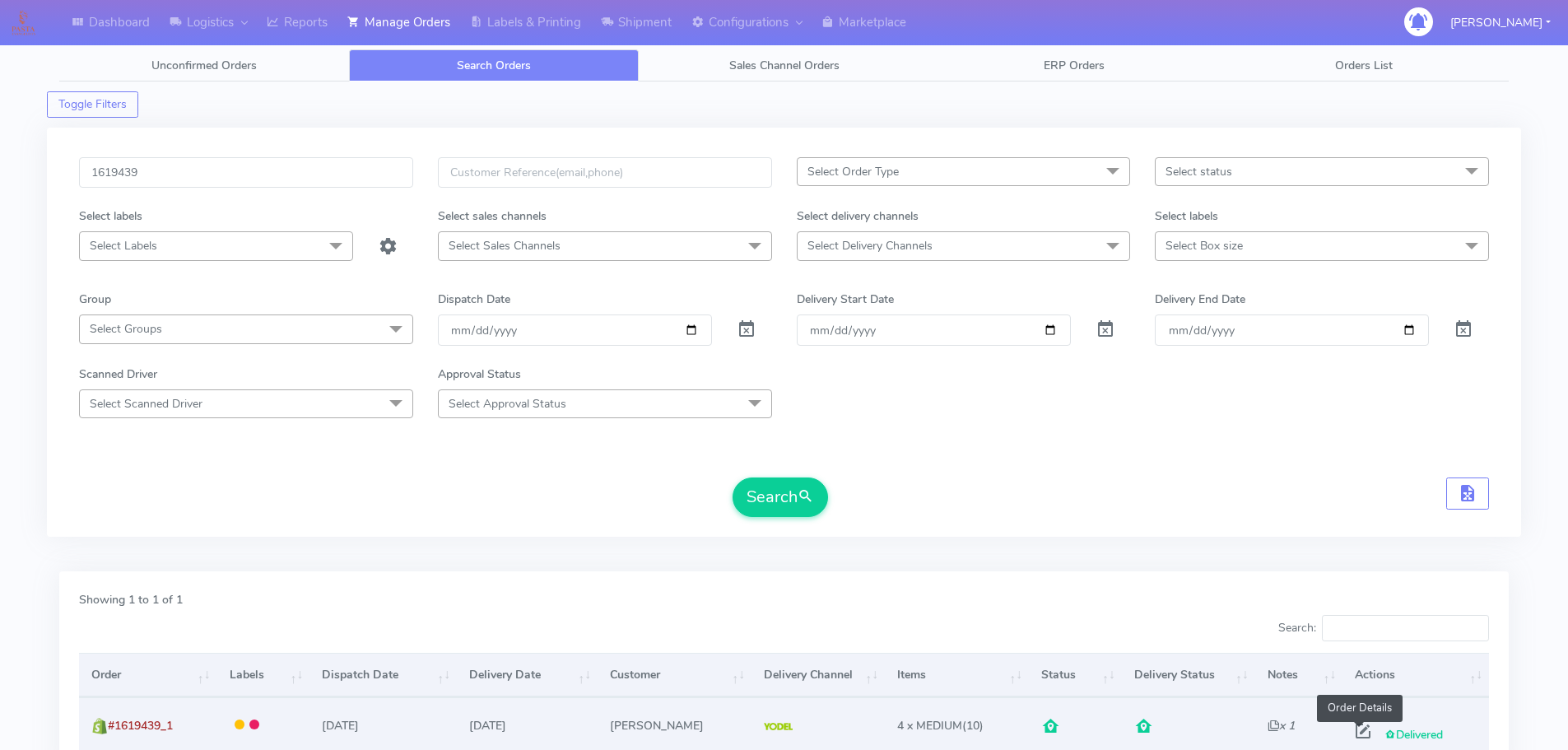
click at [1363, 730] on span at bounding box center [1363, 735] width 30 height 15
select select "5"
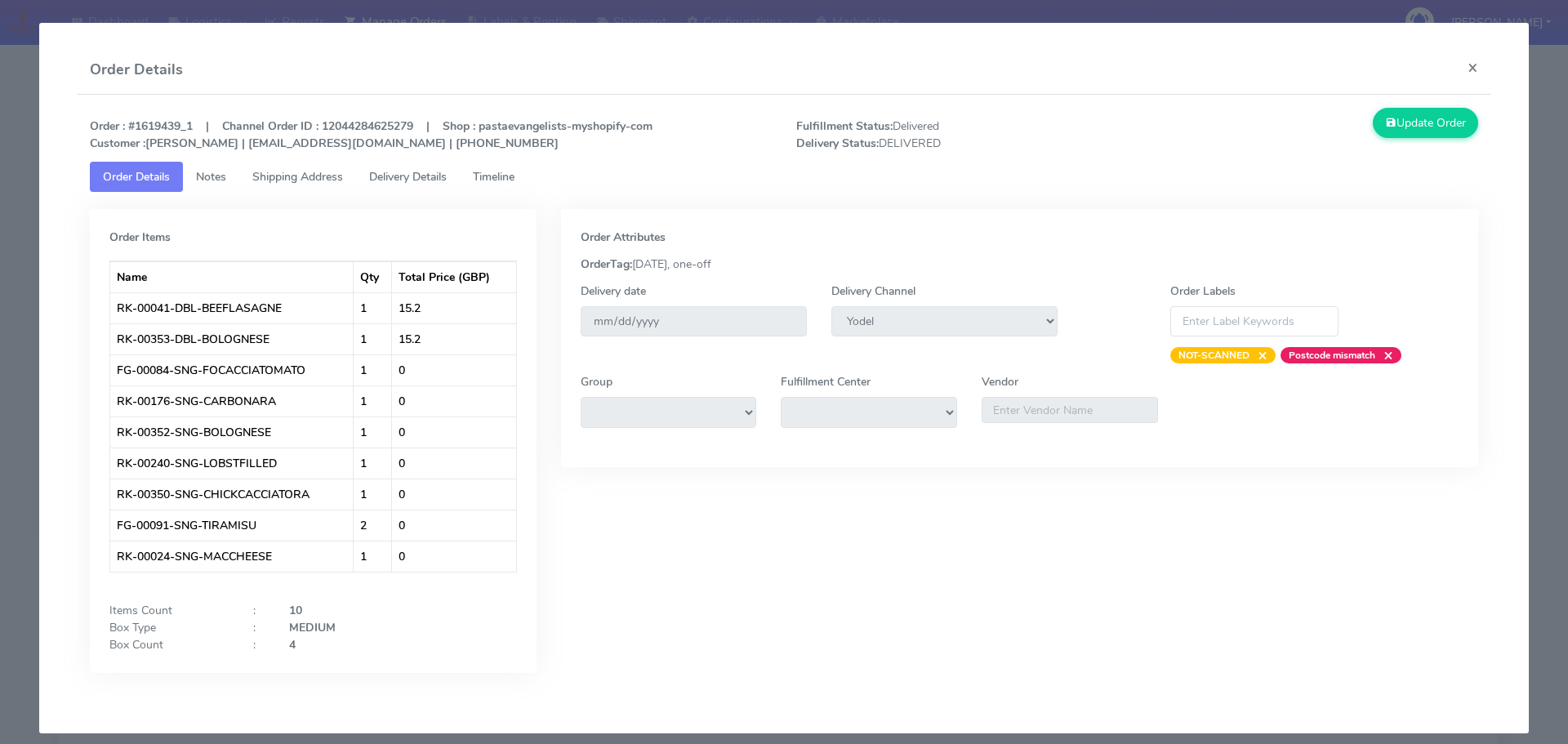
click at [419, 172] on span "Delivery Details" at bounding box center [408, 177] width 78 height 15
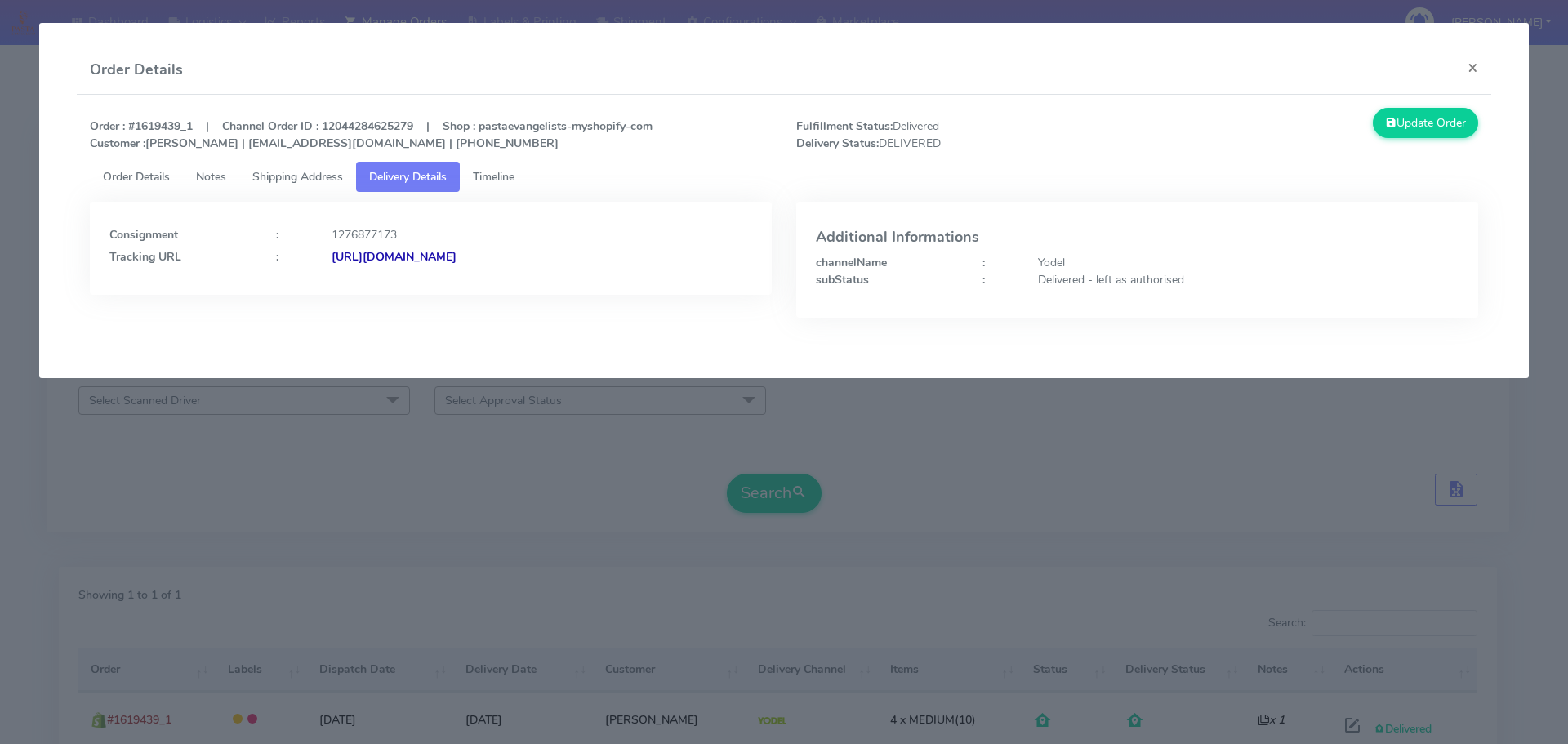
drag, startPoint x: 705, startPoint y: 284, endPoint x: 510, endPoint y: 290, distance: 195.1
click at [510, 290] on div "Consignment : 1276877173 Tracking URL : https://www.yodel.co.uk/tracking/JJD000…" at bounding box center [430, 249] width 682 height 93
copy strong "JJD0002249960888247"
click at [203, 422] on modal-container "Order Details × Order : #1619439_1 | Channel Order ID : 12044284625279 | Shop :…" at bounding box center [784, 372] width 1568 height 744
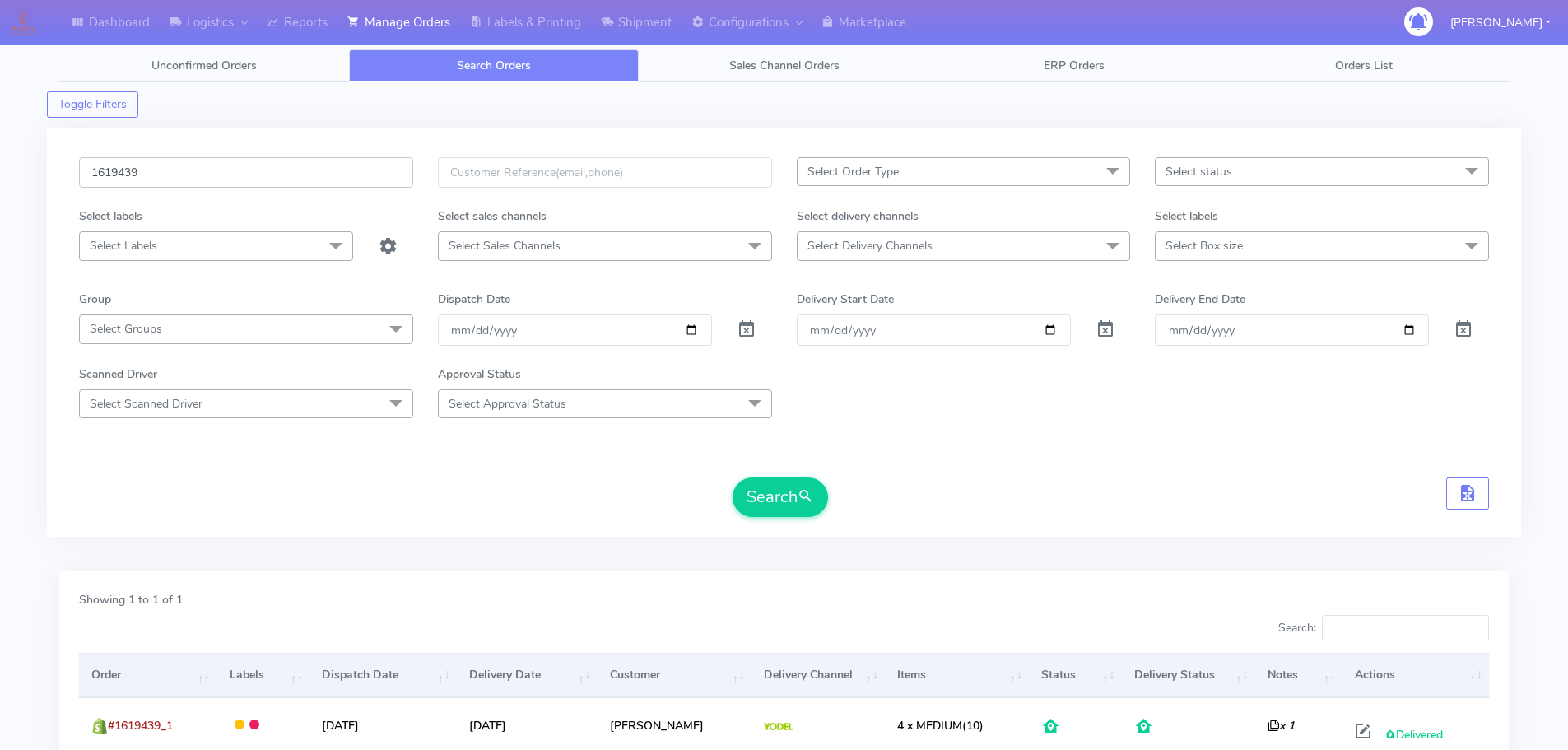
click at [331, 178] on input "1619439" at bounding box center [246, 172] width 334 height 31
paste input "663"
click at [733, 477] on button "Search" at bounding box center [781, 497] width 95 height 39
click at [335, 172] on input "1619663" at bounding box center [246, 172] width 334 height 31
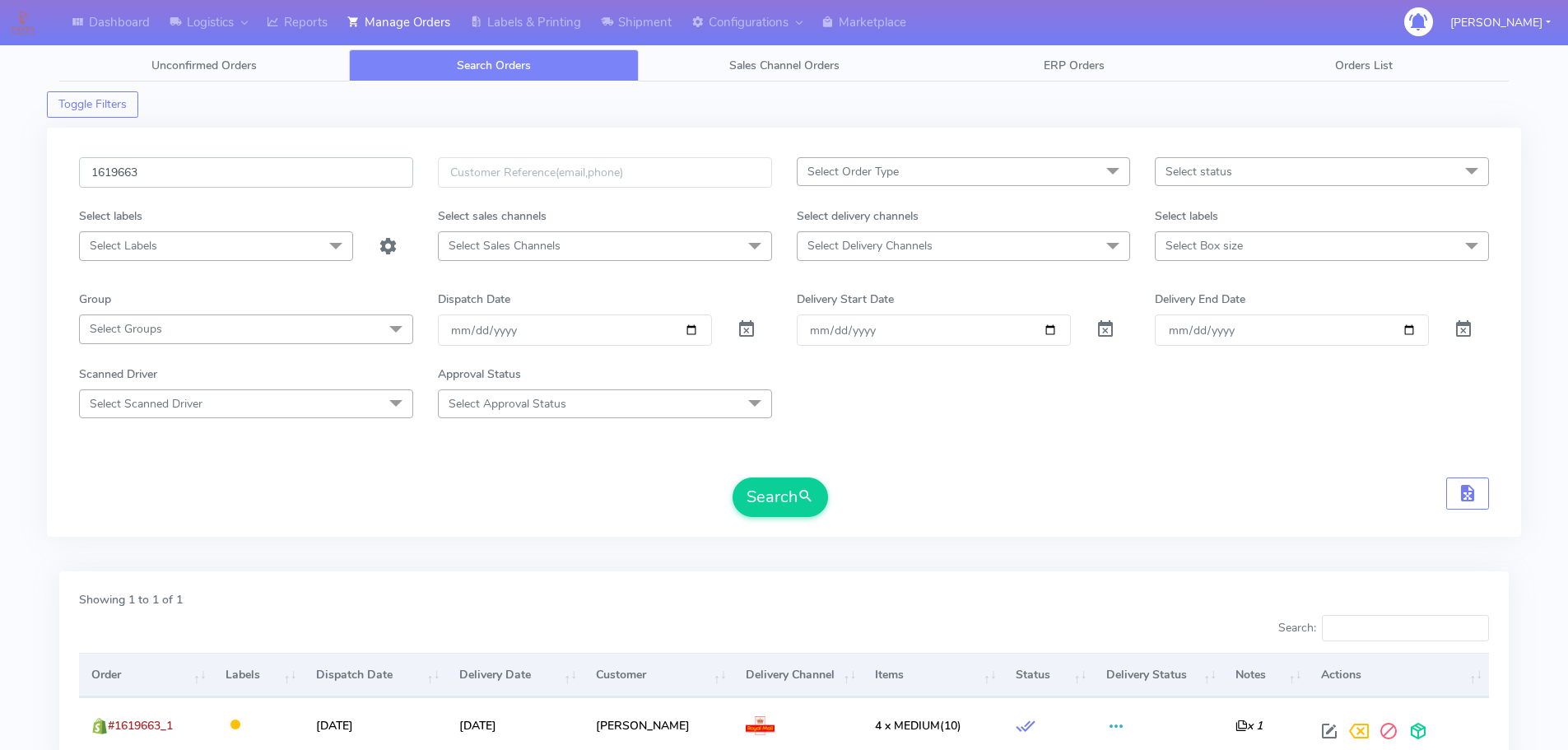
click at [335, 172] on input "1619663" at bounding box center [246, 172] width 334 height 31
paste input "7207"
type input "1617207"
click at [733, 477] on button "Search" at bounding box center [781, 497] width 95 height 39
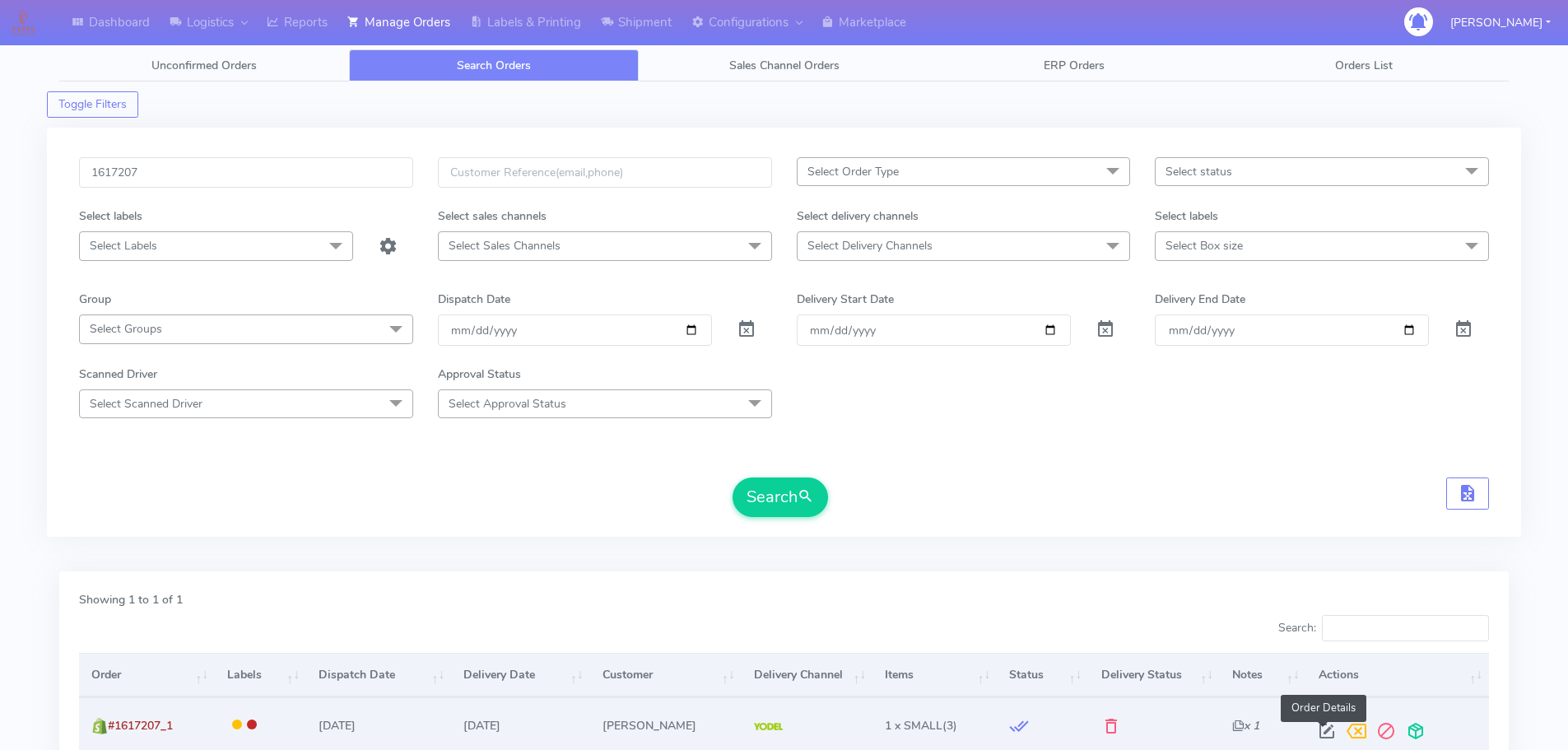
click at [1333, 739] on span at bounding box center [1326, 735] width 30 height 15
select select "5"
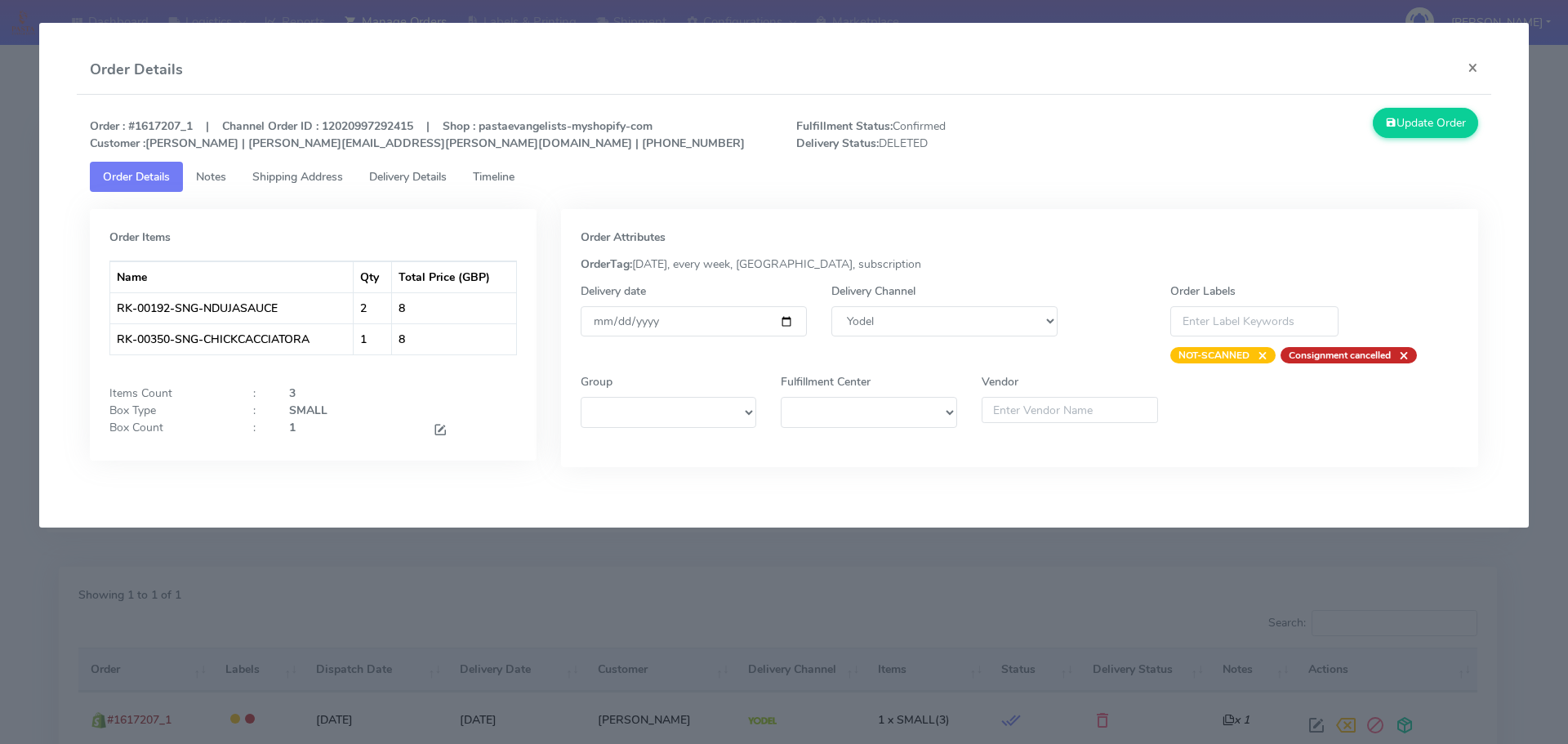
click at [485, 171] on span "Timeline" at bounding box center [493, 177] width 41 height 15
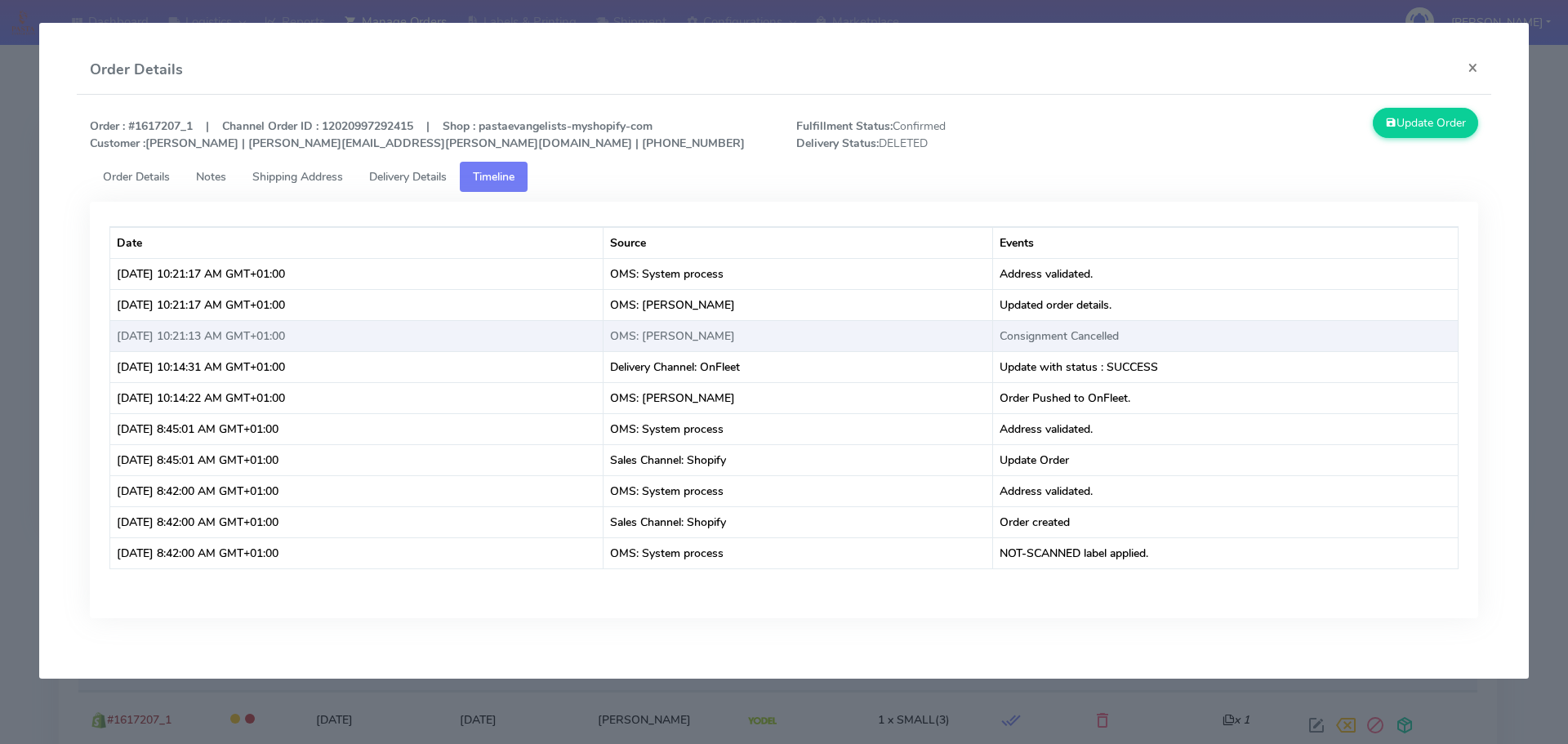
click at [1135, 338] on td "Consignment Cancelled" at bounding box center [1225, 336] width 465 height 31
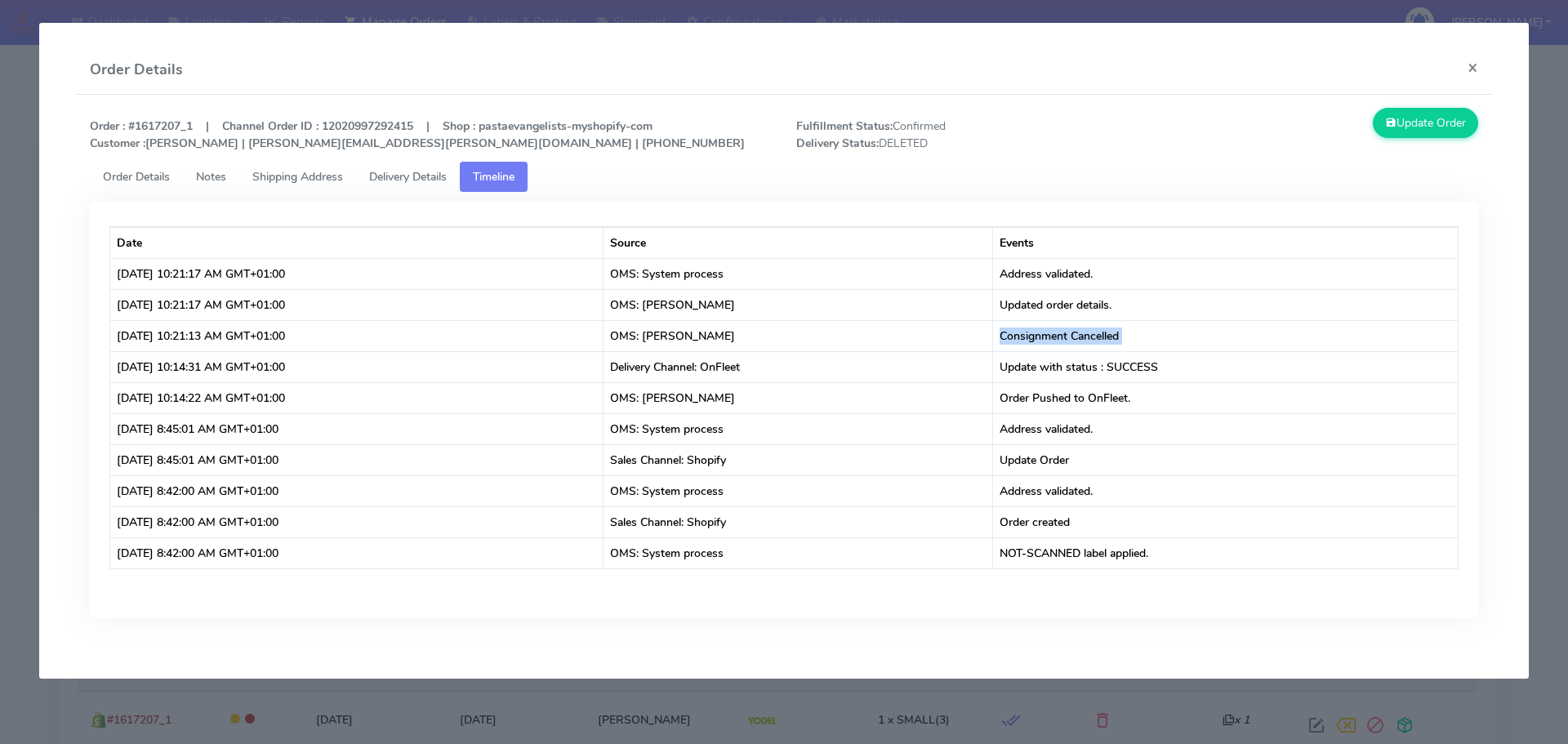
copy td "Consignment Cancelled"
drag, startPoint x: 0, startPoint y: 145, endPoint x: 37, endPoint y: 25, distance: 125.6
click at [3, 145] on modal-container "Order Details × Order : #1617207_1 | Channel Order ID : 12020997292415 | Shop :…" at bounding box center [784, 372] width 1568 height 744
